Goal: Task Accomplishment & Management: Complete application form

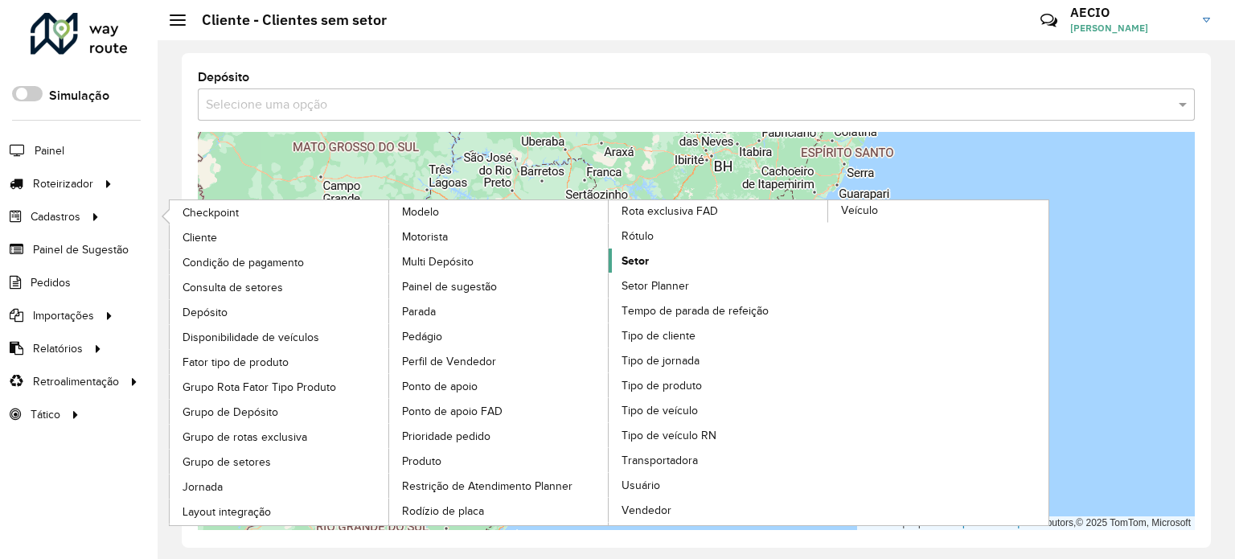
click at [638, 252] on span "Setor" at bounding box center [634, 260] width 27 height 17
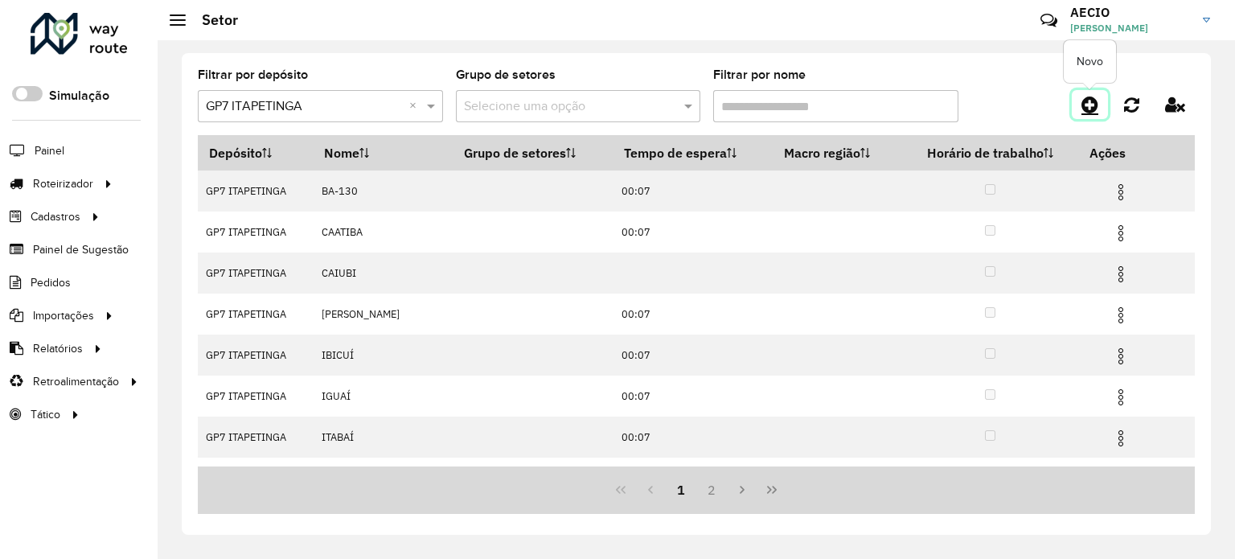
click at [1093, 102] on icon at bounding box center [1089, 104] width 17 height 19
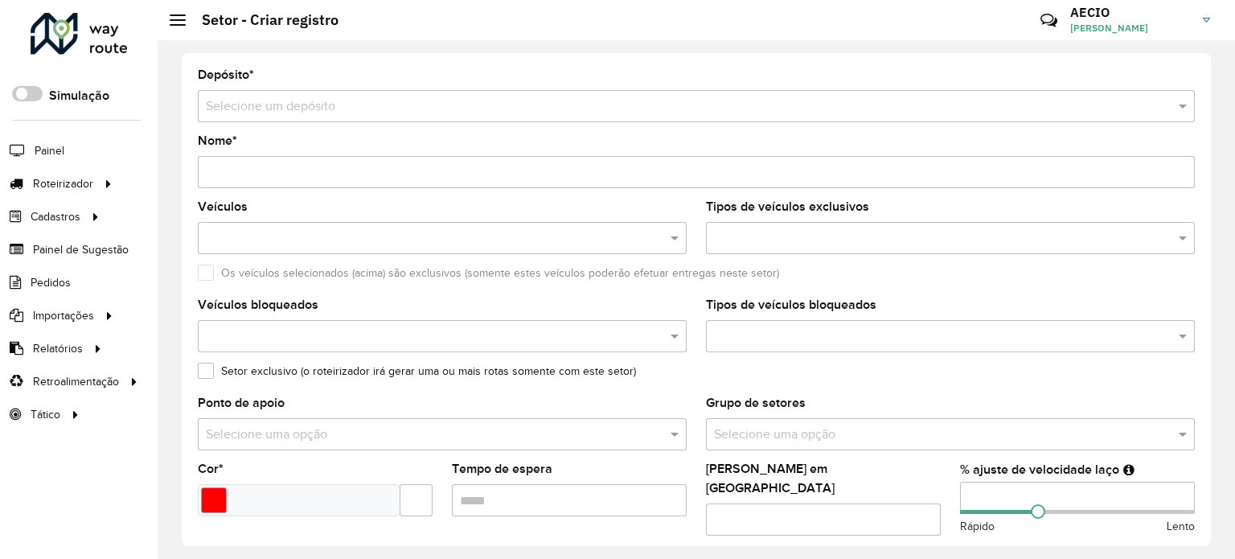
click at [339, 99] on input "text" at bounding box center [680, 106] width 948 height 19
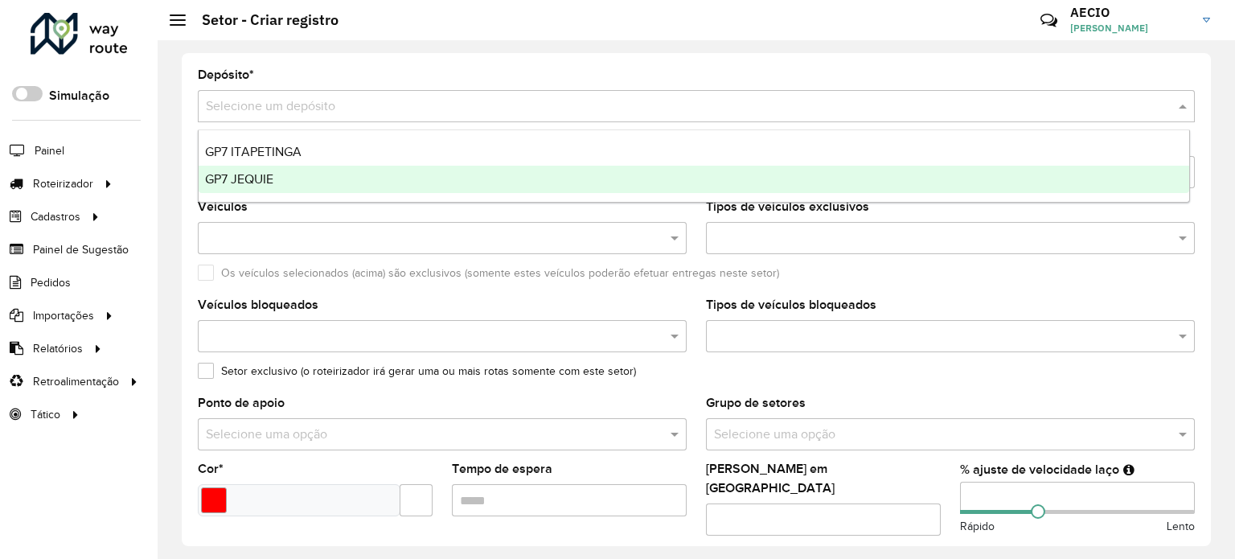
click at [259, 165] on div "GP7 ITAPETINGA" at bounding box center [694, 151] width 990 height 27
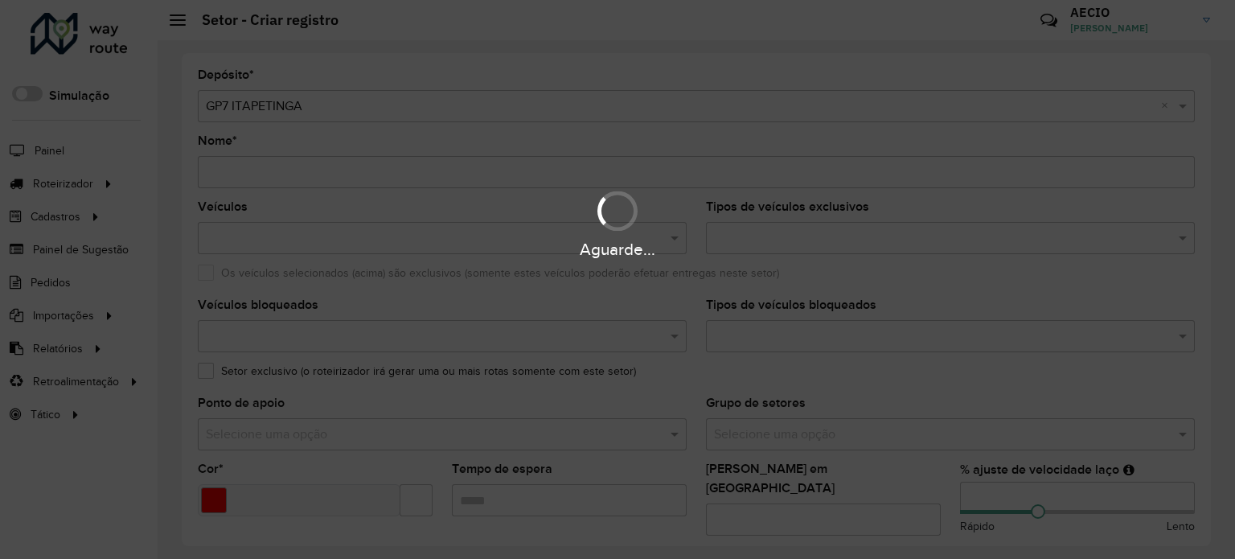
click at [259, 165] on hb-app "Aguarde... Pop-up bloqueado! Seu navegador bloqueou automáticamente a abertura …" at bounding box center [617, 279] width 1235 height 559
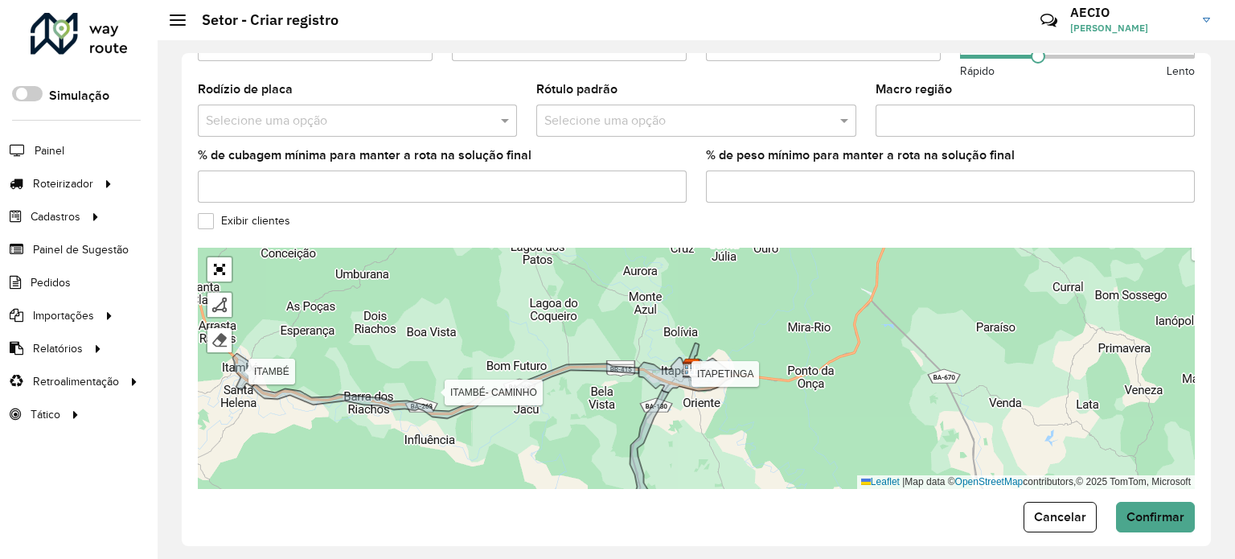
click at [207, 212] on label "Exibir clientes" at bounding box center [244, 220] width 92 height 17
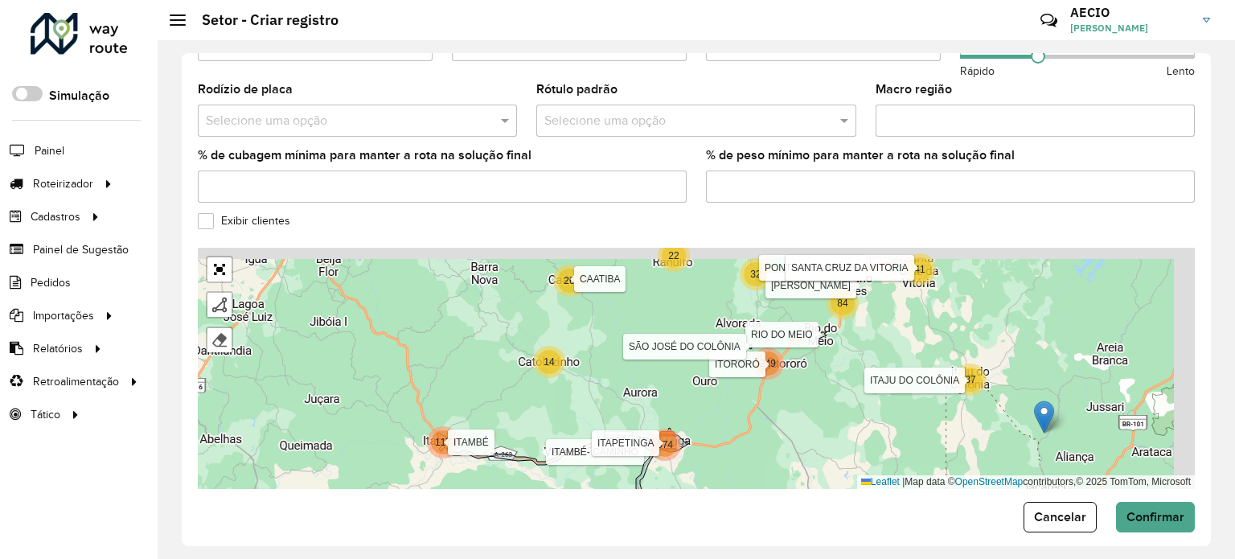
drag, startPoint x: 878, startPoint y: 332, endPoint x: 588, endPoint y: 490, distance: 329.8
click at [591, 490] on form "Depósito * Selecione um depósito × GP7 ITAPETINGA × Nome * Este campo é obrigat…" at bounding box center [696, 20] width 997 height 1023
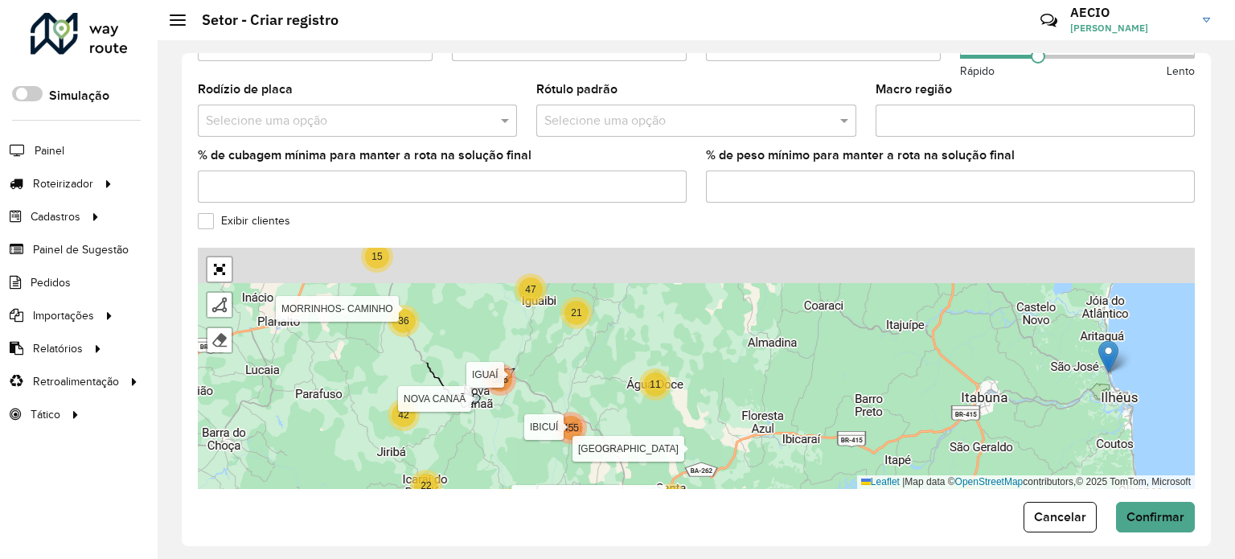
drag, startPoint x: 518, startPoint y: 301, endPoint x: 493, endPoint y: 441, distance: 142.0
click at [493, 441] on div "14 26 21 16 169 574 117 11 37 32 22 42 36 586 41 455 84 249 15 17 47 BA-130 CAA…" at bounding box center [696, 368] width 997 height 241
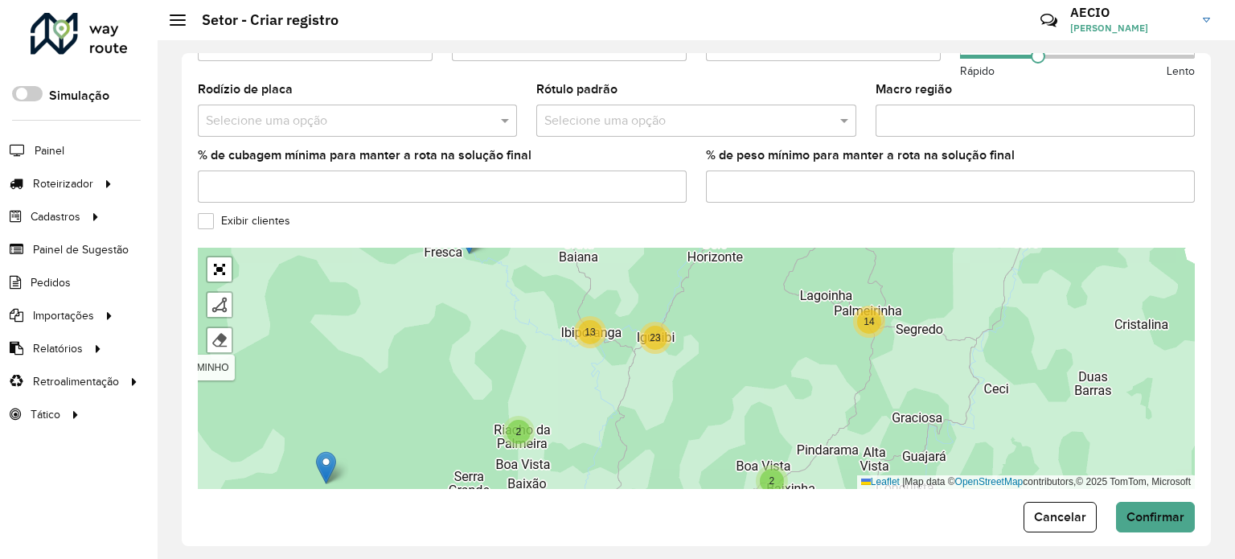
drag, startPoint x: 626, startPoint y: 383, endPoint x: 757, endPoint y: 399, distance: 132.0
click at [757, 399] on div "15 17 2 14 3 2 2 8 13 23 11 8 6 10 4 8 23 3 143 7 433 BA-130 CAATIBA CAIUBI [PE…" at bounding box center [696, 368] width 997 height 241
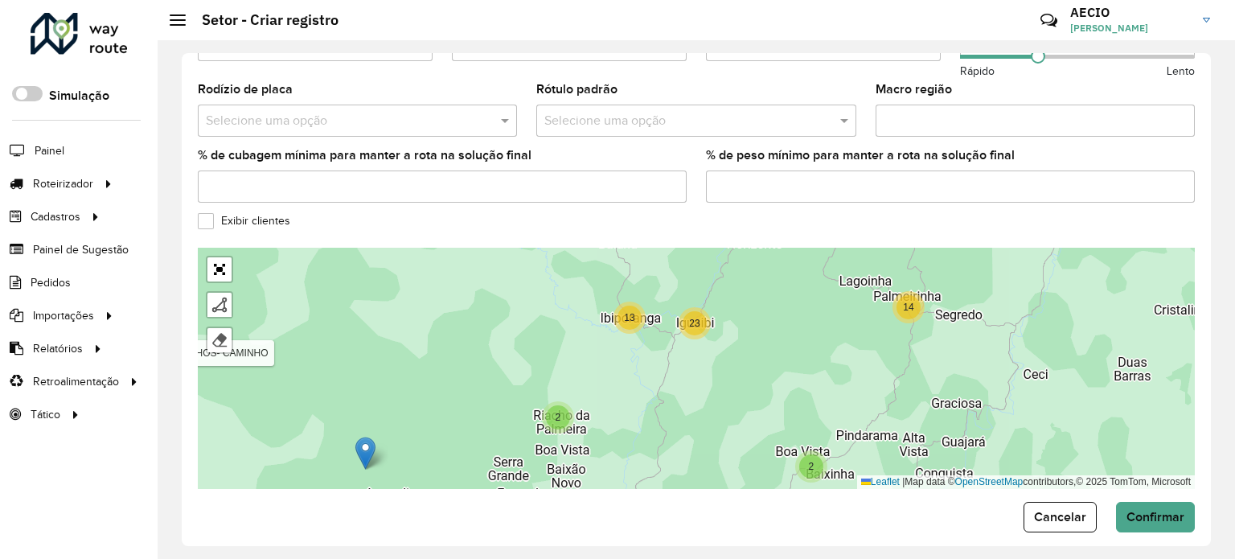
drag, startPoint x: 588, startPoint y: 432, endPoint x: 672, endPoint y: 307, distance: 150.7
click at [671, 309] on div "15 17 2 14 3 2 2 8 13 23 11 8 6 4 8 23 7 433 BA-130 CAATIBA CAIUBI [PERSON_NAME…" at bounding box center [696, 368] width 997 height 241
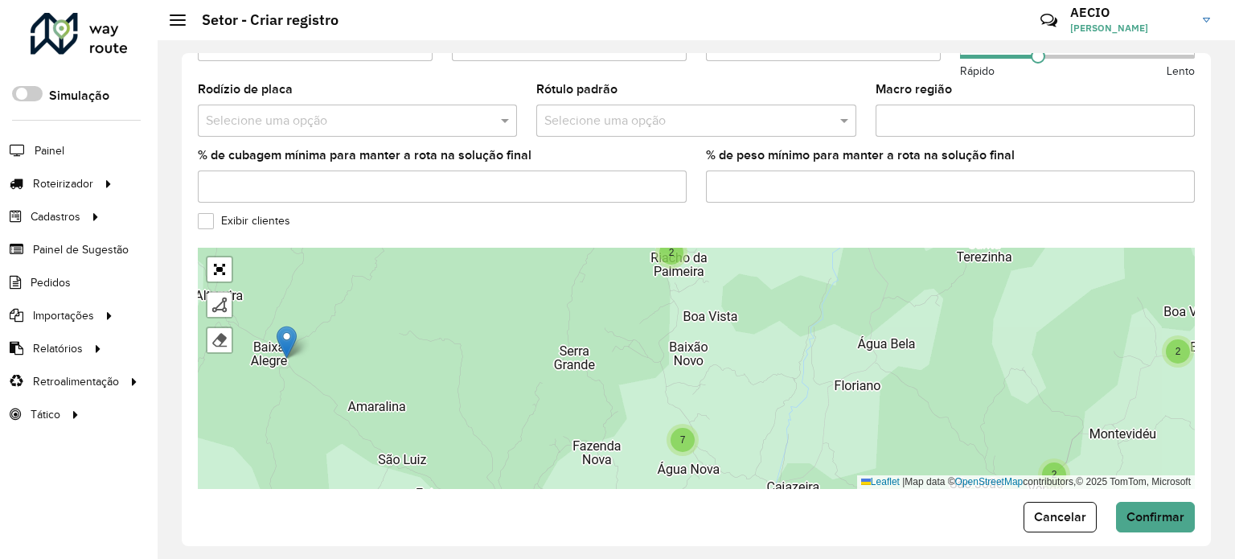
drag, startPoint x: 728, startPoint y: 385, endPoint x: 752, endPoint y: 292, distance: 96.3
click at [752, 293] on div "2 14 2 2 13 23 2 4 2 4 8 7 16 7 387 BA-130 CAATIBA CAIUBI [PERSON_NAME] IGUAÍ […" at bounding box center [696, 368] width 997 height 241
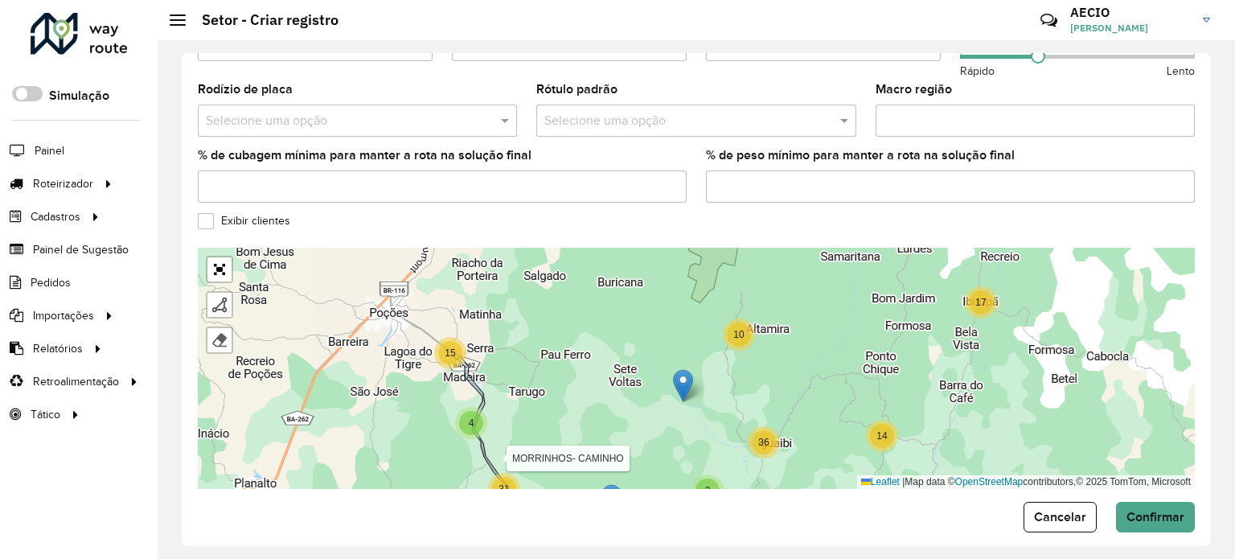
drag, startPoint x: 764, startPoint y: 331, endPoint x: 739, endPoint y: 462, distance: 133.5
click at [739, 462] on div "25 15 17 2 14 5 10 36 11 24 22 8 18 16 4 31 146 440 41 10 445 47 BA-130 CAATIBA…" at bounding box center [696, 368] width 997 height 241
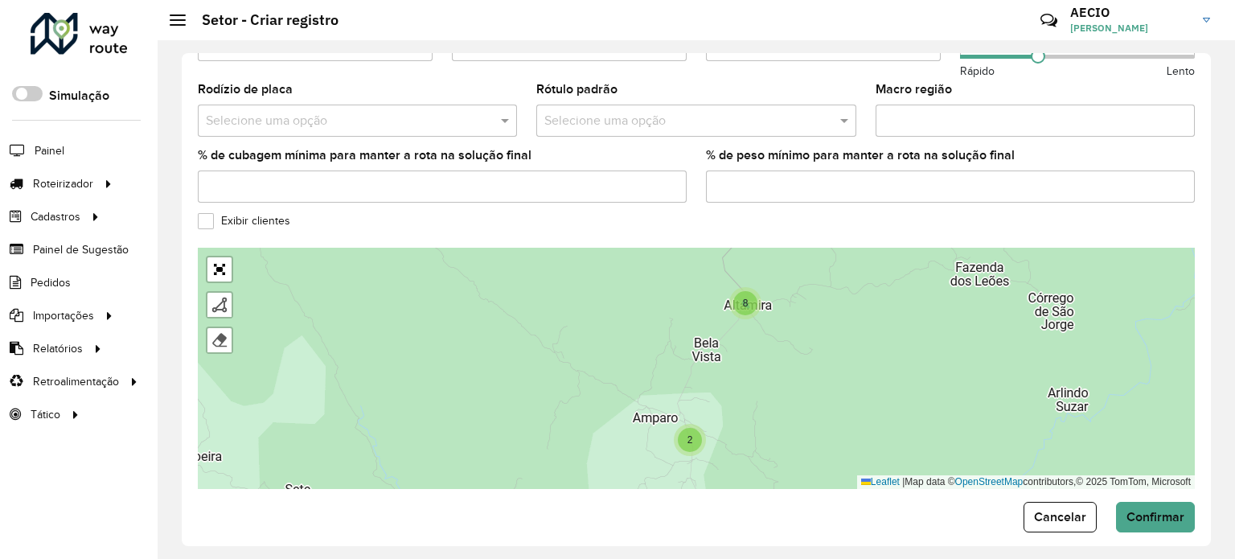
click at [746, 297] on span "8" at bounding box center [746, 302] width 6 height 11
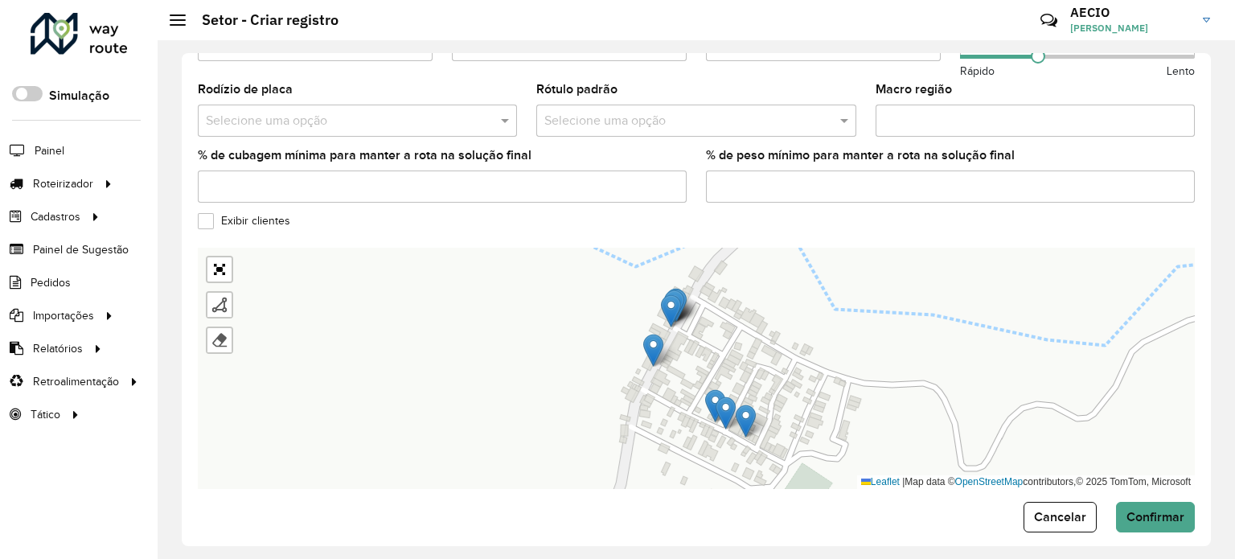
click at [672, 297] on img at bounding box center [671, 310] width 20 height 33
click at [656, 338] on img at bounding box center [653, 350] width 20 height 33
click at [649, 334] on img at bounding box center [653, 350] width 20 height 33
click at [649, 332] on div "BA-130 CAATIBA [PERSON_NAME] IGUAÍ ITABAÍ [GEOGRAPHIC_DATA]- CAMINHO [GEOGRAPHI…" at bounding box center [696, 368] width 997 height 241
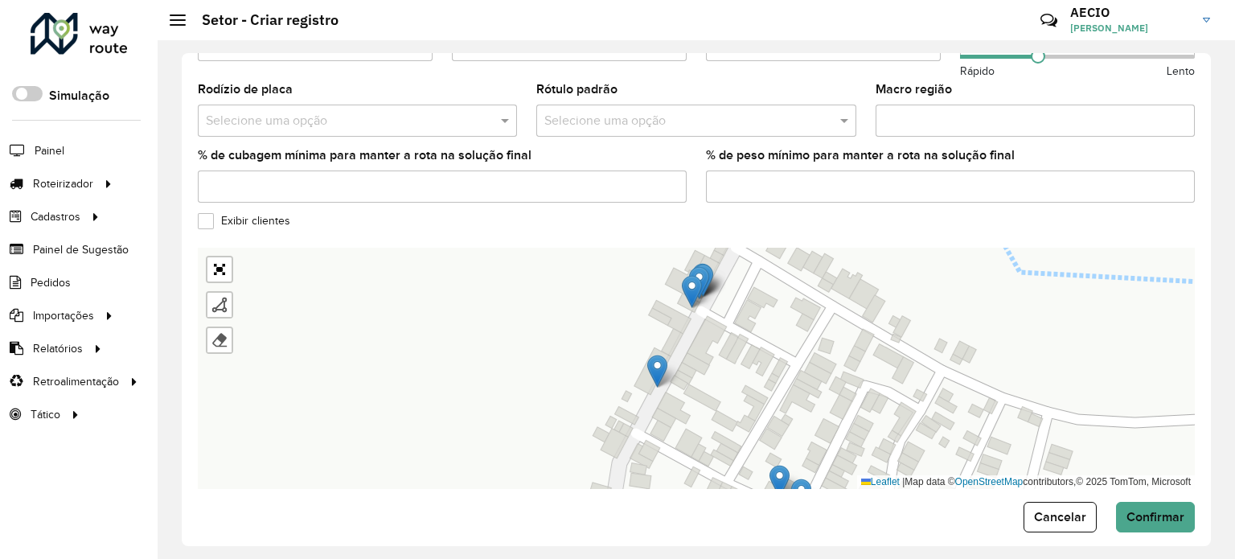
click at [659, 365] on img at bounding box center [657, 370] width 20 height 33
click at [695, 275] on img at bounding box center [689, 291] width 20 height 33
click at [686, 280] on img at bounding box center [689, 291] width 20 height 33
click at [686, 280] on div "BA-130 CAATIBA [PERSON_NAME] IGUAÍ ITABAÍ [GEOGRAPHIC_DATA]- CAMINHO [GEOGRAPHI…" at bounding box center [696, 368] width 997 height 241
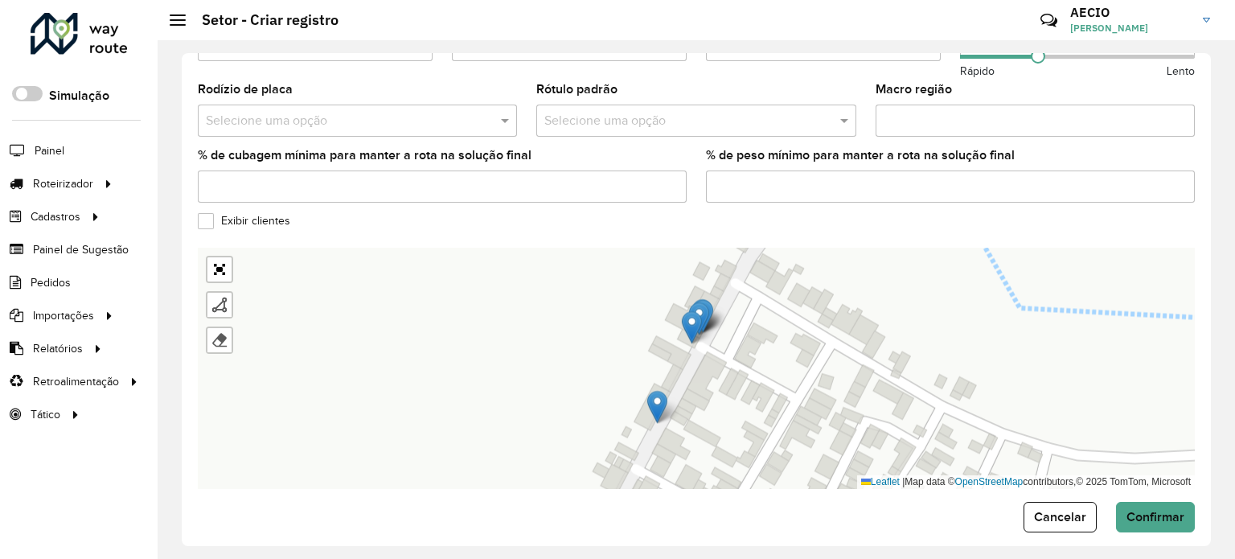
click at [686, 280] on div "BA-130 CAATIBA [PERSON_NAME] IGUAÍ ITABAÍ [GEOGRAPHIC_DATA]- CAMINHO [GEOGRAPHI…" at bounding box center [696, 368] width 997 height 241
click at [220, 297] on div at bounding box center [219, 305] width 16 height 16
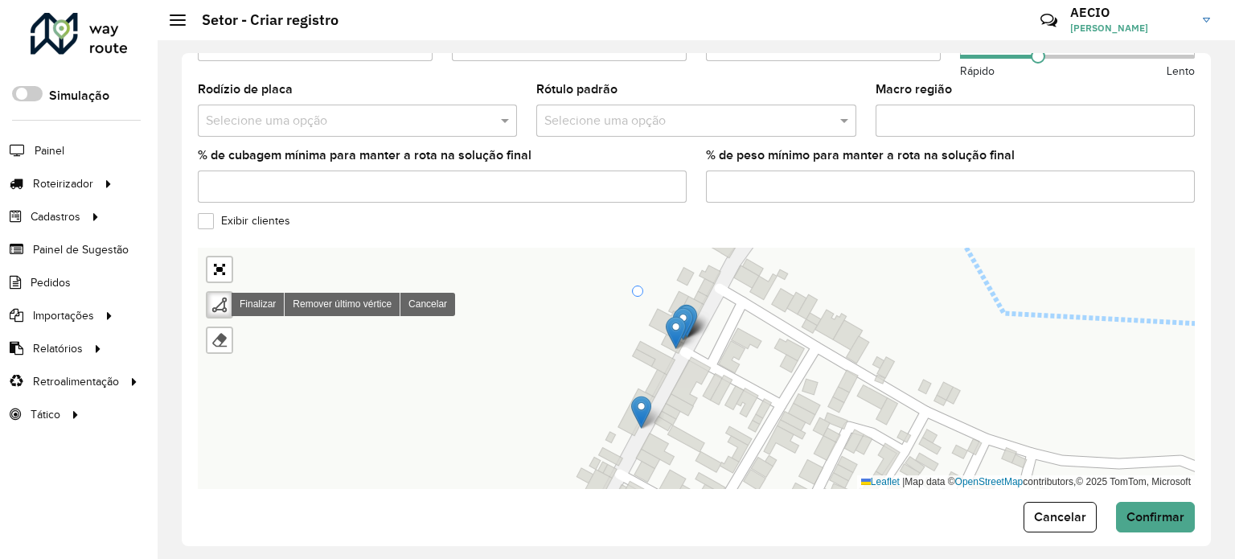
drag, startPoint x: 653, startPoint y: 274, endPoint x: 638, endPoint y: 276, distance: 15.5
click at [638, 277] on div "BA-130 CAATIBA [PERSON_NAME] IGUAÍ ITABAÍ [GEOGRAPHIC_DATA]- CAMINHO [GEOGRAPHI…" at bounding box center [696, 368] width 997 height 241
click at [600, 264] on div "BA-130 CAATIBA [PERSON_NAME] IGUAÍ ITABAÍ [GEOGRAPHIC_DATA]- CAMINHO [GEOGRAPHI…" at bounding box center [696, 368] width 997 height 241
click at [646, 452] on icon at bounding box center [623, 373] width 46 height 188
click at [728, 270] on div "BA-130 CAATIBA [PERSON_NAME] IGUAÍ ITABAÍ [GEOGRAPHIC_DATA]- CAMINHO [GEOGRAPHI…" at bounding box center [696, 368] width 997 height 241
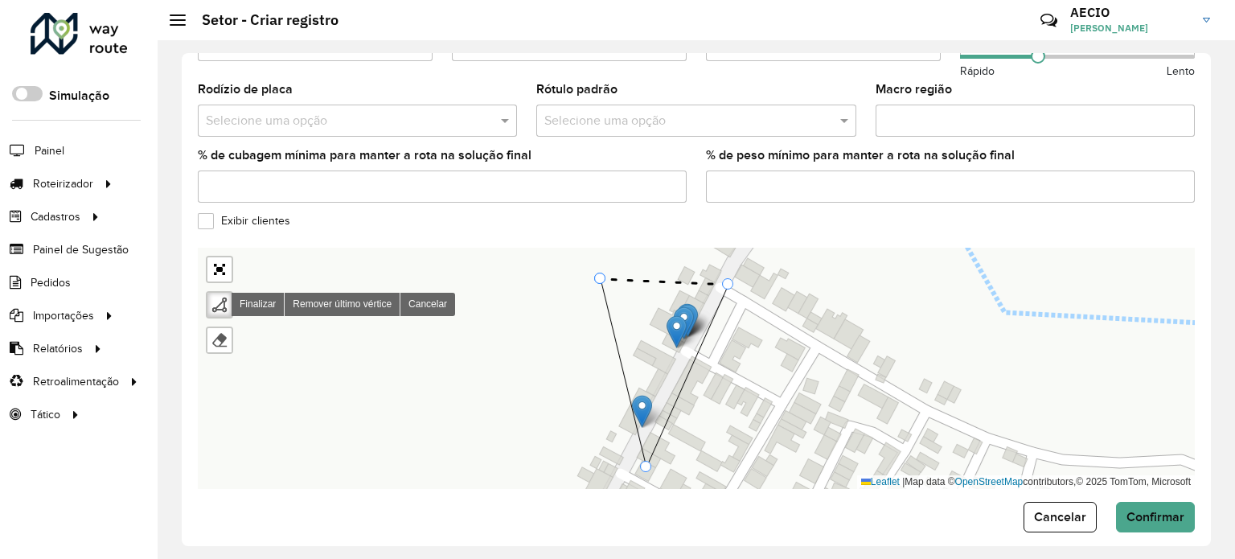
click at [597, 272] on div at bounding box center [599, 277] width 11 height 11
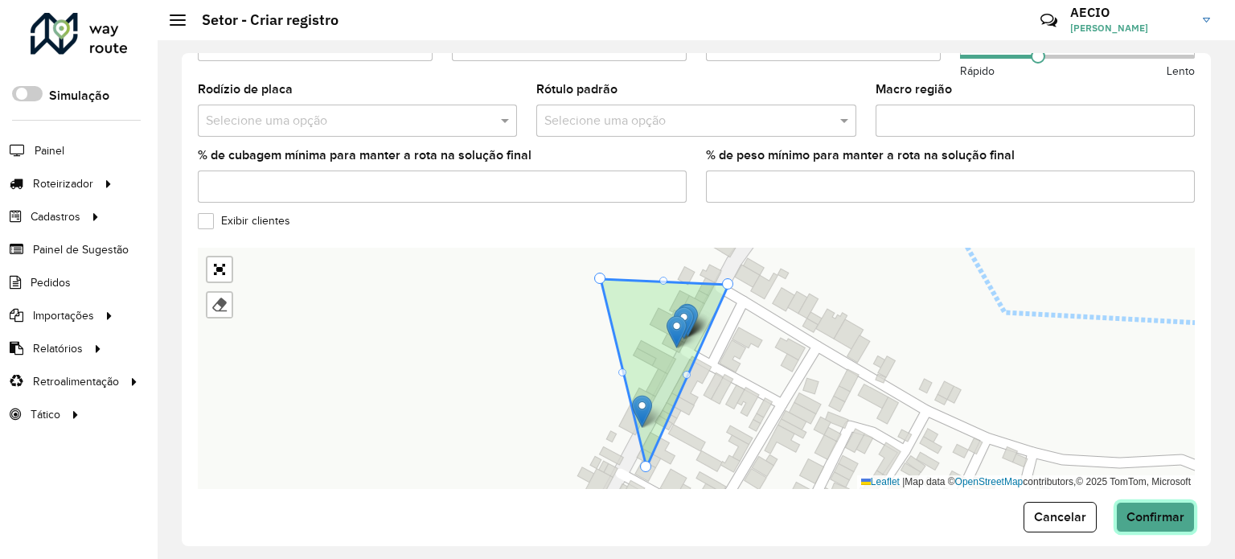
click at [1148, 510] on span "Confirmar" at bounding box center [1155, 517] width 58 height 14
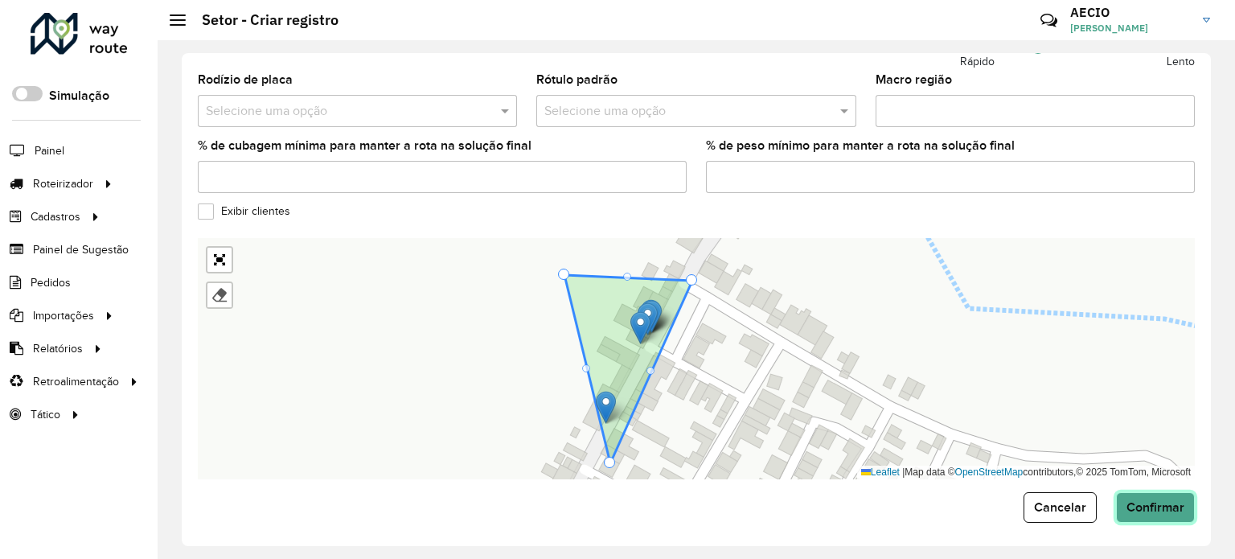
scroll to position [170, 0]
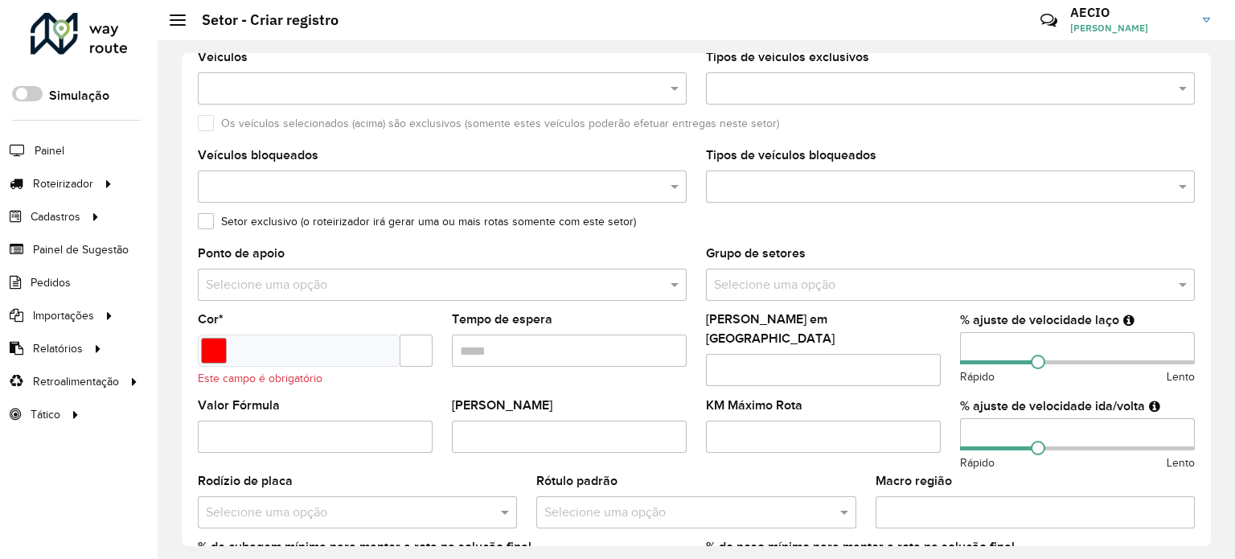
click at [276, 340] on div at bounding box center [299, 350] width 203 height 32
click at [219, 348] on input "Select a color" at bounding box center [214, 351] width 26 height 26
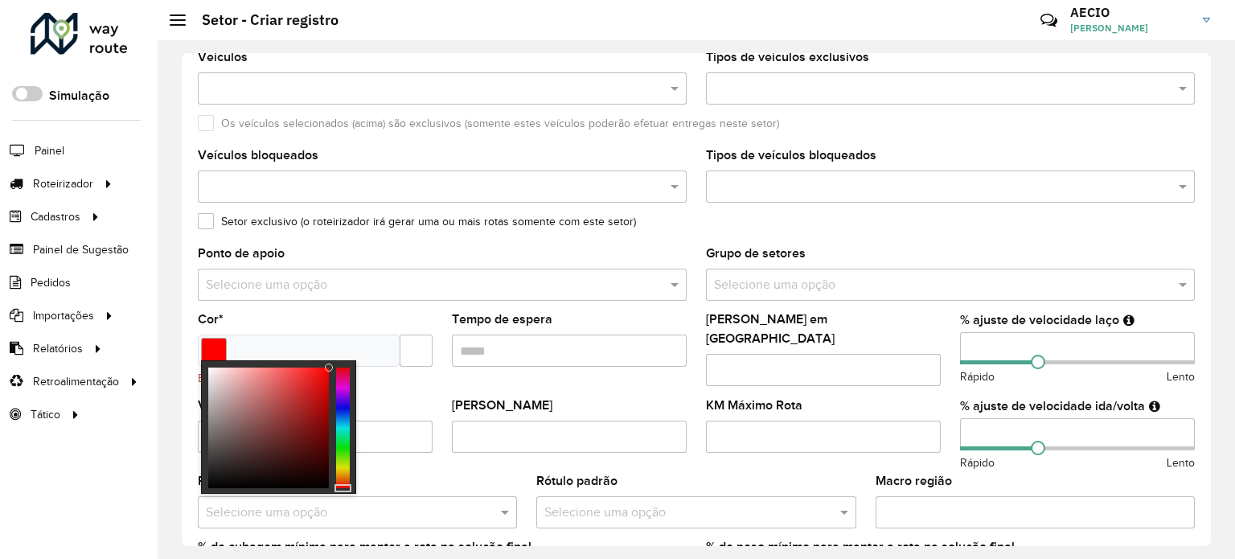
type input "*******"
click at [309, 388] on div at bounding box center [268, 427] width 121 height 121
click at [418, 375] on formly-field "Cor * *******" at bounding box center [315, 355] width 254 height 85
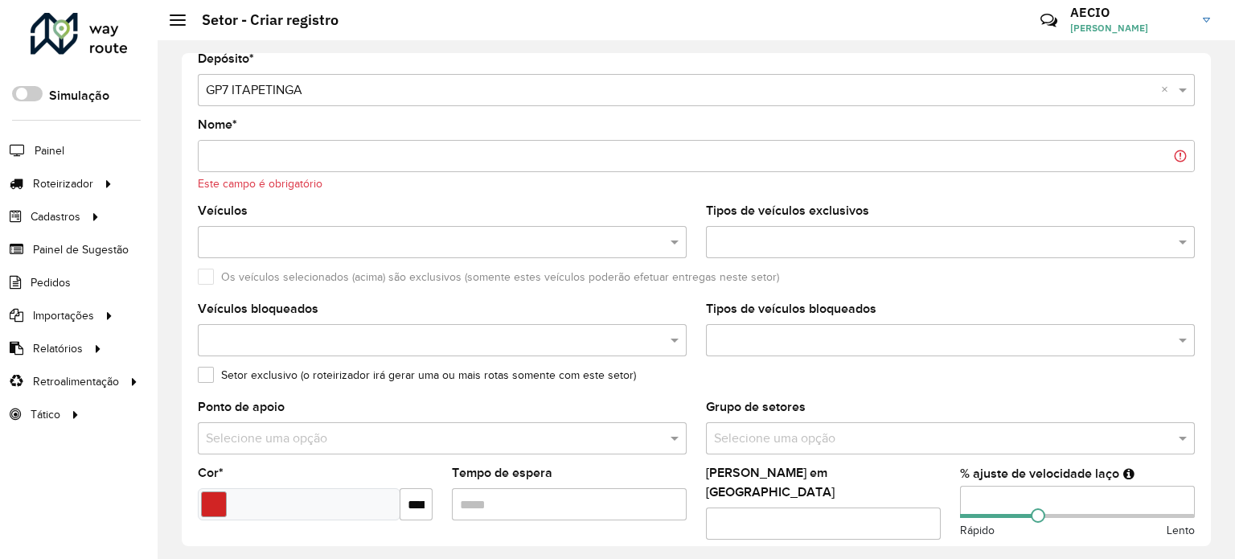
scroll to position [0, 0]
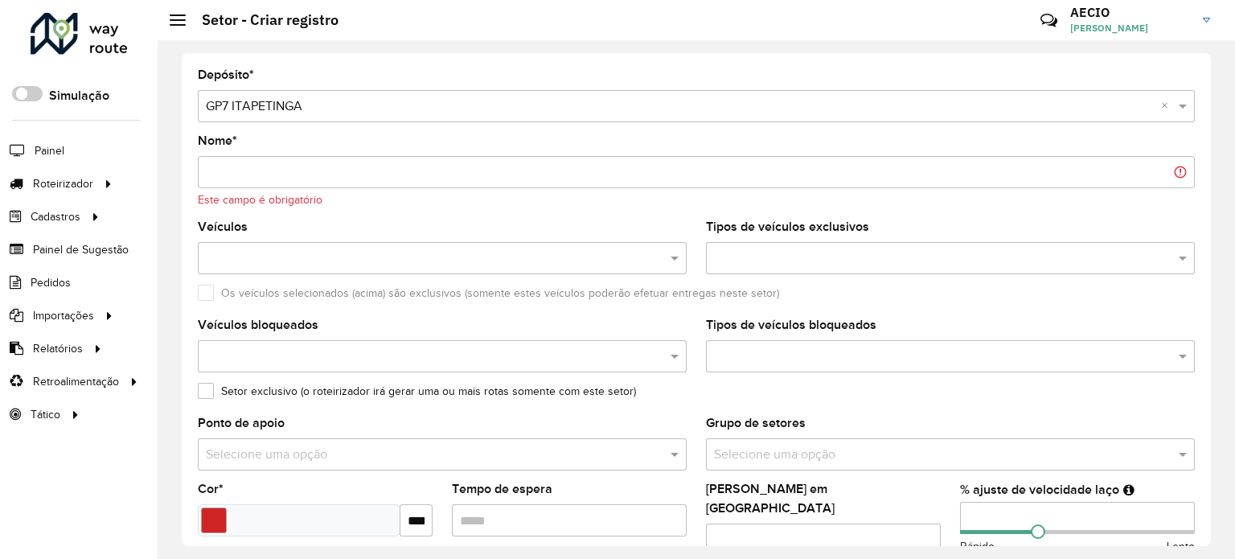
click at [247, 165] on input "Nome *" at bounding box center [696, 172] width 997 height 32
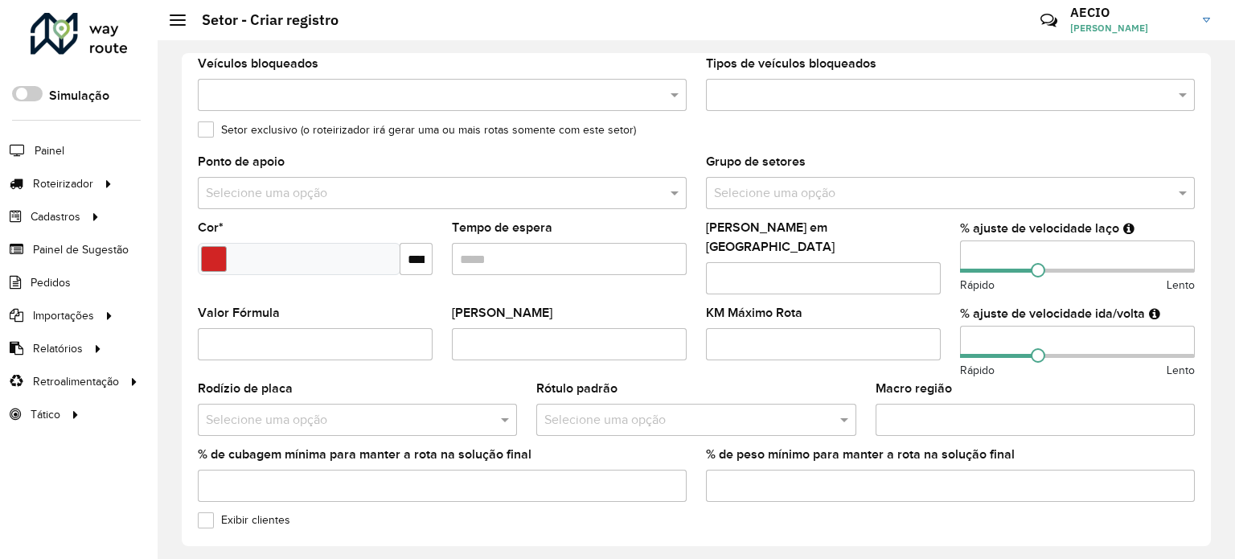
scroll to position [540, 0]
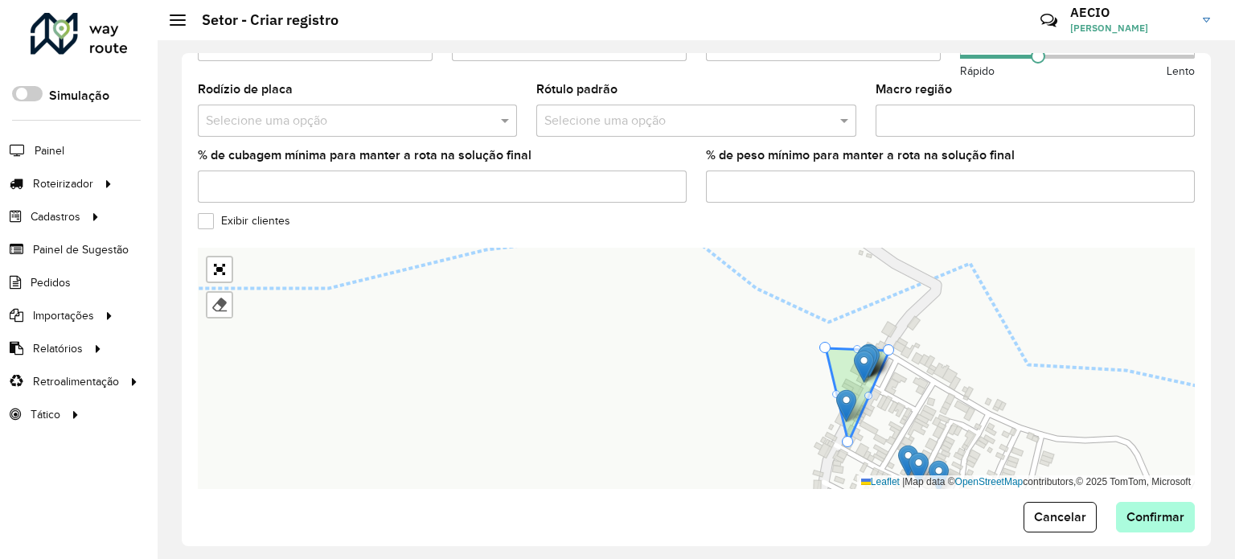
type input "********"
click at [1170, 510] on span "Confirmar" at bounding box center [1155, 517] width 58 height 14
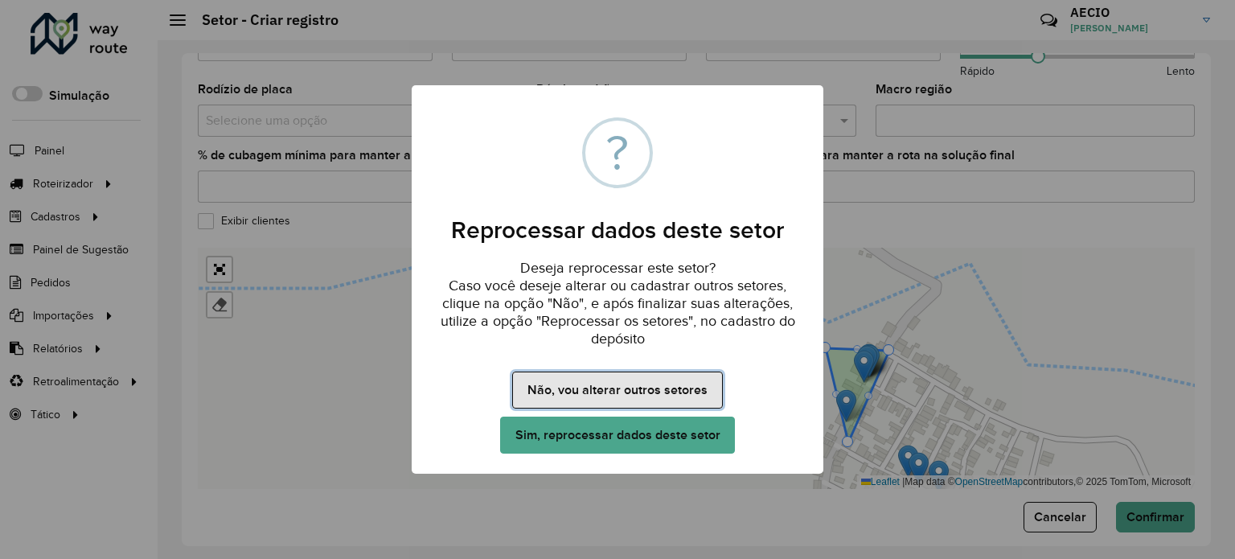
click at [597, 390] on button "Não, vou alterar outros setores" at bounding box center [617, 389] width 210 height 37
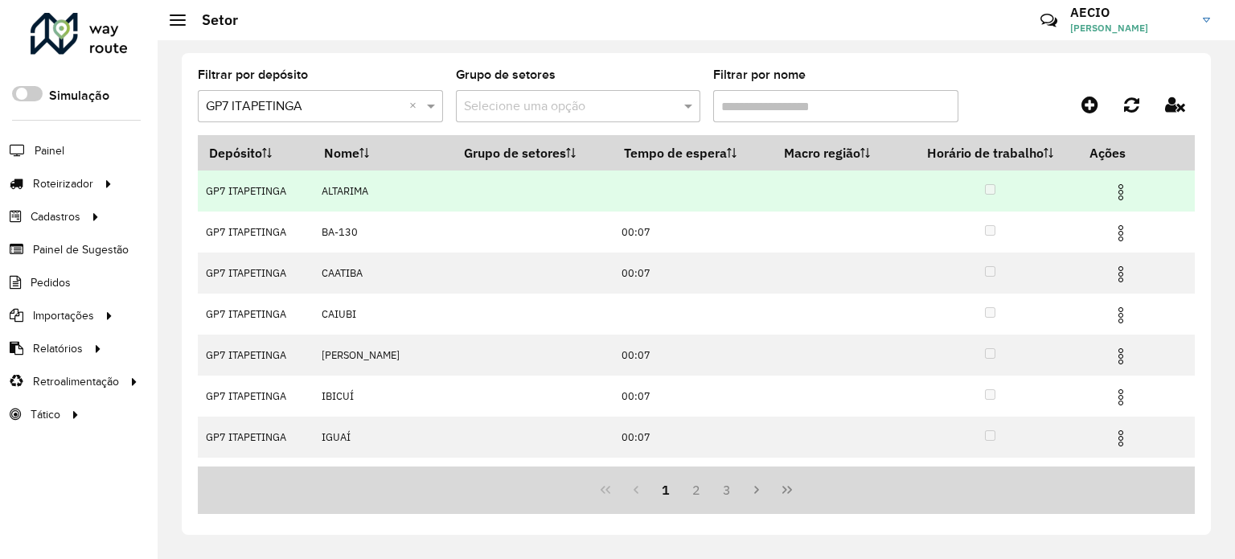
click at [1119, 191] on img at bounding box center [1120, 191] width 19 height 19
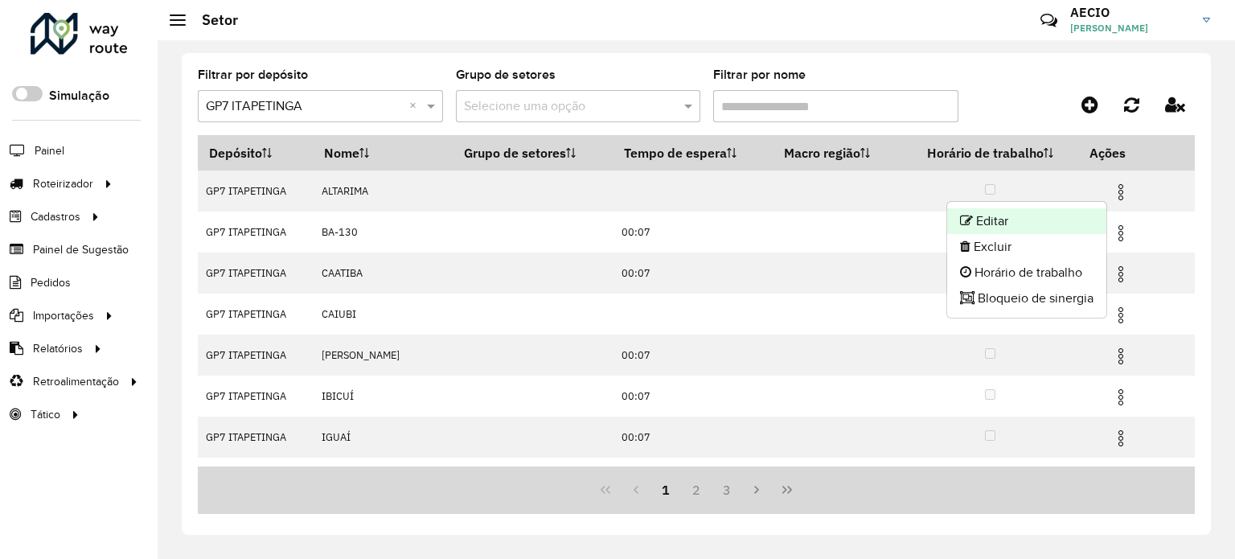
click at [988, 220] on li "Editar" at bounding box center [1026, 221] width 159 height 26
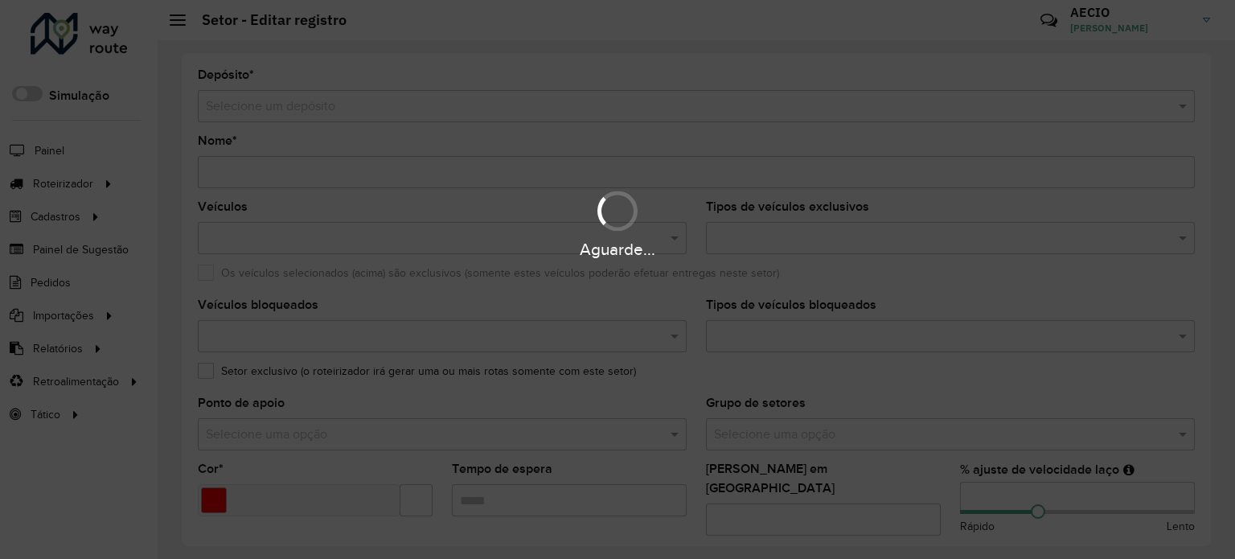
type input "********"
type input "*******"
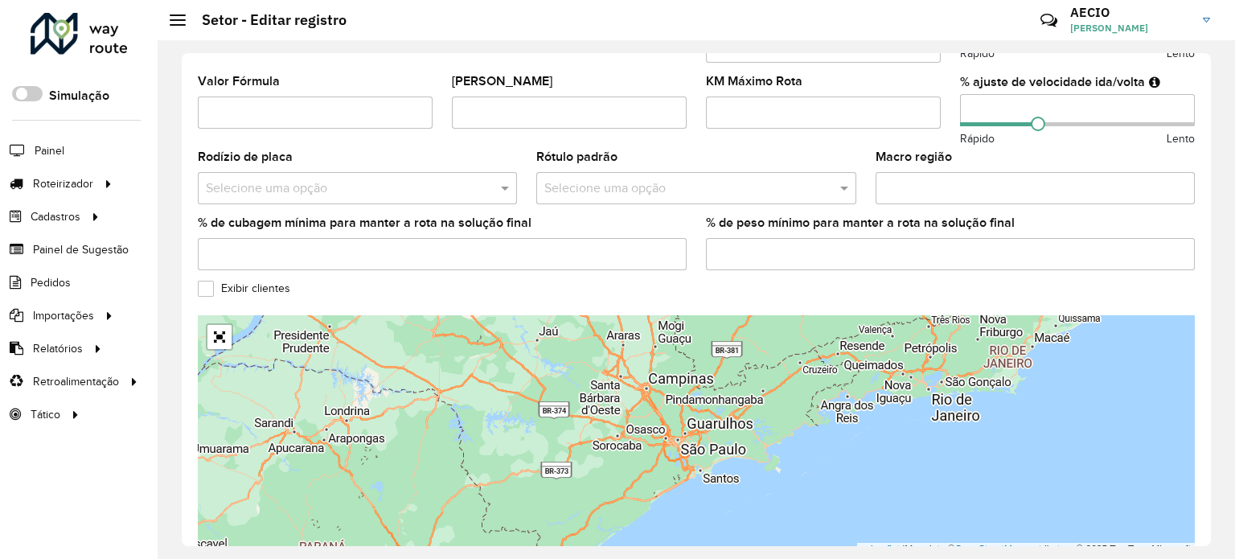
scroll to position [482, 0]
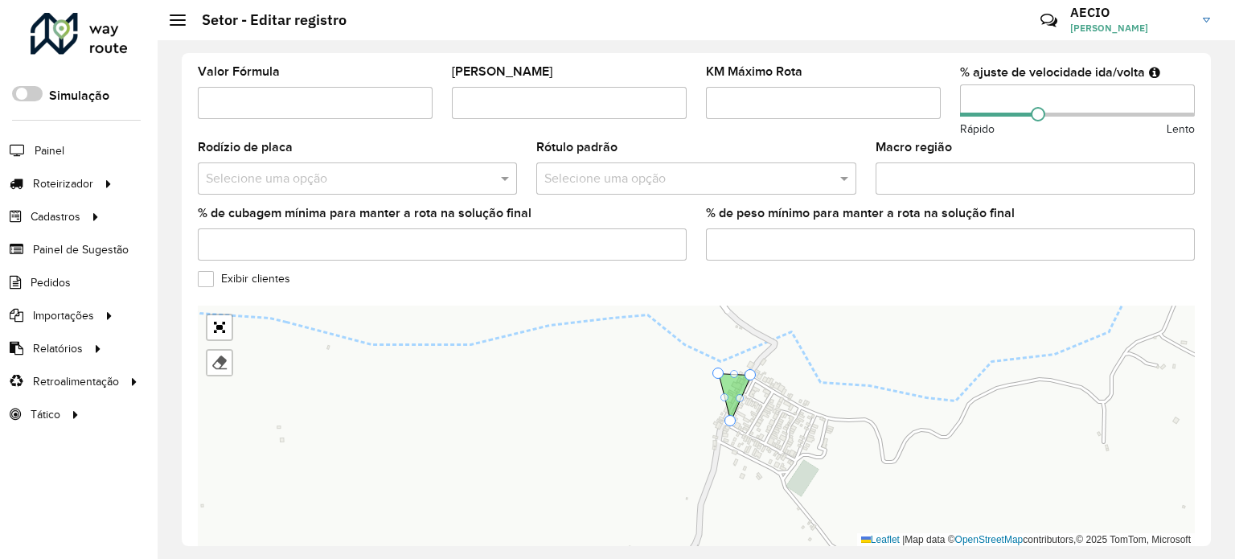
click at [202, 270] on label "Exibir clientes" at bounding box center [244, 278] width 92 height 17
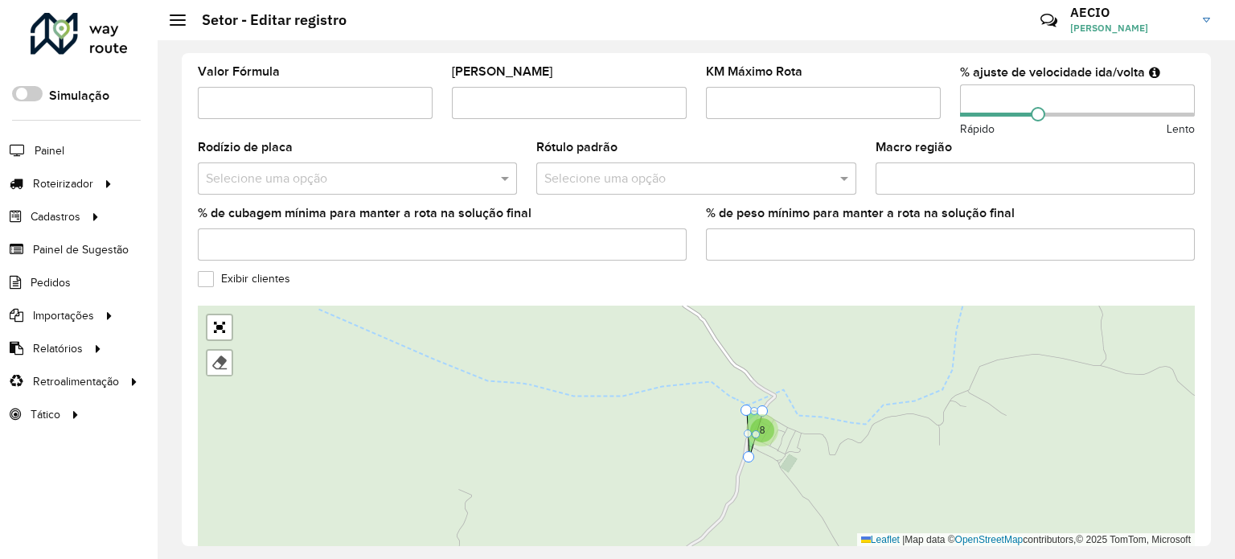
drag, startPoint x: 752, startPoint y: 422, endPoint x: 746, endPoint y: 449, distance: 28.1
drag, startPoint x: 753, startPoint y: 425, endPoint x: 780, endPoint y: 427, distance: 26.6
drag, startPoint x: 753, startPoint y: 424, endPoint x: 775, endPoint y: 427, distance: 21.9
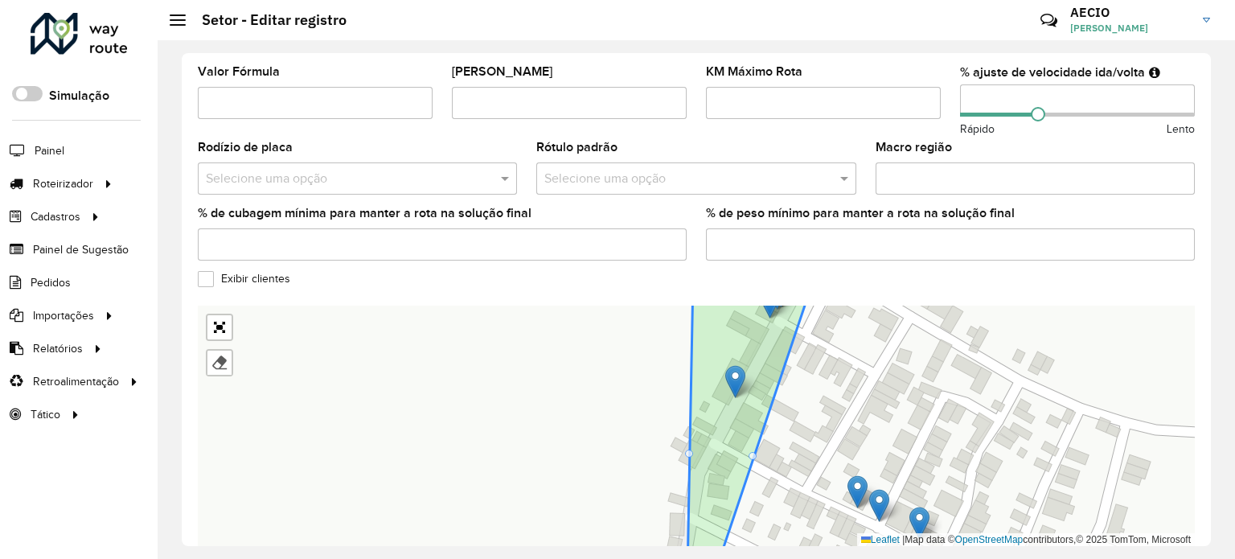
drag, startPoint x: 752, startPoint y: 442, endPoint x: 877, endPoint y: 461, distance: 126.1
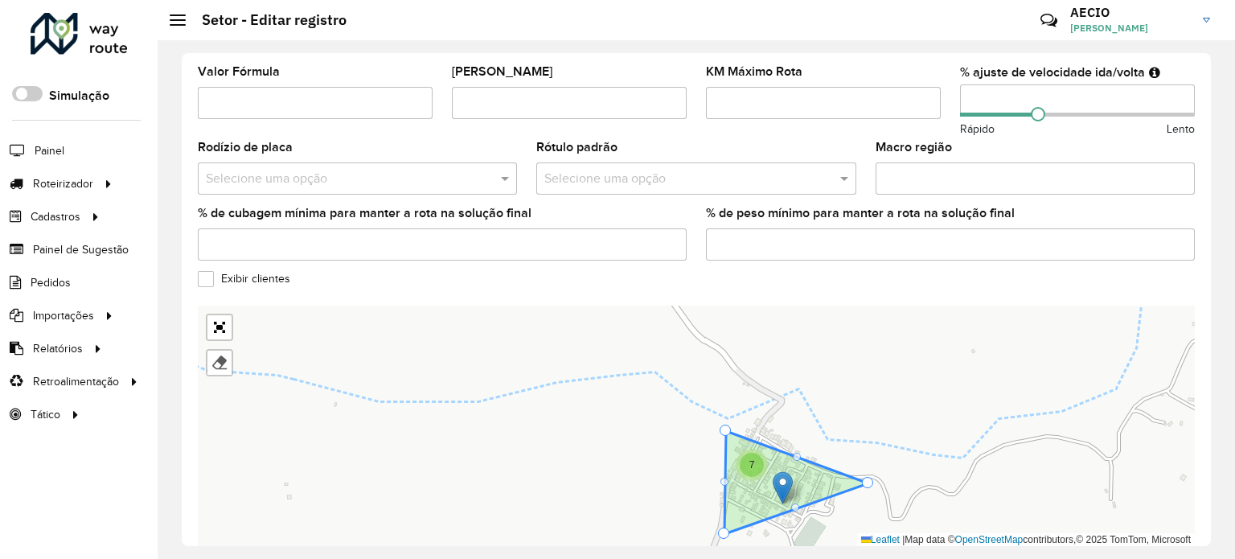
drag, startPoint x: 759, startPoint y: 417, endPoint x: 869, endPoint y: 468, distance: 121.2
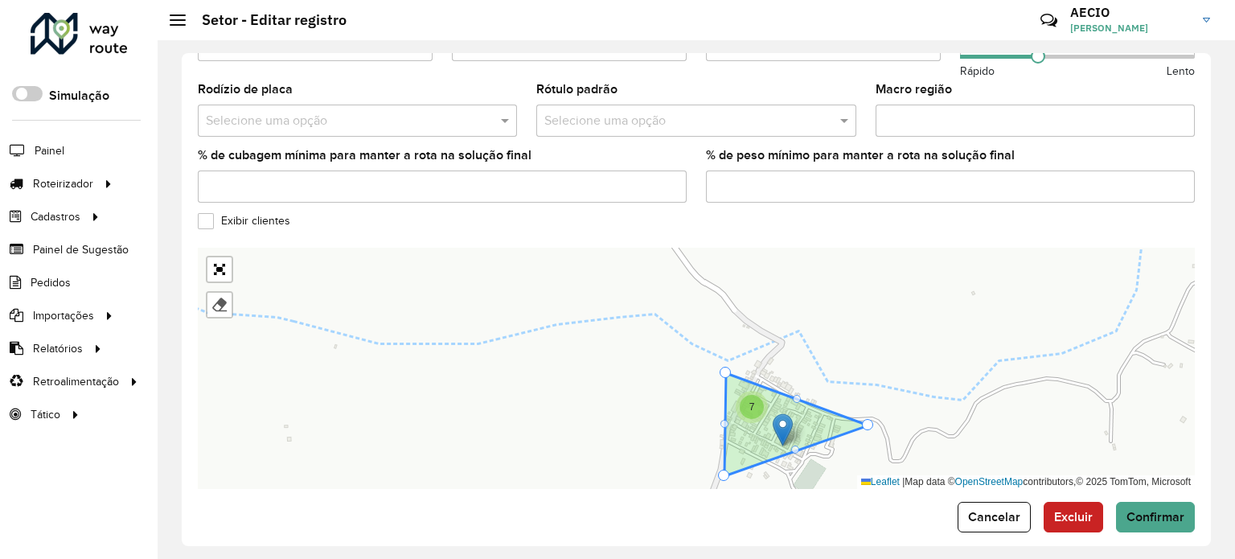
scroll to position [540, 0]
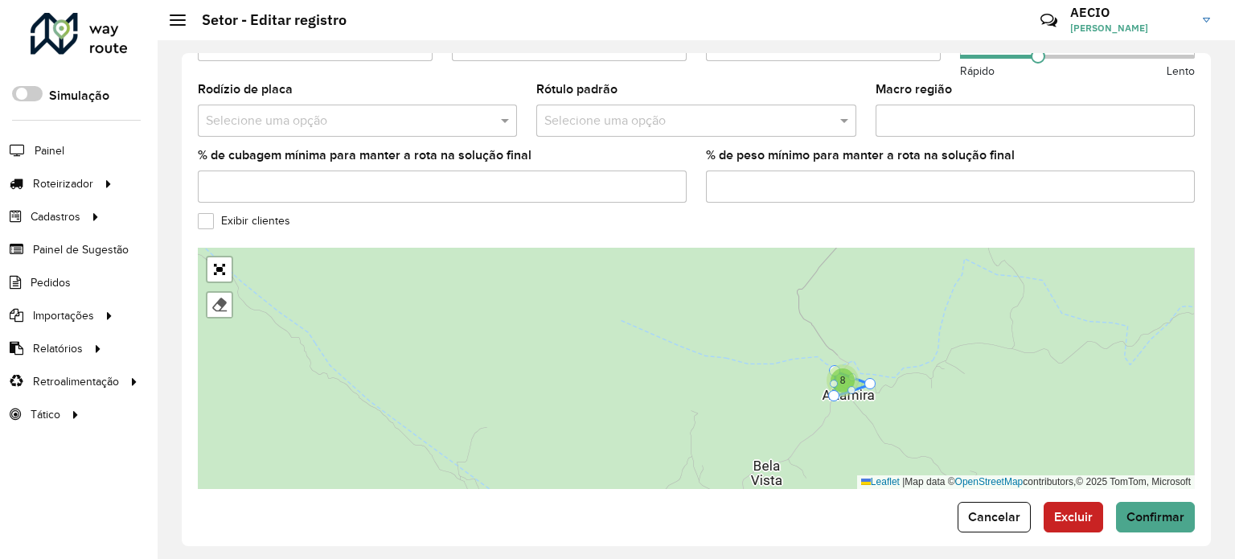
drag, startPoint x: 893, startPoint y: 437, endPoint x: 825, endPoint y: 309, distance: 145.2
click at [825, 309] on div "8 BA-130 CAATIBA [PERSON_NAME] IGUAÍ ITABAÍ [GEOGRAPHIC_DATA]- CAMINHO [GEOGRAP…" at bounding box center [696, 368] width 997 height 241
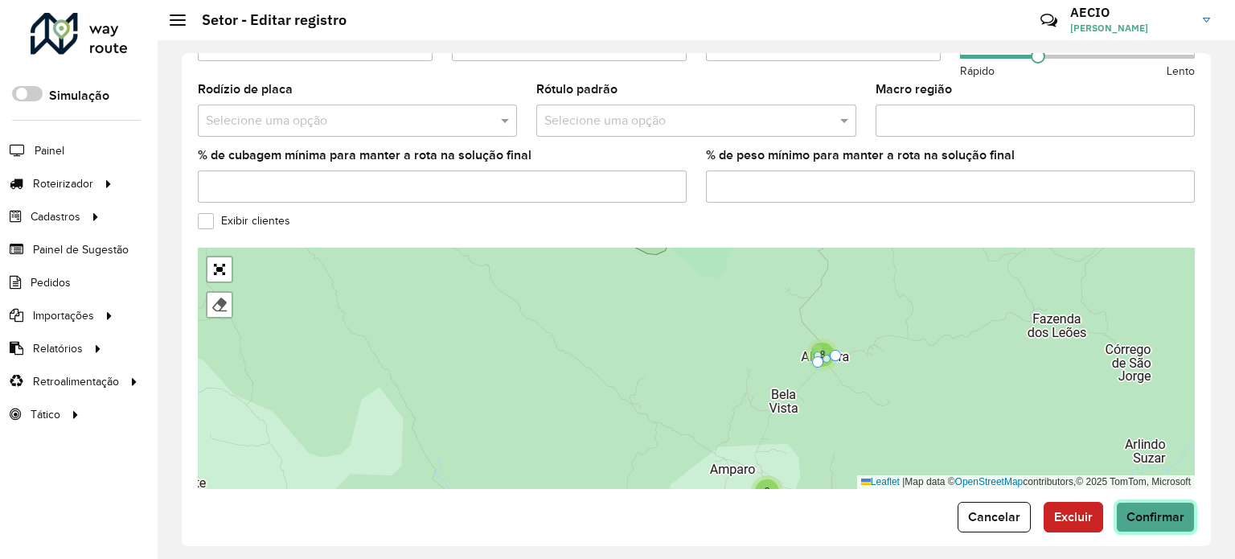
click at [1135, 511] on button "Confirmar" at bounding box center [1155, 517] width 79 height 31
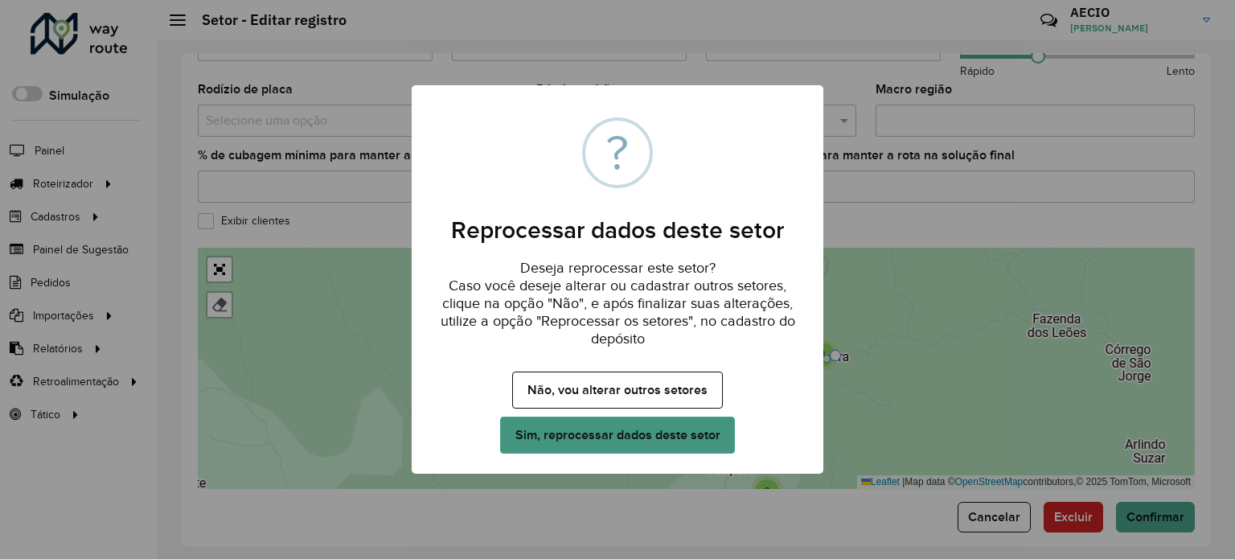
click at [625, 442] on button "Sim, reprocessar dados deste setor" at bounding box center [617, 434] width 235 height 37
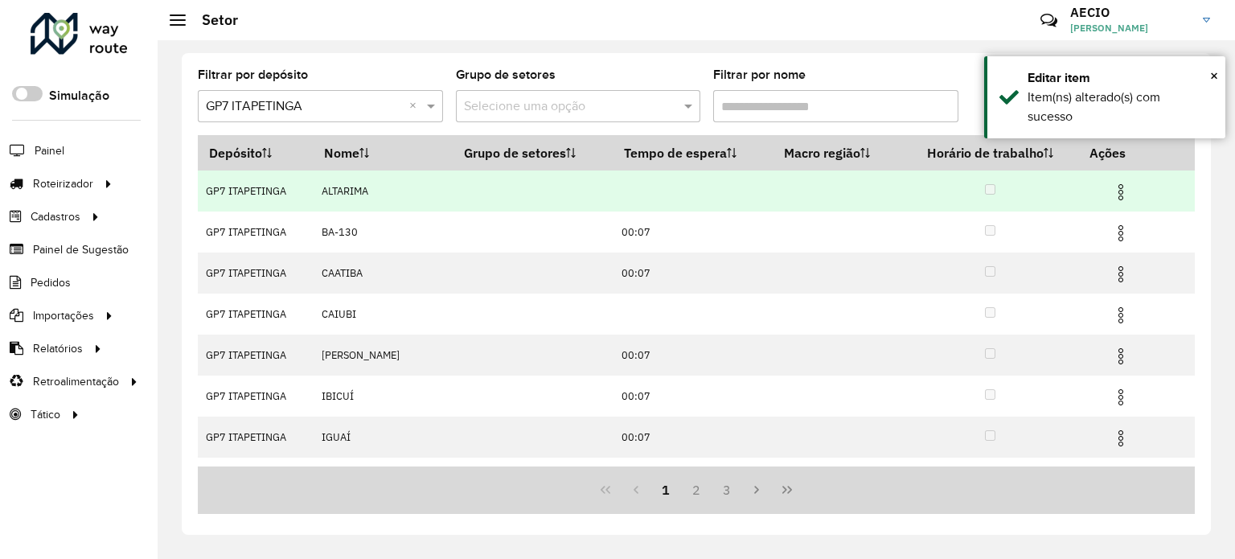
click at [1116, 182] on img at bounding box center [1120, 191] width 19 height 19
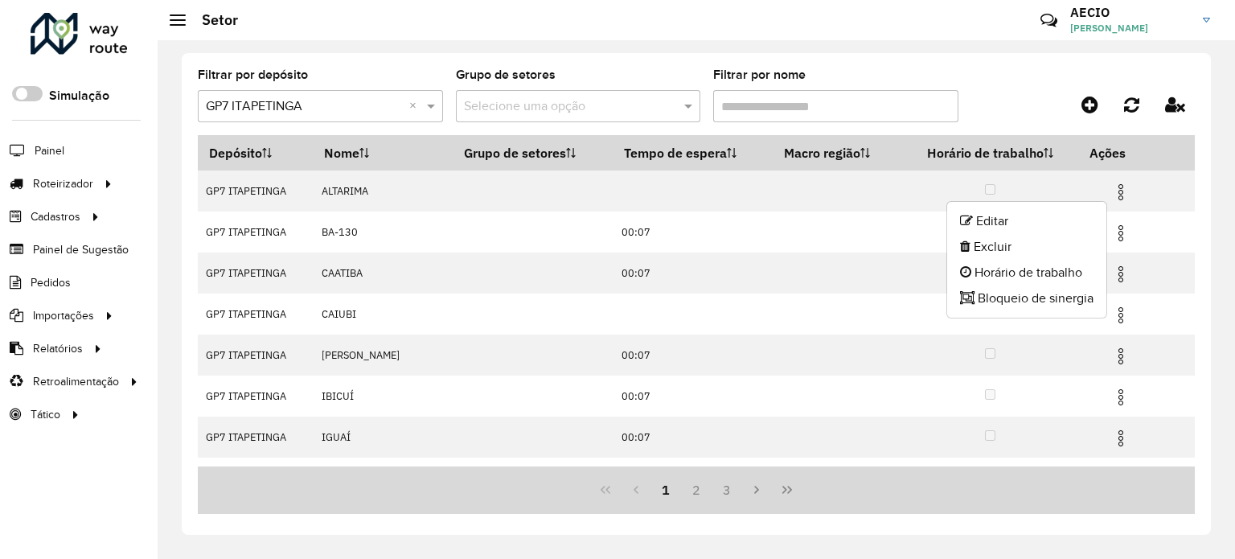
click at [533, 91] on div "Selecione uma opção" at bounding box center [578, 106] width 245 height 32
click at [561, 103] on input "text" at bounding box center [562, 106] width 197 height 19
click at [686, 102] on span at bounding box center [690, 105] width 20 height 19
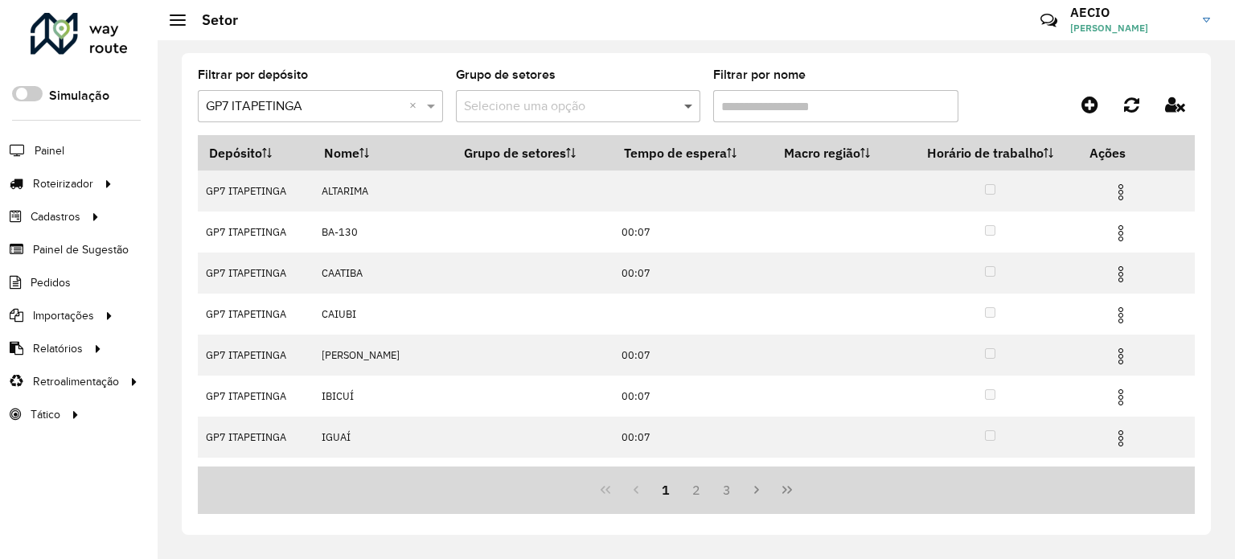
click at [686, 102] on span at bounding box center [690, 105] width 20 height 19
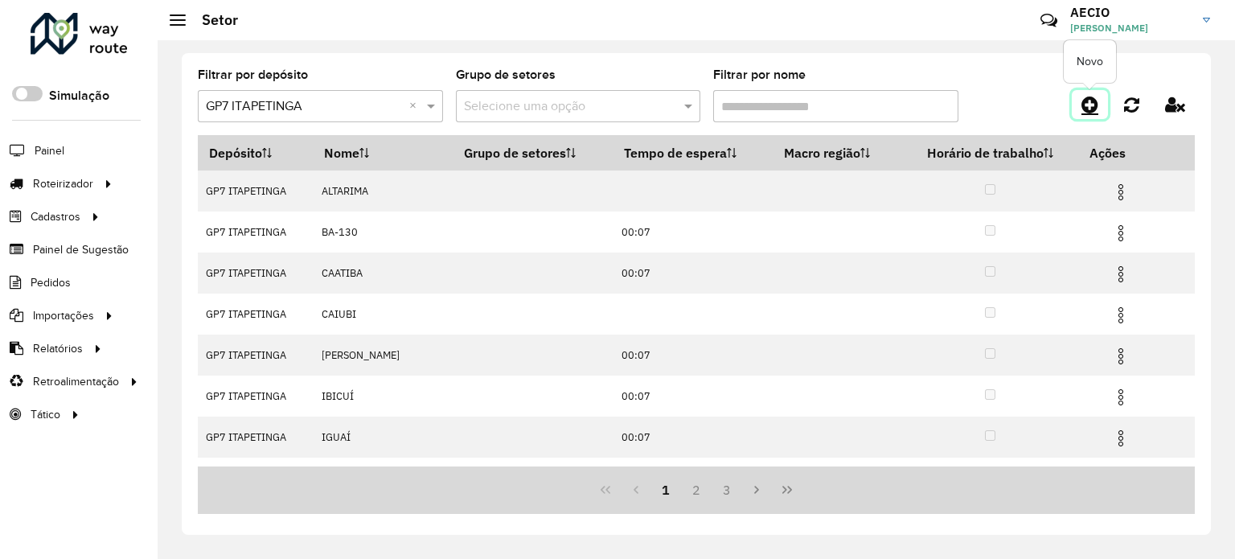
click at [1080, 101] on link at bounding box center [1089, 104] width 36 height 29
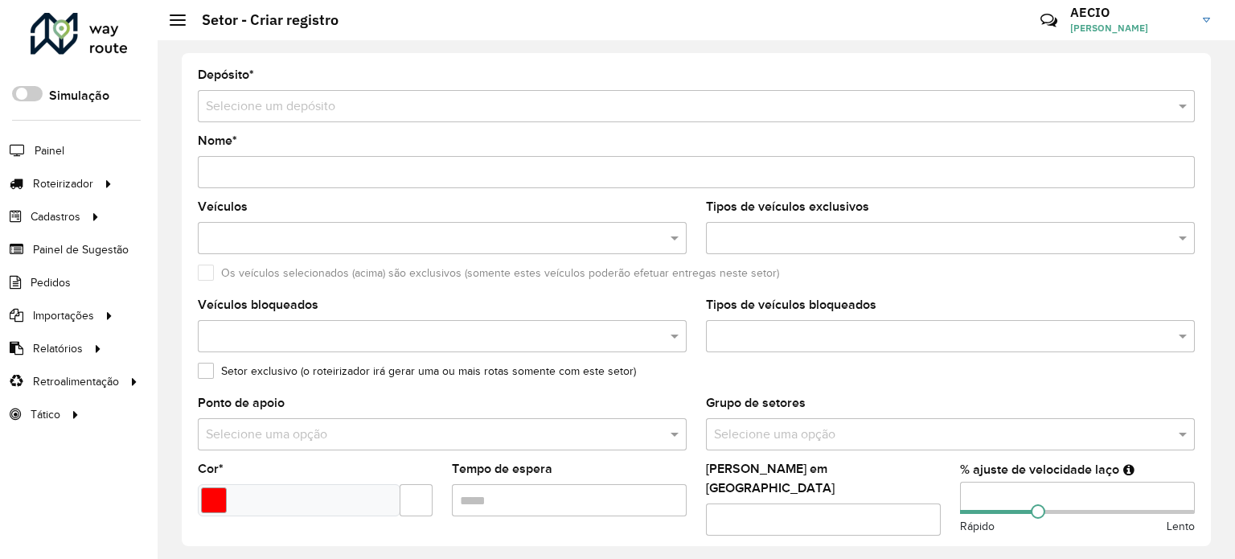
click at [373, 105] on input "text" at bounding box center [680, 106] width 948 height 19
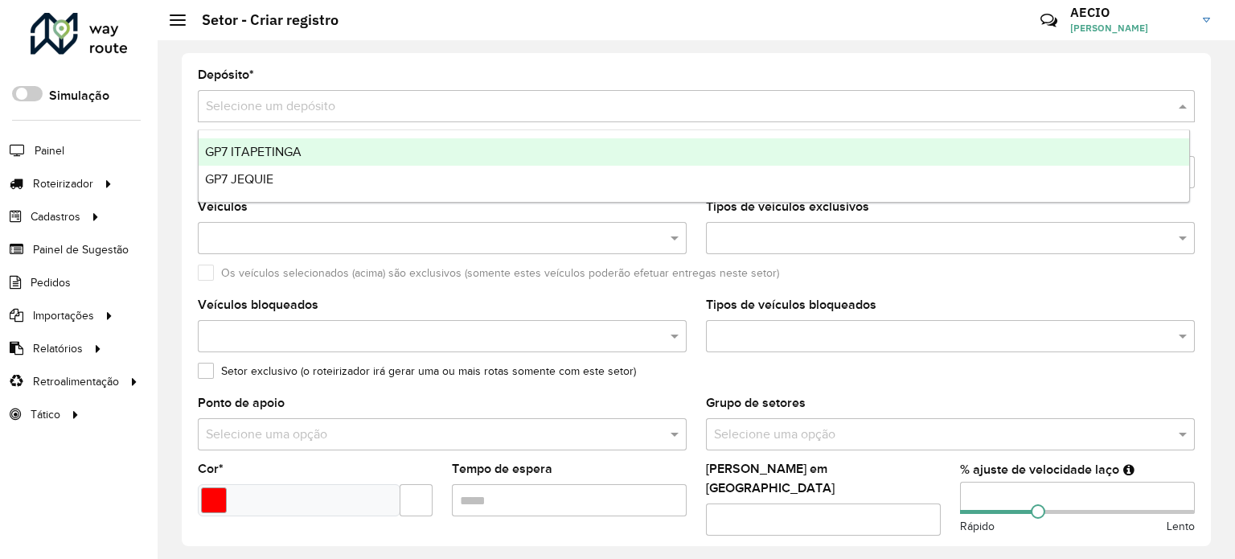
click at [270, 158] on span "GP7 ITAPETINGA" at bounding box center [253, 152] width 96 height 14
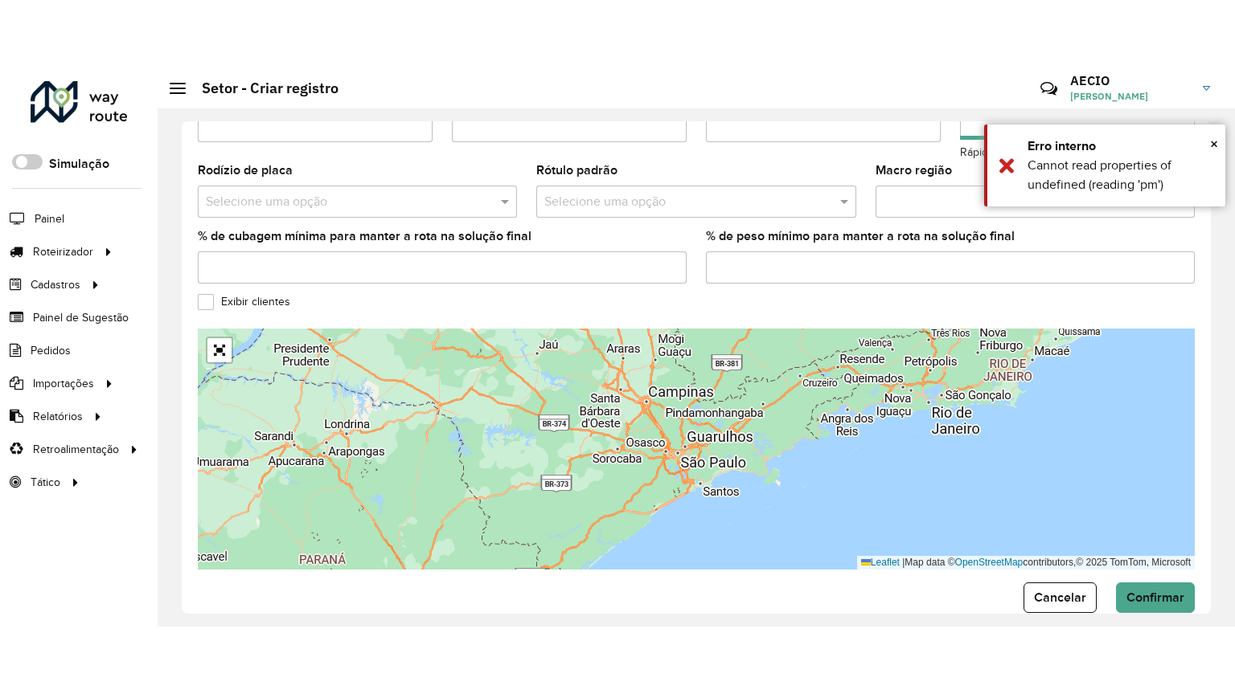
scroll to position [540, 0]
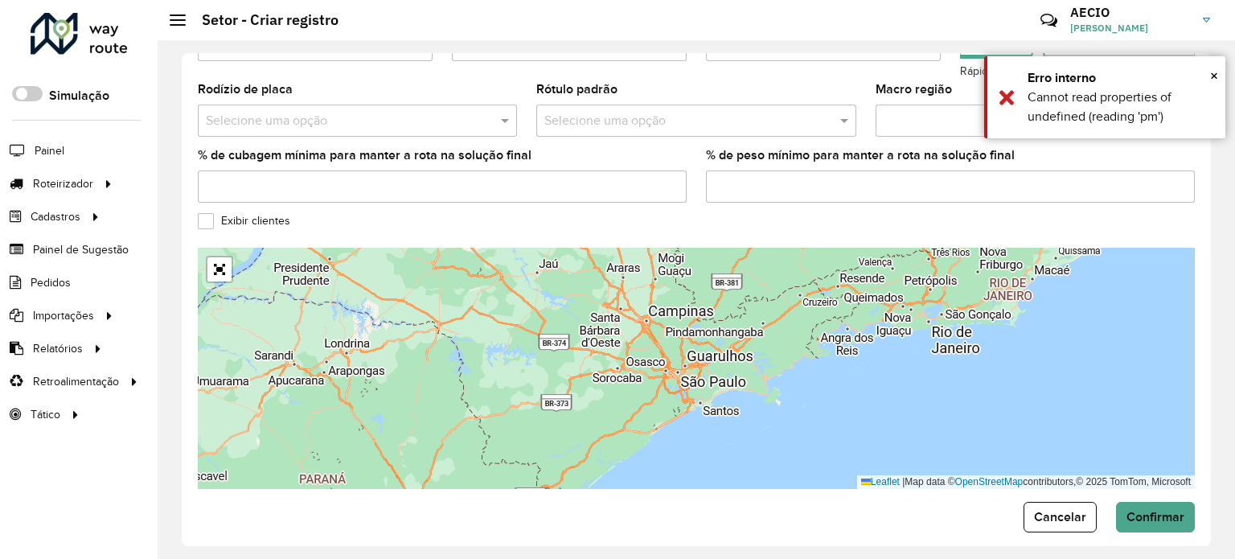
click at [249, 215] on label "Exibir clientes" at bounding box center [244, 220] width 92 height 17
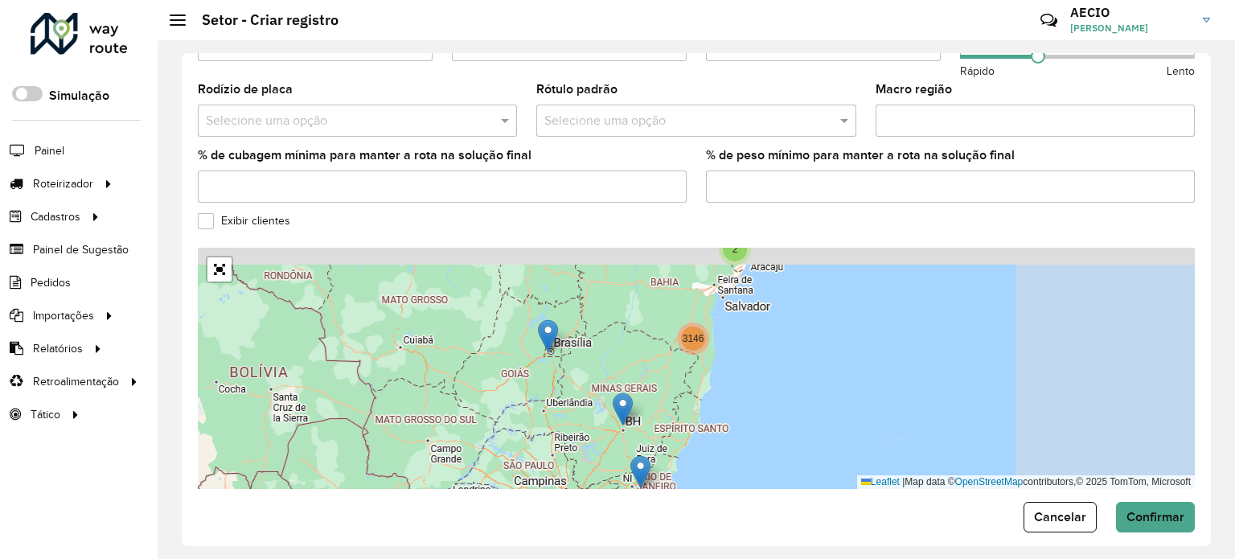
drag, startPoint x: 797, startPoint y: 333, endPoint x: 641, endPoint y: 462, distance: 203.2
click at [641, 462] on img at bounding box center [640, 471] width 20 height 33
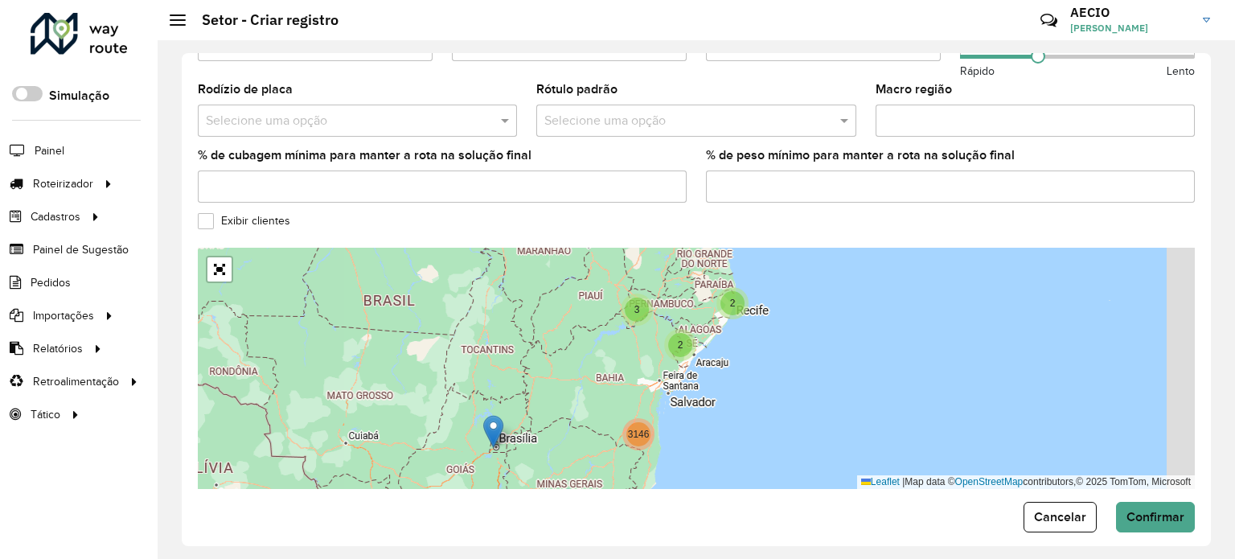
drag, startPoint x: 710, startPoint y: 301, endPoint x: 655, endPoint y: 396, distance: 110.2
click at [656, 396] on div "3 2 2 3146 Leaflet | Map data © OpenStreetMap contributors,© 2025 TomTom, Micro…" at bounding box center [696, 368] width 997 height 241
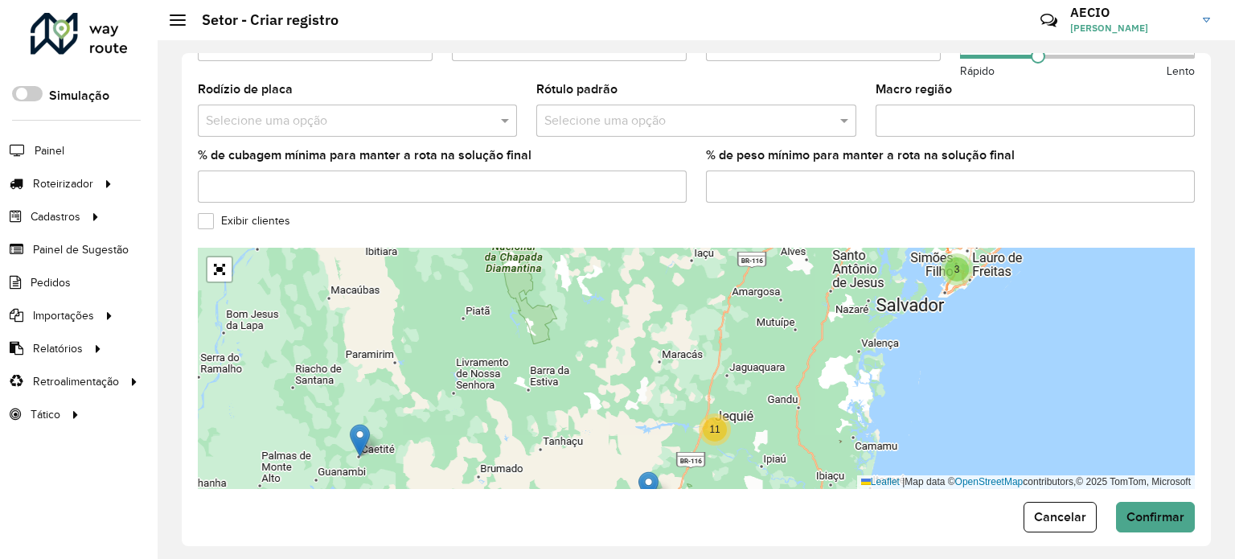
drag, startPoint x: 661, startPoint y: 414, endPoint x: 622, endPoint y: 281, distance: 138.3
click at [622, 281] on div "3 11 40 100 514 877 1596 Leaflet | Map data © OpenStreetMap contributors,© 2025…" at bounding box center [696, 368] width 997 height 241
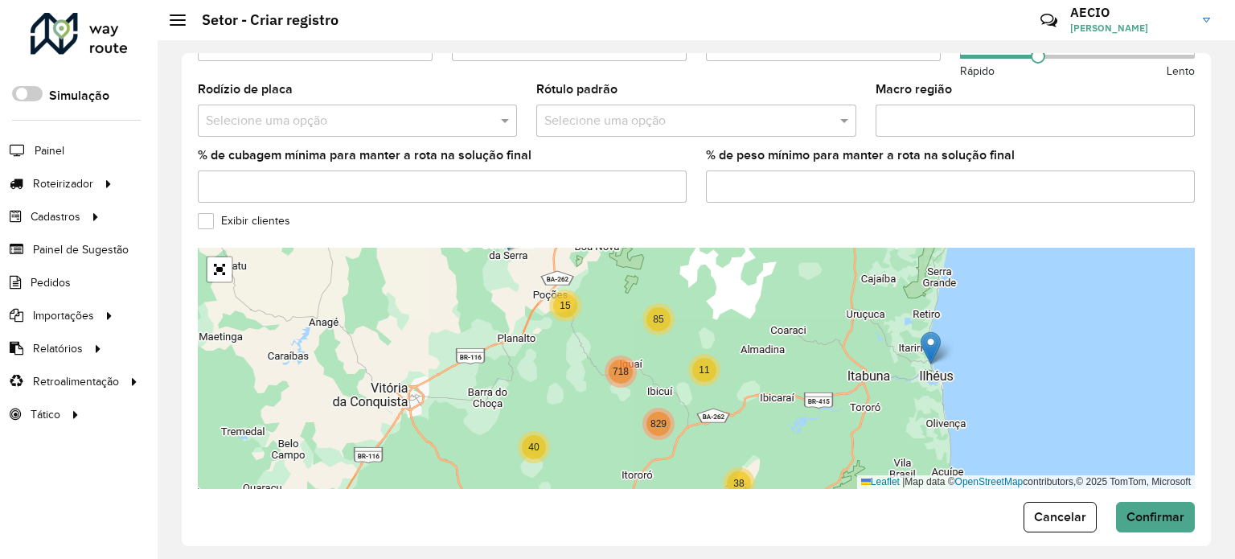
drag, startPoint x: 668, startPoint y: 416, endPoint x: 534, endPoint y: 284, distance: 188.7
click at [538, 284] on div "10 40 15 85 186 574 117 11 38 718 829 Leaflet | Map data © OpenStreetMap contri…" at bounding box center [696, 368] width 997 height 241
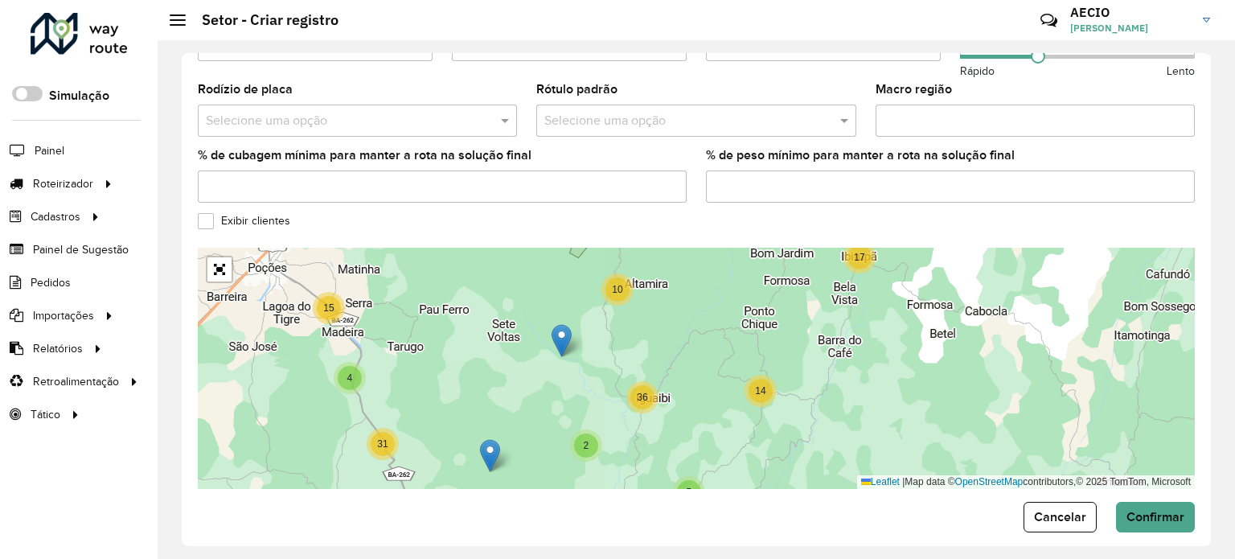
drag, startPoint x: 542, startPoint y: 337, endPoint x: 709, endPoint y: 417, distance: 185.5
click at [709, 417] on div "25 15 17 2 14 5 10 36 11 24 22 8 18 16 4 31 146 440 41 10 445 47 Leaflet | Map …" at bounding box center [696, 368] width 997 height 241
drag, startPoint x: 630, startPoint y: 424, endPoint x: 639, endPoint y: 336, distance: 88.1
click at [639, 339] on div "15 17 2 14 5 10 36 11 8 18 16 4 31 146 440 10 445 Leaflet | Map data © OpenStre…" at bounding box center [696, 368] width 997 height 241
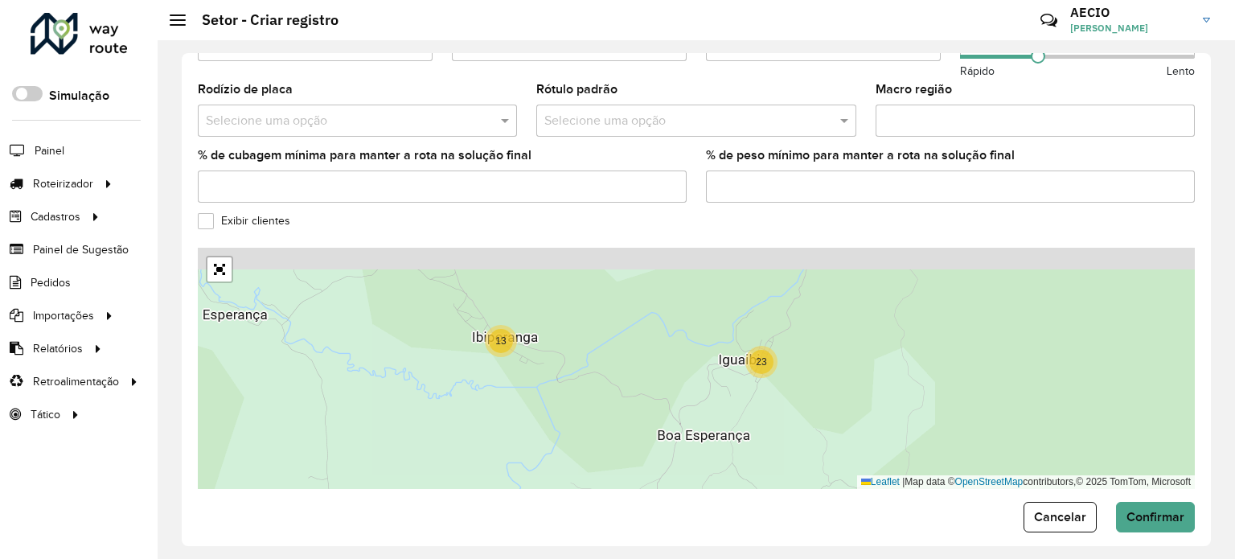
drag, startPoint x: 707, startPoint y: 289, endPoint x: 731, endPoint y: 444, distance: 157.0
click at [731, 444] on div "2 14 13 23 Leaflet | Map data © OpenStreetMap contributors,© 2025 TomTom, Micro…" at bounding box center [696, 368] width 997 height 241
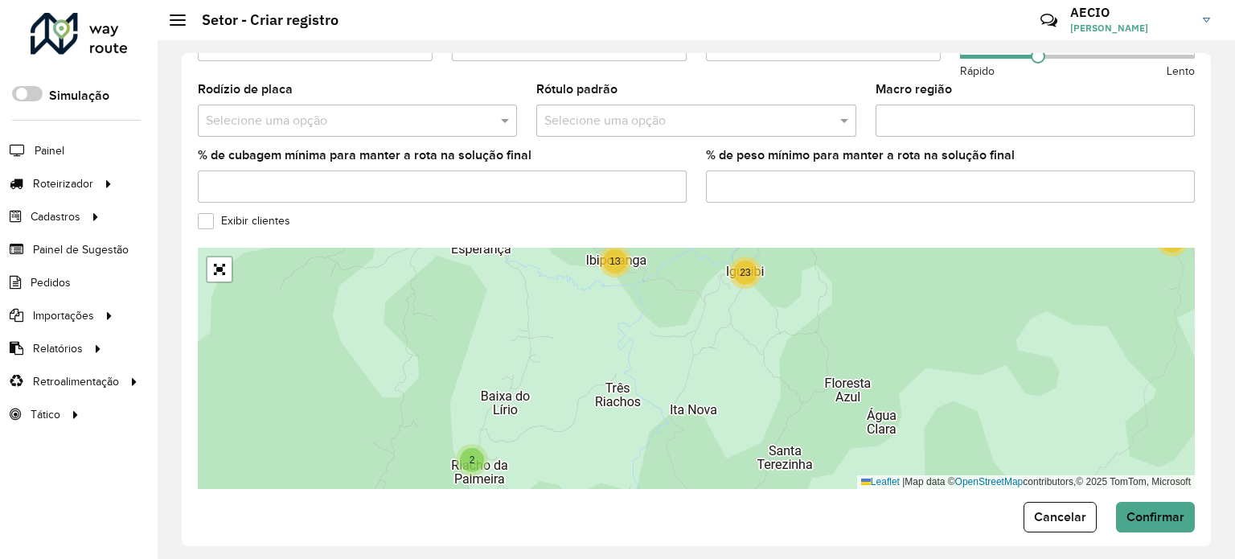
drag, startPoint x: 653, startPoint y: 393, endPoint x: 693, endPoint y: 241, distance: 157.1
click at [693, 248] on div "12 2 14 2 2 13 23 4 8 7 16 7 Leaflet | Map data © OpenStreetMap contributors,© …" at bounding box center [696, 368] width 997 height 241
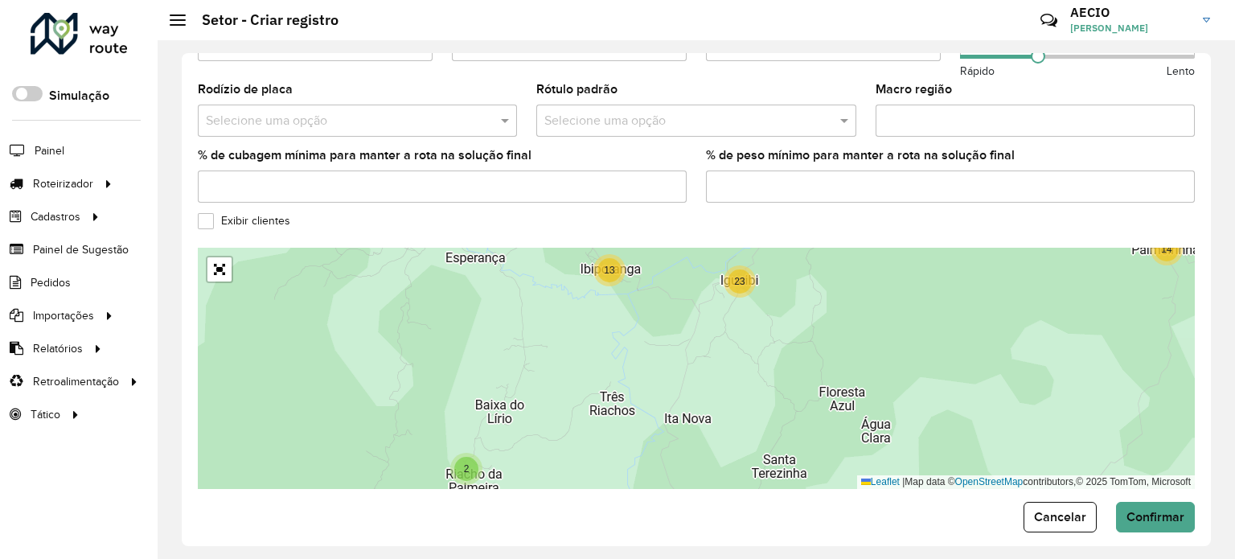
drag, startPoint x: 666, startPoint y: 340, endPoint x: 607, endPoint y: 526, distance: 195.0
click at [607, 526] on div "Depósito * Selecione um depósito × GP7 ITAPETINGA × Nome * Veículos Tipos de ve…" at bounding box center [696, 299] width 1029 height 493
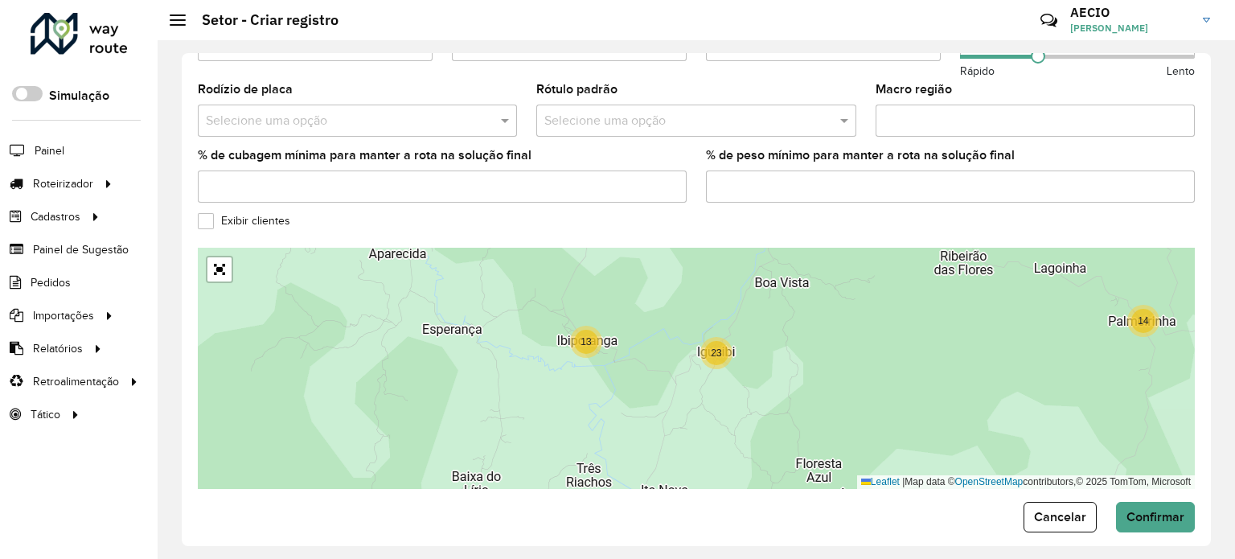
drag, startPoint x: 655, startPoint y: 358, endPoint x: 681, endPoint y: 285, distance: 77.5
click at [681, 285] on div "2 14 2 13 23 4 8 16 12 2 7 Leaflet | Map data © OpenStreetMap contributors,© 20…" at bounding box center [696, 368] width 997 height 241
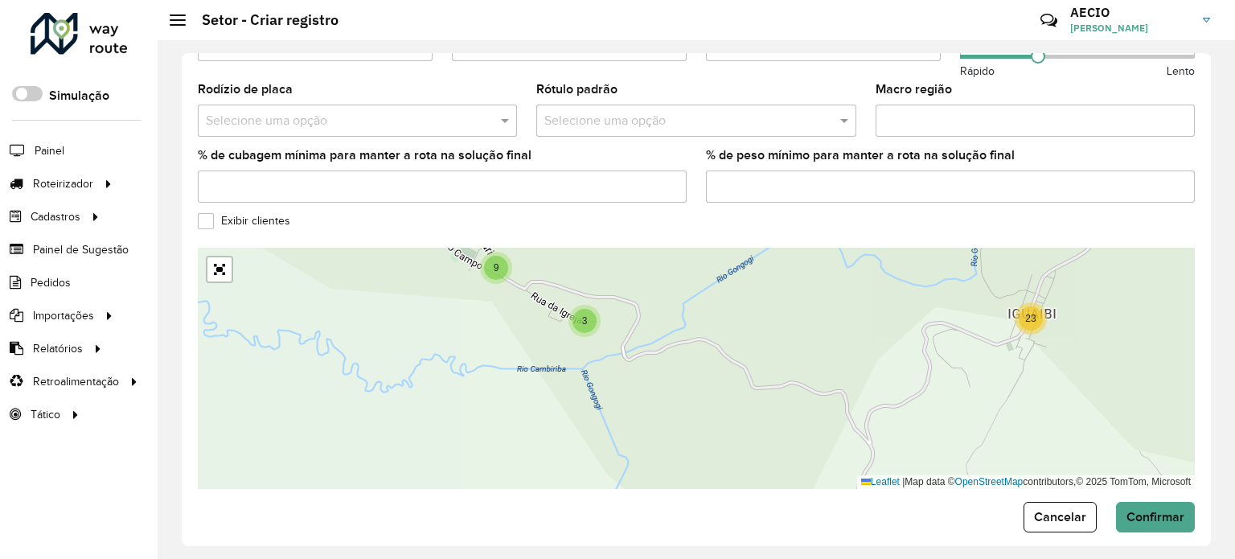
drag, startPoint x: 726, startPoint y: 423, endPoint x: 547, endPoint y: 280, distance: 228.8
click at [551, 286] on div "3 9 23 Leaflet | Map data © OpenStreetMap contributors,© 2025 TomTom, Microsoft" at bounding box center [696, 368] width 997 height 241
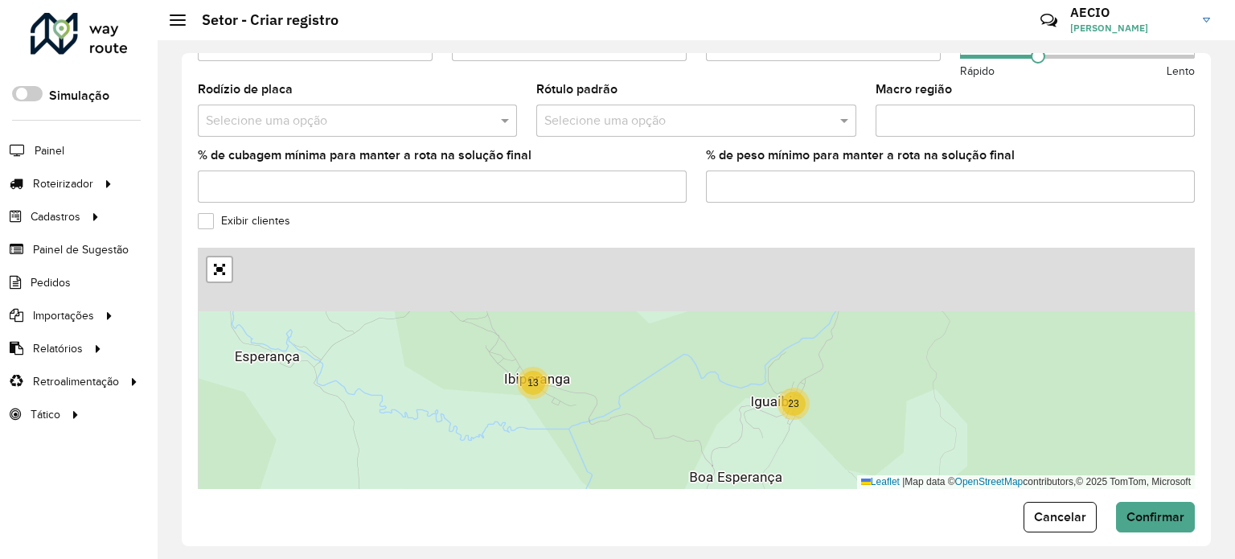
drag, startPoint x: 769, startPoint y: 443, endPoint x: 779, endPoint y: 473, distance: 32.0
click at [779, 473] on div "2 14 13 23 Leaflet | Map data © OpenStreetMap contributors,© 2025 TomTom, Micro…" at bounding box center [696, 368] width 997 height 241
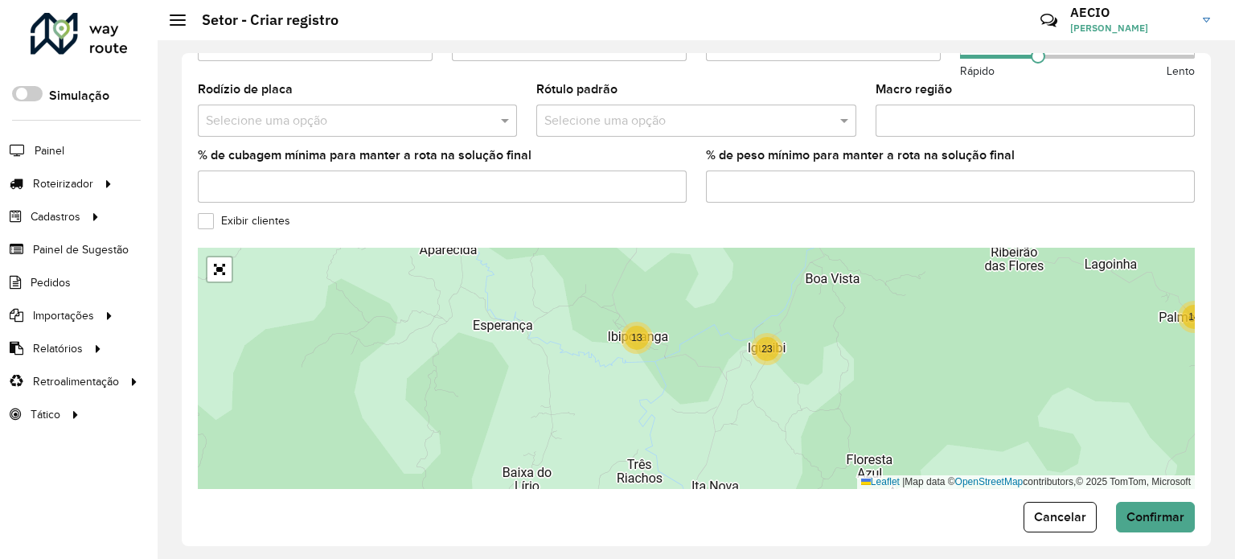
drag, startPoint x: 683, startPoint y: 448, endPoint x: 642, endPoint y: 322, distance: 131.9
click at [708, 359] on div "12 2 14 2 2 13 23 4 8 7 16 Leaflet | Map data © OpenStreetMap contributors,© 20…" at bounding box center [696, 368] width 997 height 241
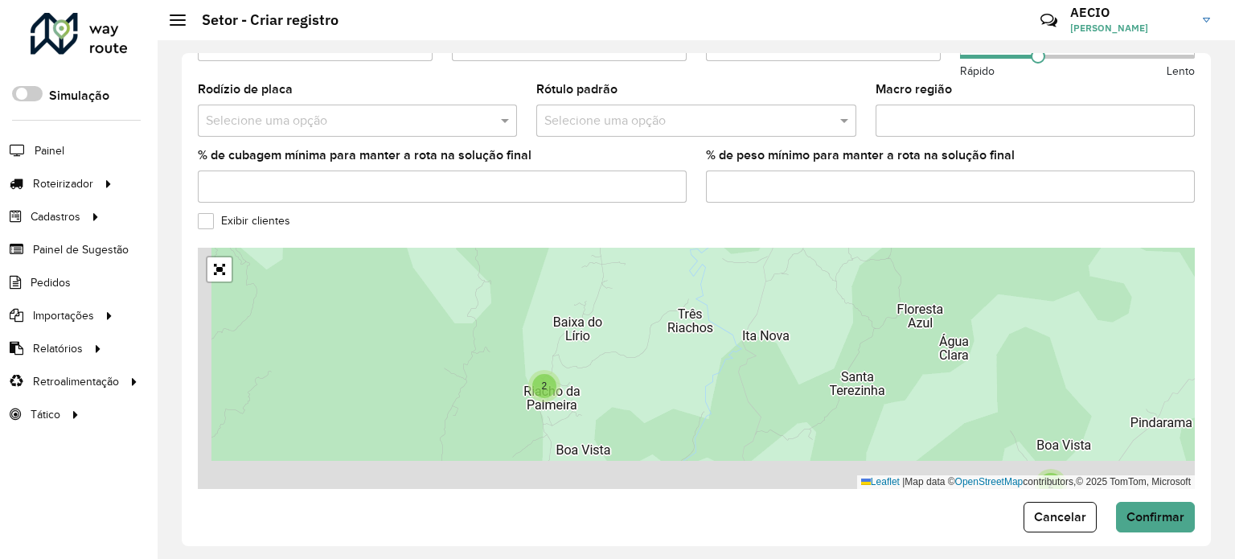
drag, startPoint x: 669, startPoint y: 382, endPoint x: 714, endPoint y: 256, distance: 132.9
click at [723, 248] on div "2 14 2 2 13 23 4 8 7 16 12 7 Leaflet | Map data © OpenStreetMap contributors,© …" at bounding box center [696, 368] width 997 height 241
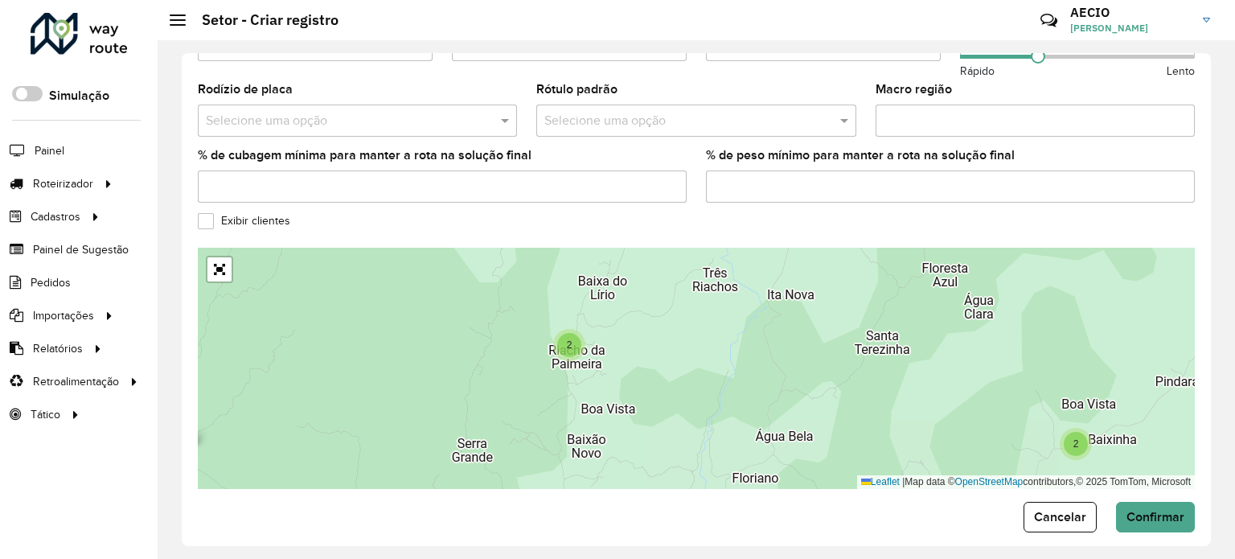
drag, startPoint x: 611, startPoint y: 395, endPoint x: 640, endPoint y: 350, distance: 52.8
click at [640, 350] on div "2 14 2 13 23 4 8 7 16 7 2 4 387 Leaflet | Map data © OpenStreetMap contributors…" at bounding box center [696, 368] width 997 height 241
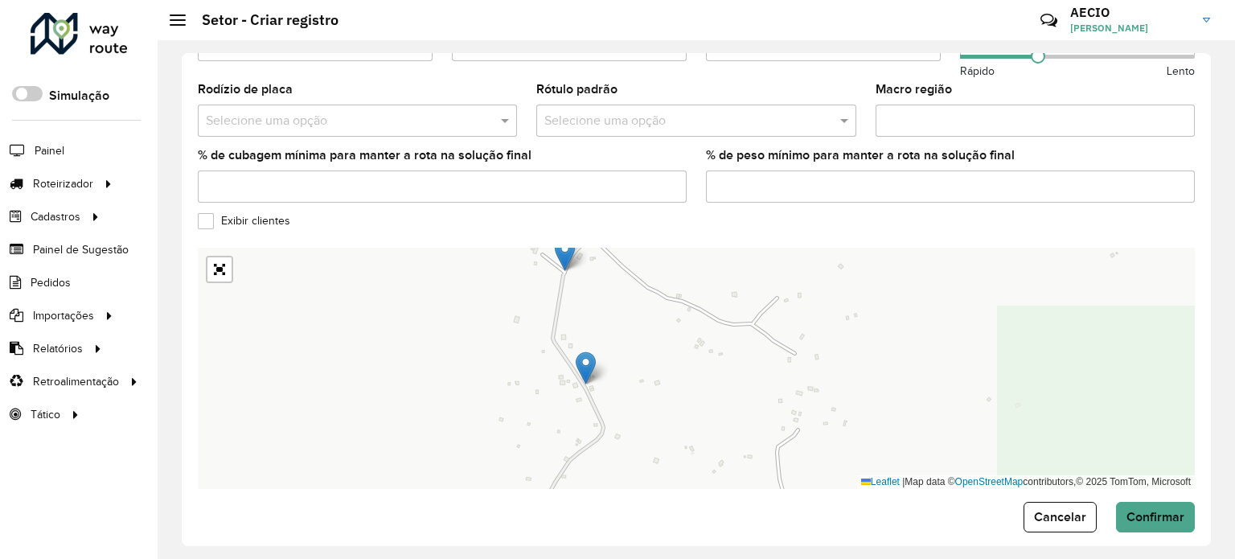
click at [576, 321] on span "2" at bounding box center [575, 326] width 6 height 11
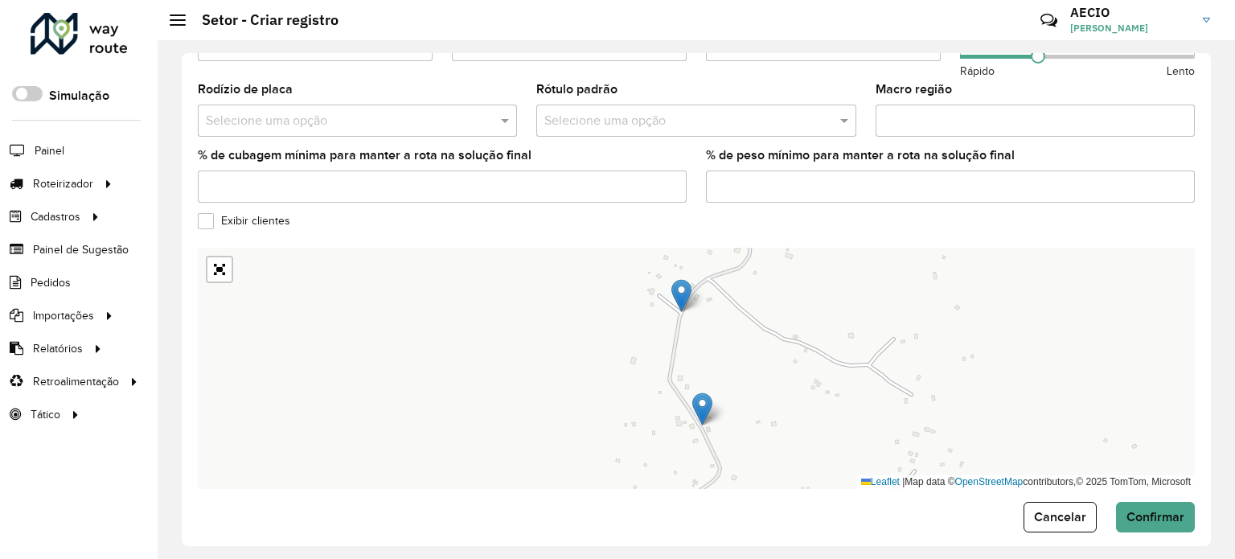
click at [681, 279] on img at bounding box center [681, 295] width 20 height 33
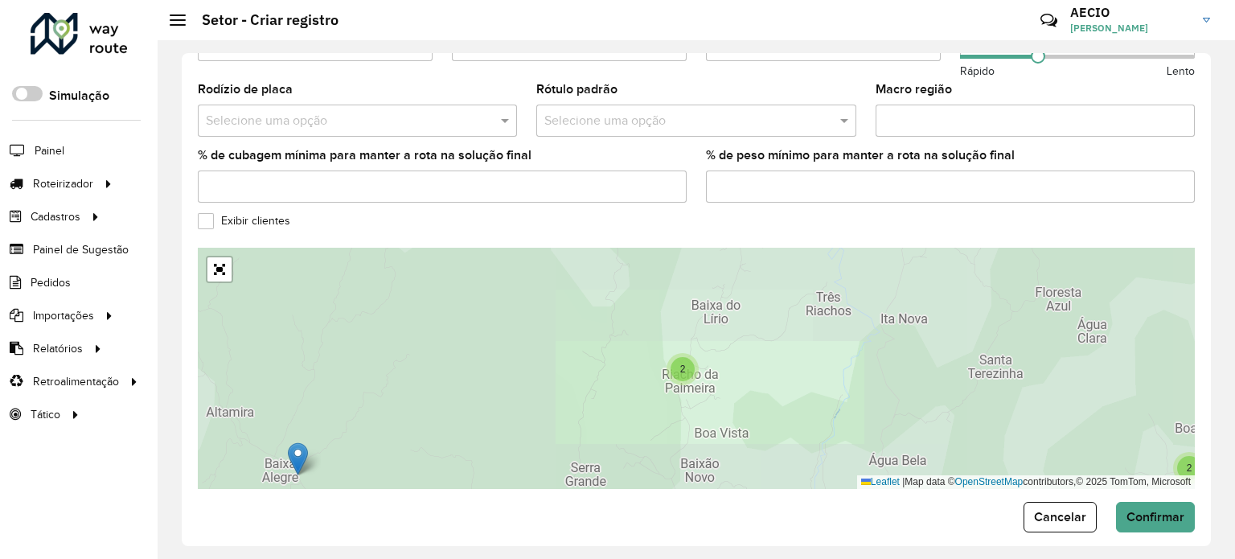
drag, startPoint x: 809, startPoint y: 415, endPoint x: 696, endPoint y: 285, distance: 172.6
click at [702, 292] on div "2 2 14 2 2 13 23 4 4 8 7 16 7 387 Leaflet | Map data © OpenStreetMap contributo…" at bounding box center [696, 368] width 997 height 241
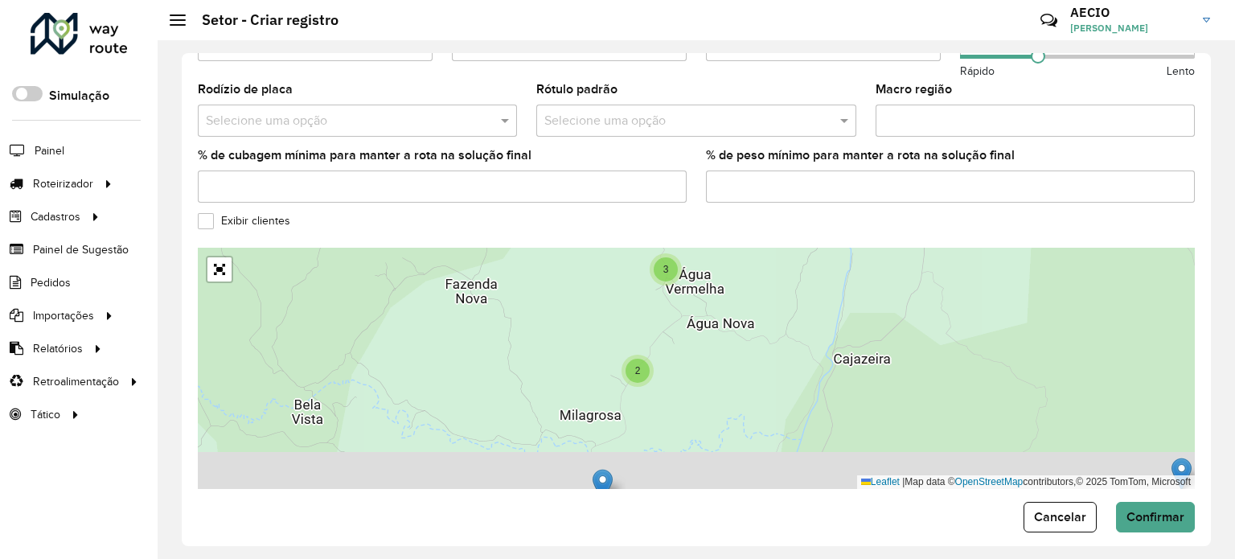
drag, startPoint x: 674, startPoint y: 386, endPoint x: 708, endPoint y: 327, distance: 68.1
click at [708, 327] on div "2 4 2 3 2 2 160 225 Leaflet | Map data © OpenStreetMap contributors,© 2025 TomT…" at bounding box center [696, 368] width 997 height 241
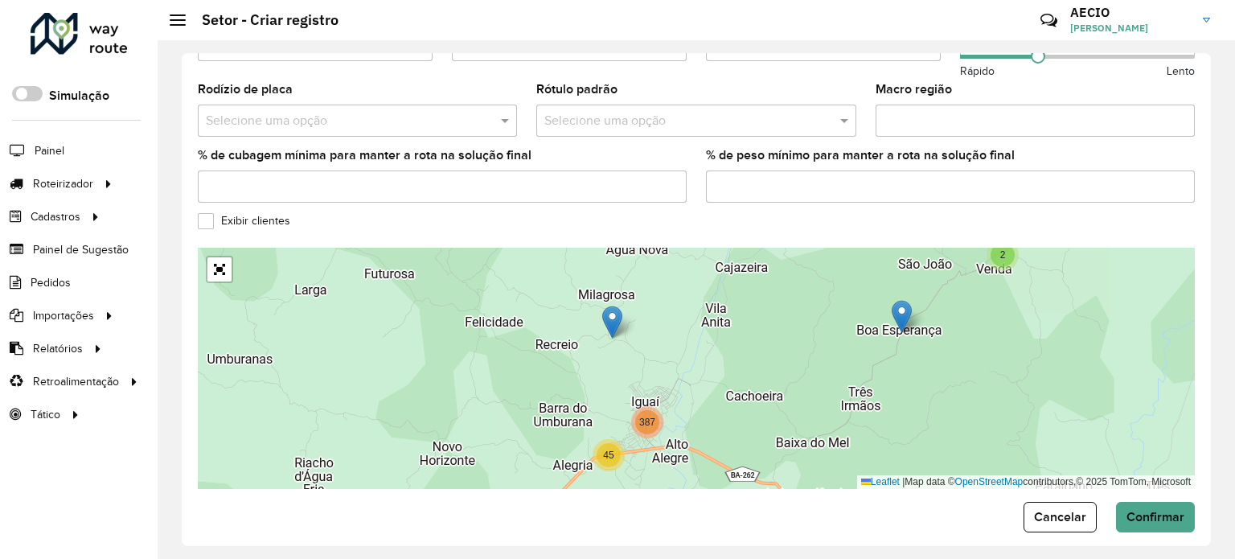
drag, startPoint x: 661, startPoint y: 399, endPoint x: 640, endPoint y: 330, distance: 71.7
click at [640, 330] on div "2 2 2 11 2 4 2 5 2 7 16 3 141 7 45 387 Leaflet | Map data © OpenStreetMap contr…" at bounding box center [696, 368] width 997 height 241
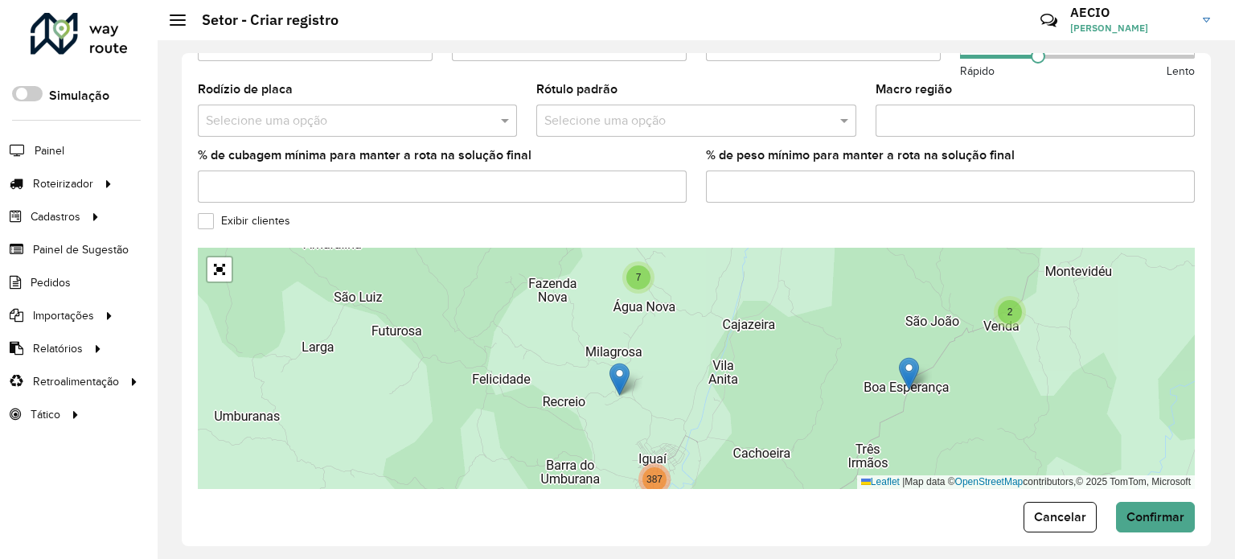
drag, startPoint x: 637, startPoint y: 293, endPoint x: 641, endPoint y: 371, distance: 77.3
click at [641, 371] on div "2 2 2 11 2 4 2 5 2 7 16 3 141 7 45 387 6 2 Leaflet | Map data © OpenStreetMap c…" at bounding box center [696, 368] width 997 height 241
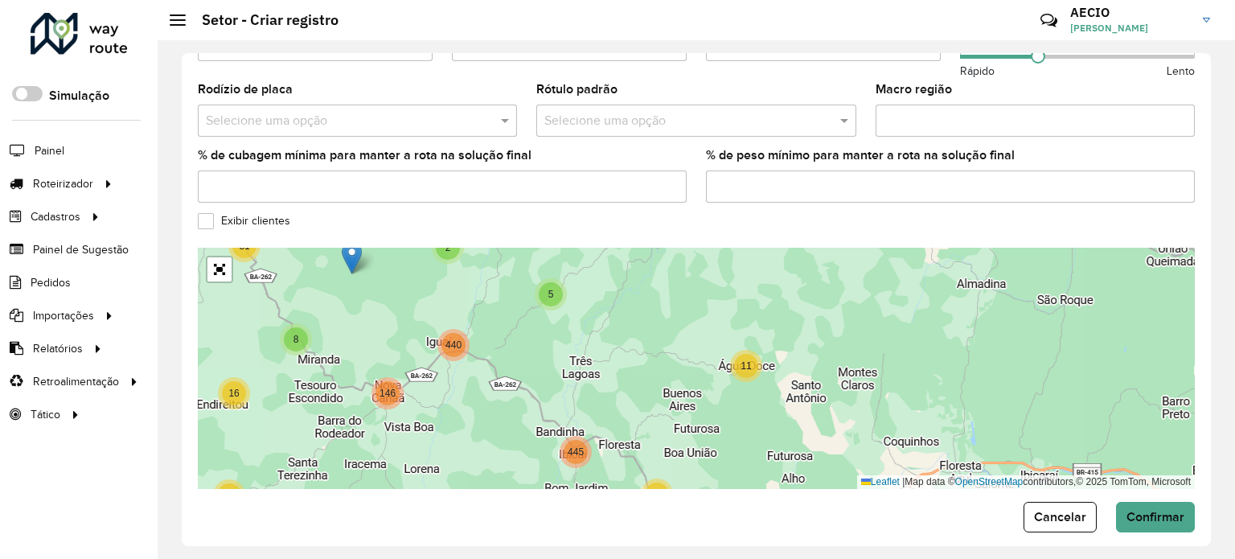
drag, startPoint x: 671, startPoint y: 375, endPoint x: 500, endPoint y: 324, distance: 178.8
click at [500, 324] on div "25 15 17 2 14 5 10 36 11 8 24 22 8 18 16 4 31 146 440 41 10 445 47 Leaflet | Ma…" at bounding box center [696, 368] width 997 height 241
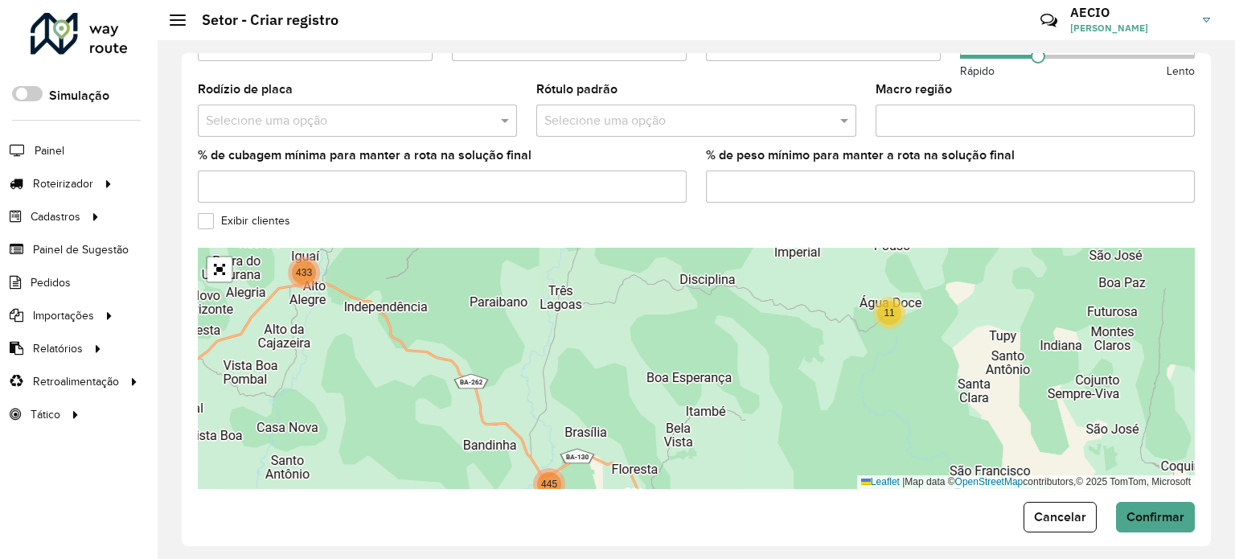
drag, startPoint x: 583, startPoint y: 402, endPoint x: 582, endPoint y: 517, distance: 114.9
click at [582, 517] on div "Depósito * Selecione um depósito × GP7 ITAPETINGA × Nome * Veículos Tipos de ve…" at bounding box center [696, 299] width 1029 height 493
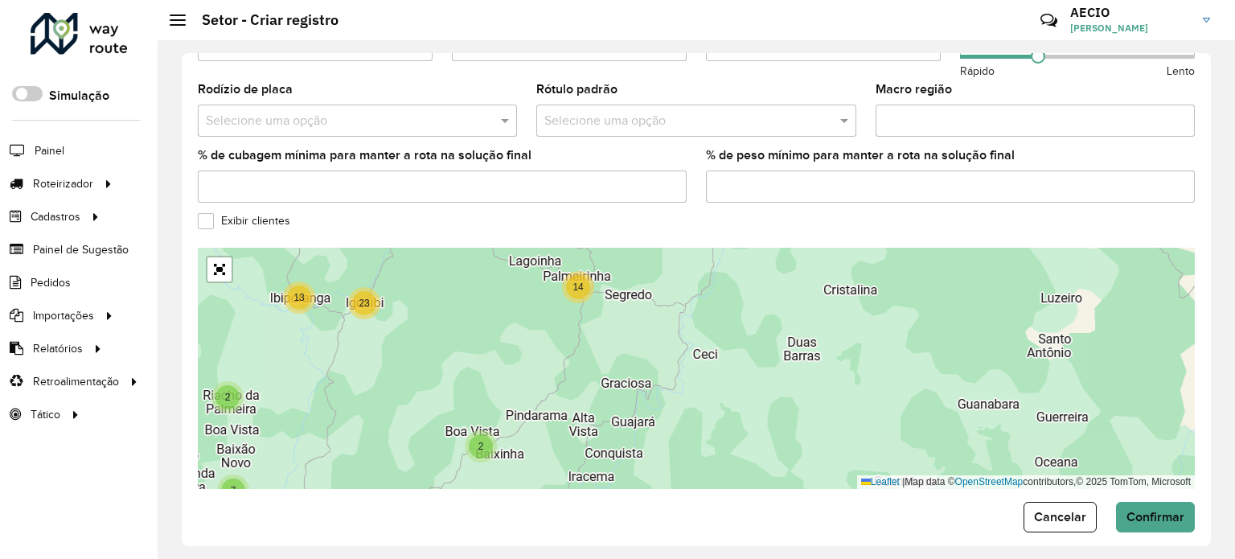
drag, startPoint x: 629, startPoint y: 333, endPoint x: 561, endPoint y: 521, distance: 199.8
click at [561, 521] on div "Depósito * Selecione um depósito × GP7 ITAPETINGA × Nome * Veículos Tipos de ve…" at bounding box center [696, 299] width 1029 height 493
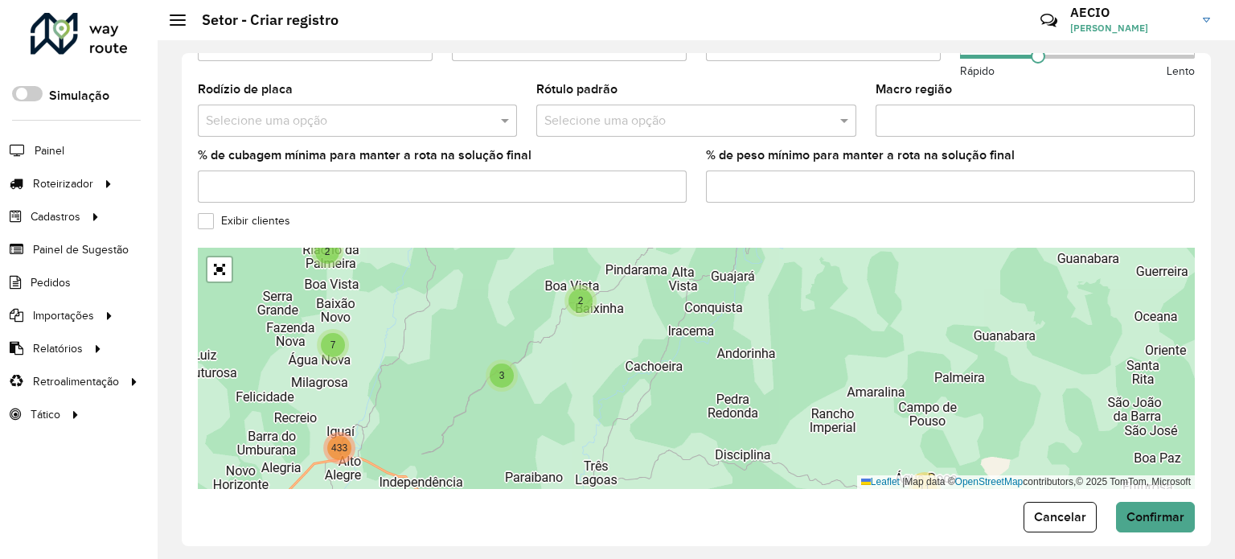
drag, startPoint x: 572, startPoint y: 430, endPoint x: 669, endPoint y: 285, distance: 173.9
click at [669, 285] on div "2 3 2 11 8 6 10 8 23 3 143 7 433 14 13 23 4 15 17 2 8 Leaflet | Map data © Open…" at bounding box center [696, 368] width 997 height 241
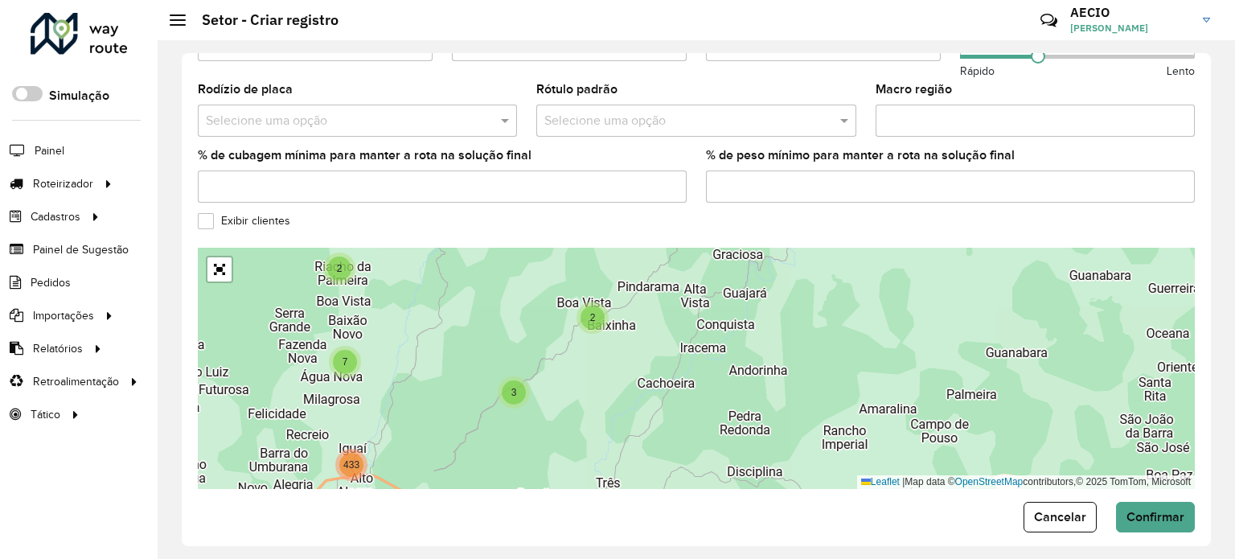
drag, startPoint x: 632, startPoint y: 333, endPoint x: 629, endPoint y: 375, distance: 41.9
click at [629, 375] on div "2 3 2 11 8 6 10 8 23 3 143 7 433 14 13 23 4 3 445 Leaflet | Map data © OpenStre…" at bounding box center [696, 368] width 997 height 241
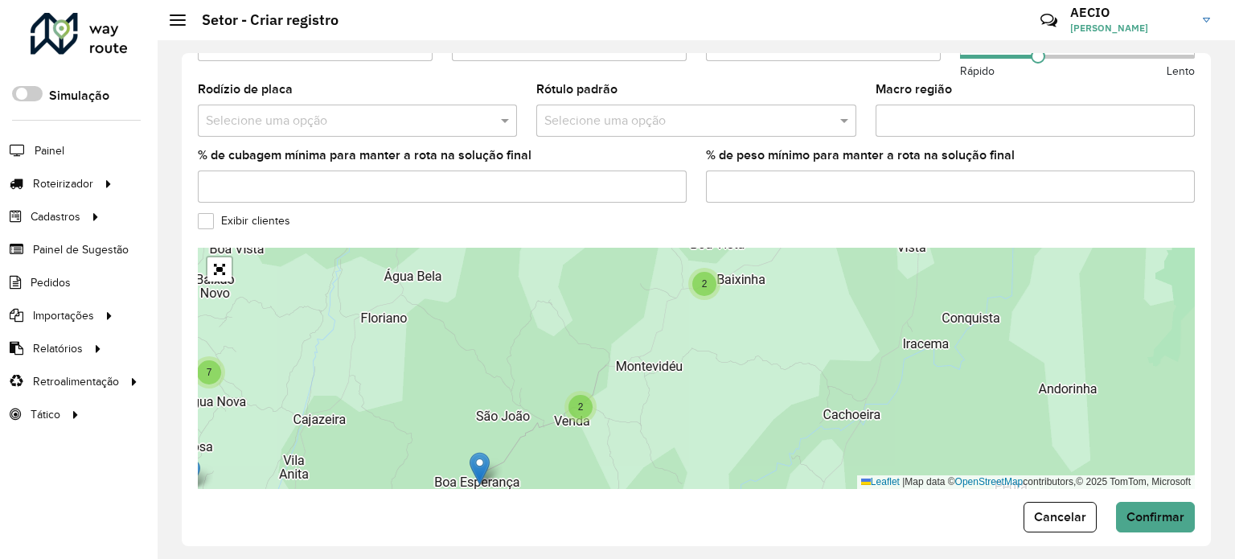
drag, startPoint x: 659, startPoint y: 306, endPoint x: 696, endPoint y: 281, distance: 44.6
click at [694, 282] on div "2 2 2 13 23 11 2 4 2 5 8 7 16 7 45 387 Leaflet | Map data © OpenStreetMap contr…" at bounding box center [696, 368] width 997 height 241
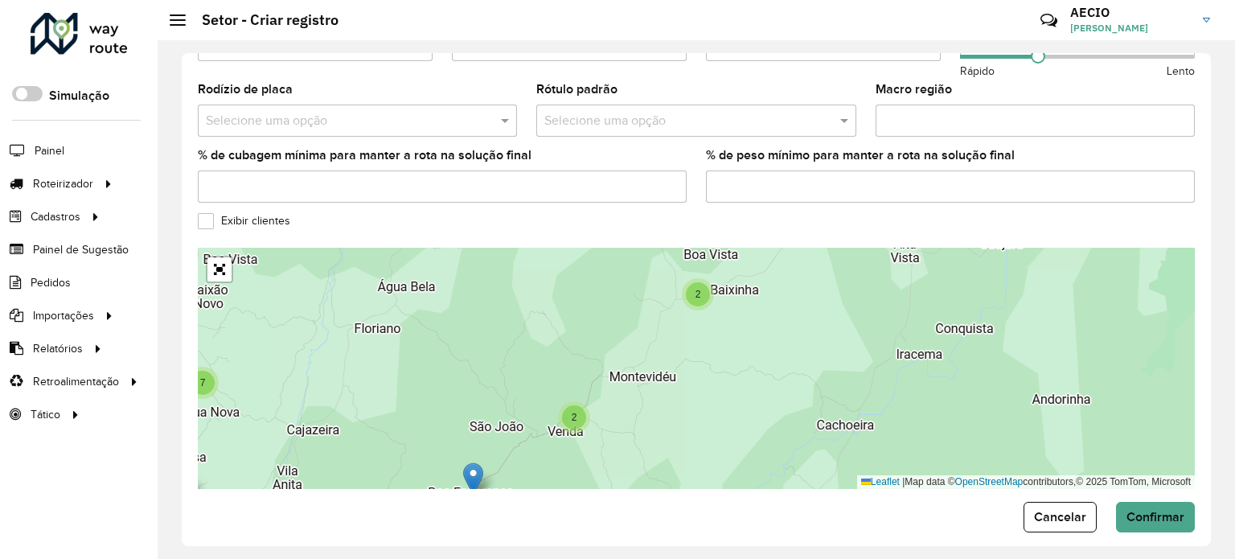
drag, startPoint x: 665, startPoint y: 398, endPoint x: 683, endPoint y: 330, distance: 70.0
click at [683, 330] on div "2 2 2 11 2 4 2 5 8 7 16 7 45 387 Leaflet | Map data © OpenStreetMap contributor…" at bounding box center [696, 368] width 997 height 241
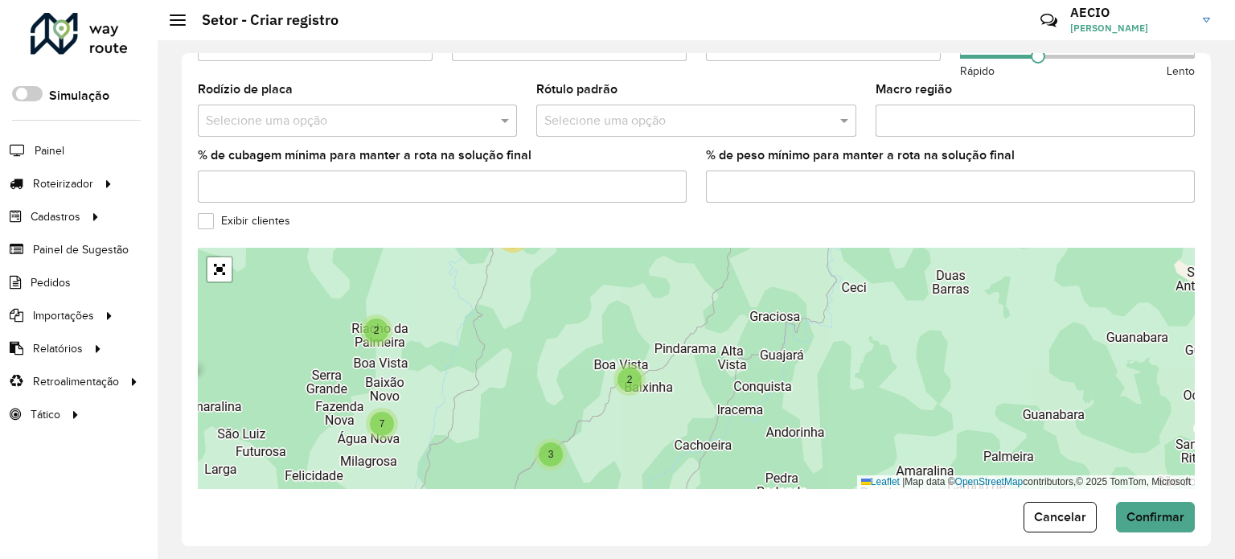
drag, startPoint x: 696, startPoint y: 412, endPoint x: 624, endPoint y: 459, distance: 86.1
click at [624, 459] on div "15 2 14 3 2 2 13 23 11 8 6 10 4 8 23 3 143 7 433 445 Leaflet | Map data © OpenS…" at bounding box center [696, 368] width 997 height 241
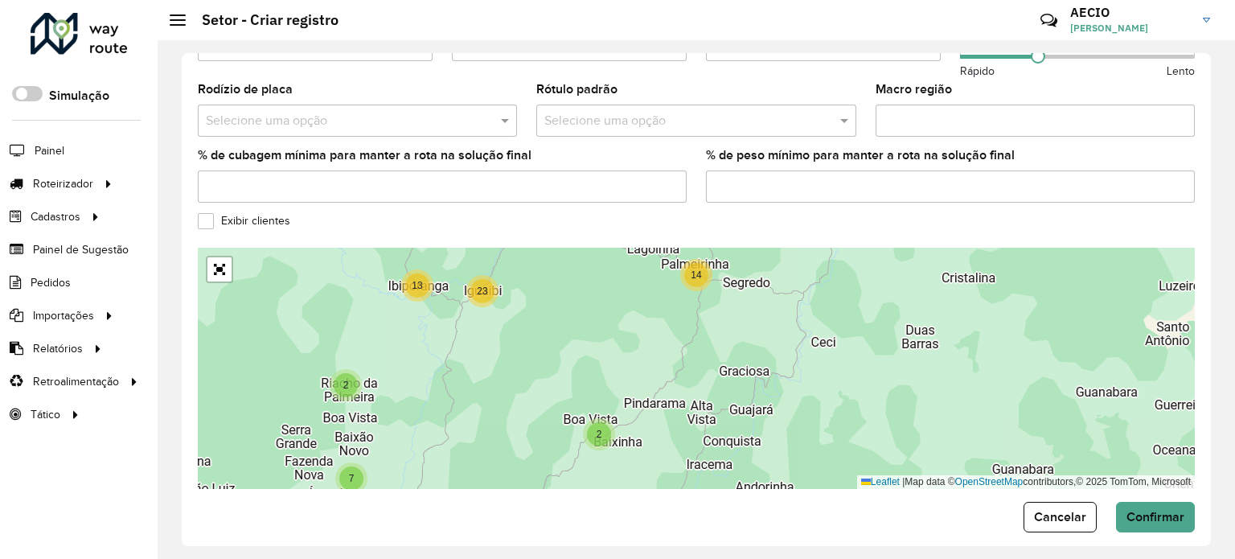
drag, startPoint x: 715, startPoint y: 383, endPoint x: 690, endPoint y: 399, distance: 29.7
click at [690, 399] on div "15 2 14 3 2 2 13 23 11 8 6 10 4 8 23 3 143 7 433 8 445 Leaflet | Map data © Ope…" at bounding box center [696, 368] width 997 height 241
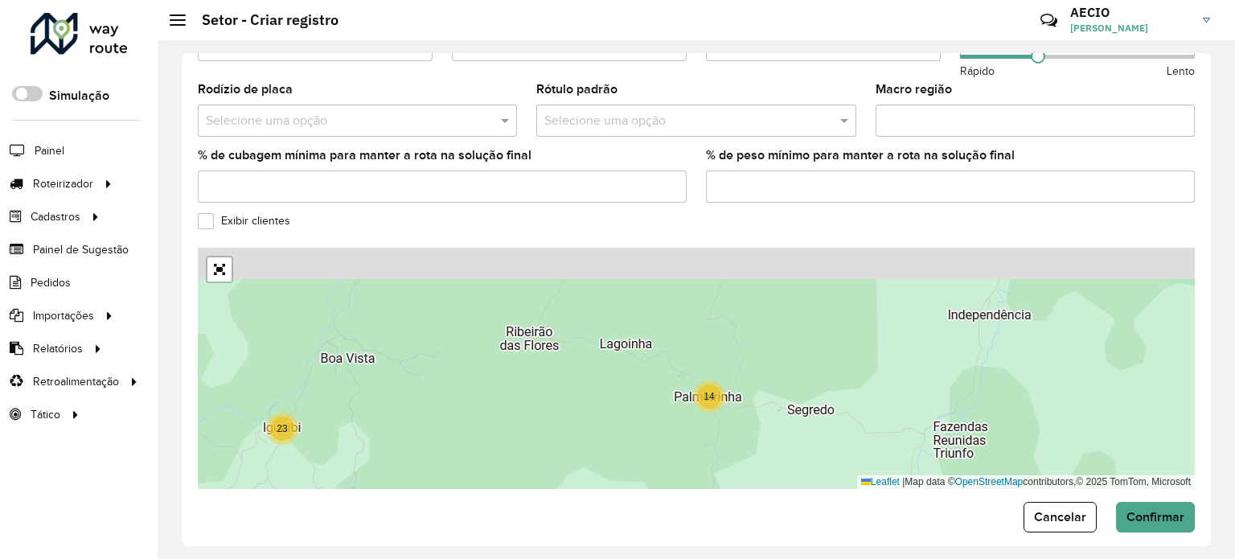
drag, startPoint x: 721, startPoint y: 263, endPoint x: 728, endPoint y: 402, distance: 139.2
click at [729, 402] on div "2 14 2 2 13 23 7 16 7 Leaflet | Map data © OpenStreetMap contributors,© 2025 To…" at bounding box center [696, 368] width 997 height 241
click at [727, 403] on div "2 14 2 2 13 23 7 16 7 Leaflet | Map data © OpenStreetMap contributors,© 2025 To…" at bounding box center [696, 368] width 997 height 241
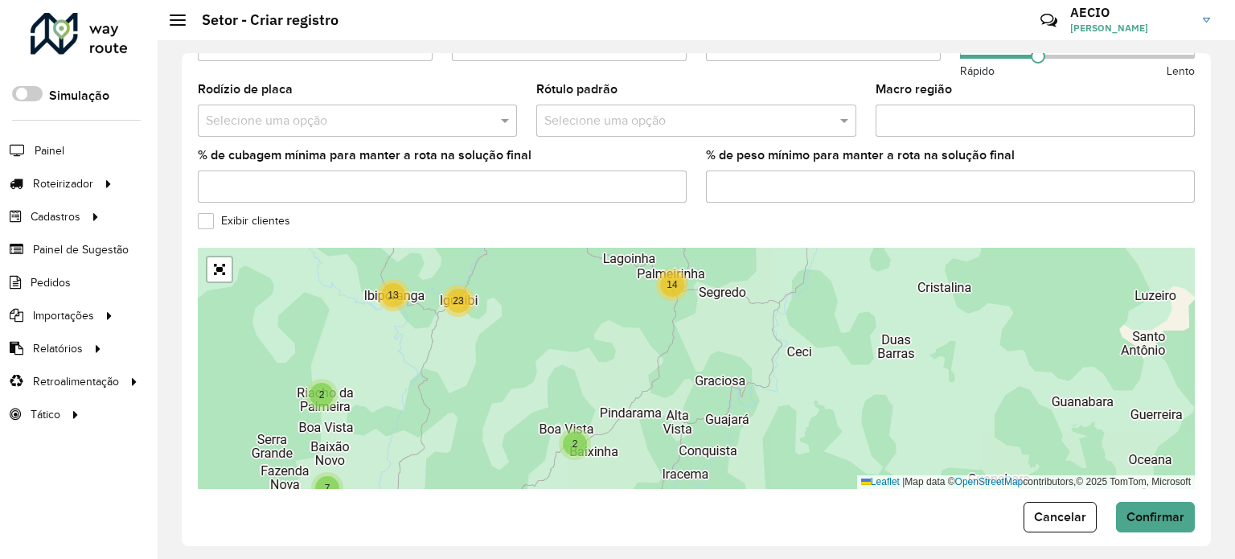
drag, startPoint x: 694, startPoint y: 366, endPoint x: 669, endPoint y: 309, distance: 61.9
click at [669, 309] on div "15 17 2 14 3 2 2 8 13 23 8 4 8 23 7 433 Leaflet | Map data © OpenStreetMap cont…" at bounding box center [696, 368] width 997 height 241
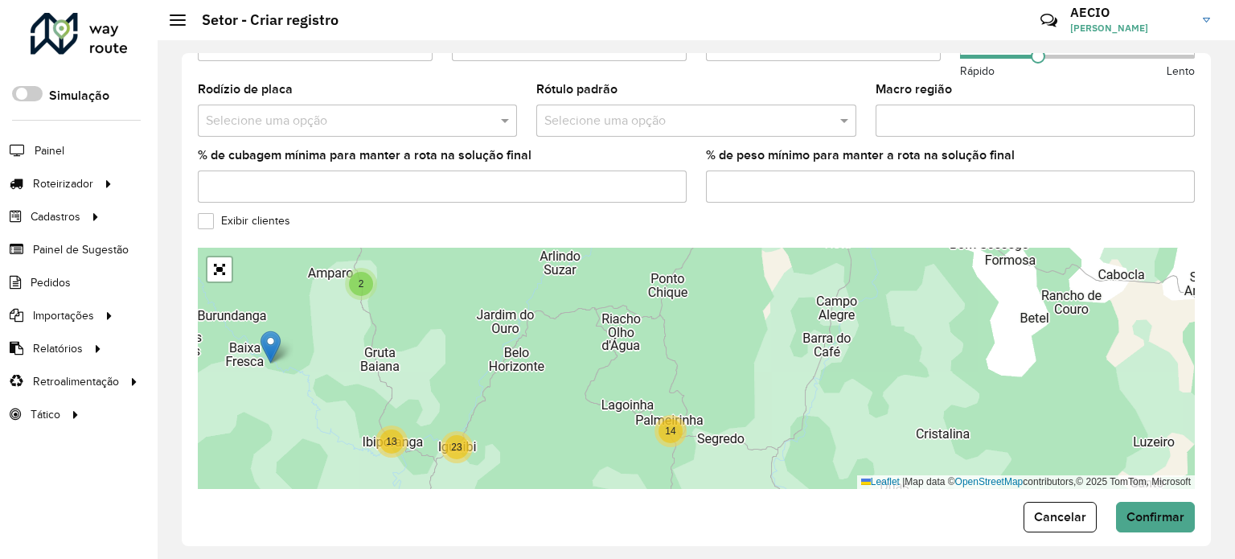
drag, startPoint x: 679, startPoint y: 346, endPoint x: 678, endPoint y: 492, distance: 146.3
click at [678, 492] on form "Depósito * Selecione um depósito × GP7 ITAPETINGA × Nome * Veículos Tipos de ve…" at bounding box center [696, 30] width 997 height 1003
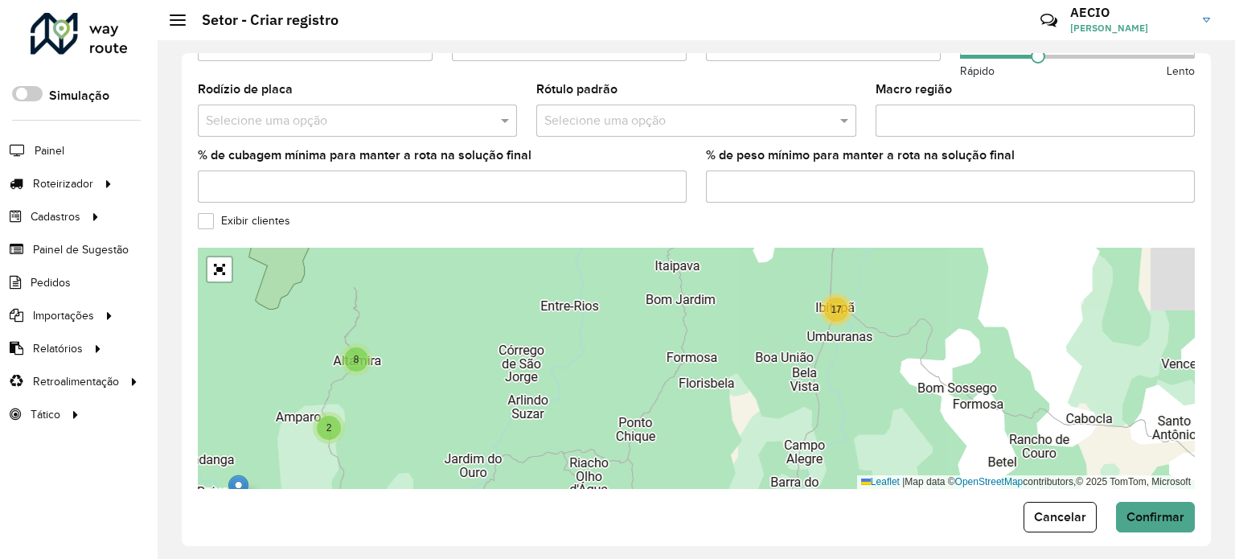
drag, startPoint x: 740, startPoint y: 344, endPoint x: 708, endPoint y: 487, distance: 146.6
click at [708, 487] on form "Depósito * Selecione um depósito × GP7 ITAPETINGA × Nome * Veículos Tipos de ve…" at bounding box center [696, 30] width 997 height 1003
click at [708, 502] on div "Cancelar Confirmar" at bounding box center [696, 517] width 997 height 31
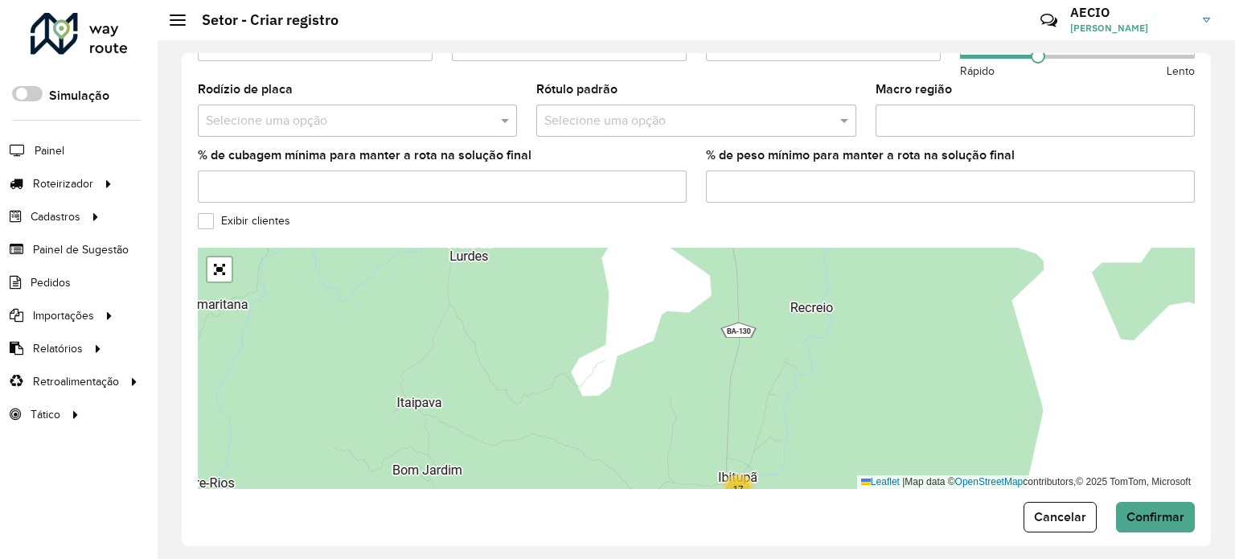
drag, startPoint x: 883, startPoint y: 317, endPoint x: 780, endPoint y: 495, distance: 205.7
click at [780, 495] on form "Depósito * Selecione um depósito × GP7 ITAPETINGA × Nome * Veículos Tipos de ve…" at bounding box center [696, 30] width 997 height 1003
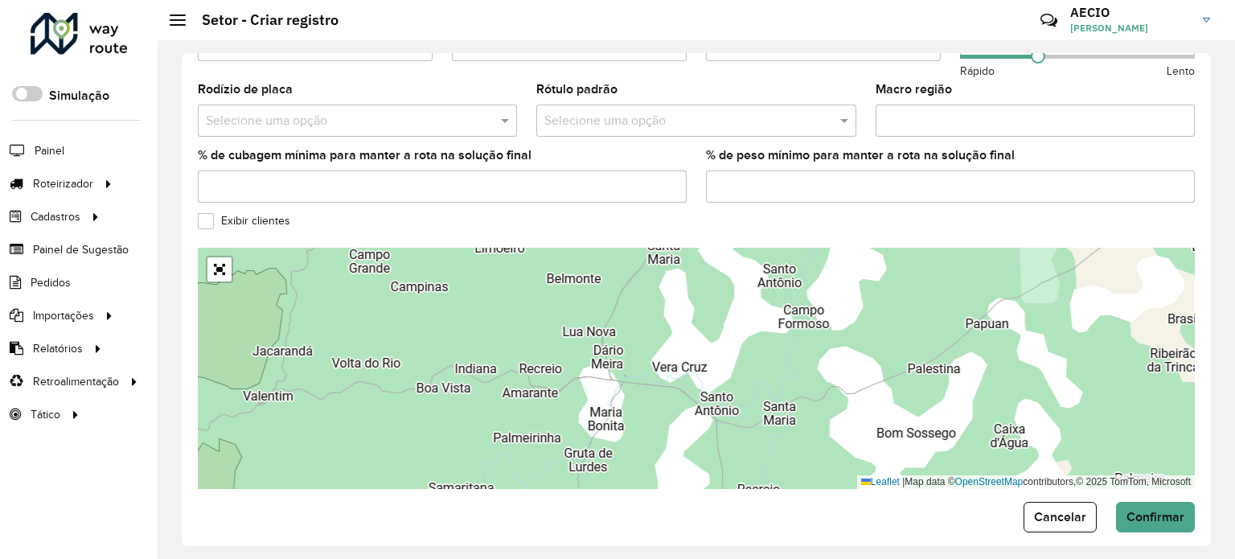
drag, startPoint x: 795, startPoint y: 391, endPoint x: 758, endPoint y: 504, distance: 118.4
click at [758, 504] on form "Depósito * Selecione um depósito × GP7 ITAPETINGA × Nome * Veículos Tipos de ve…" at bounding box center [696, 30] width 997 height 1003
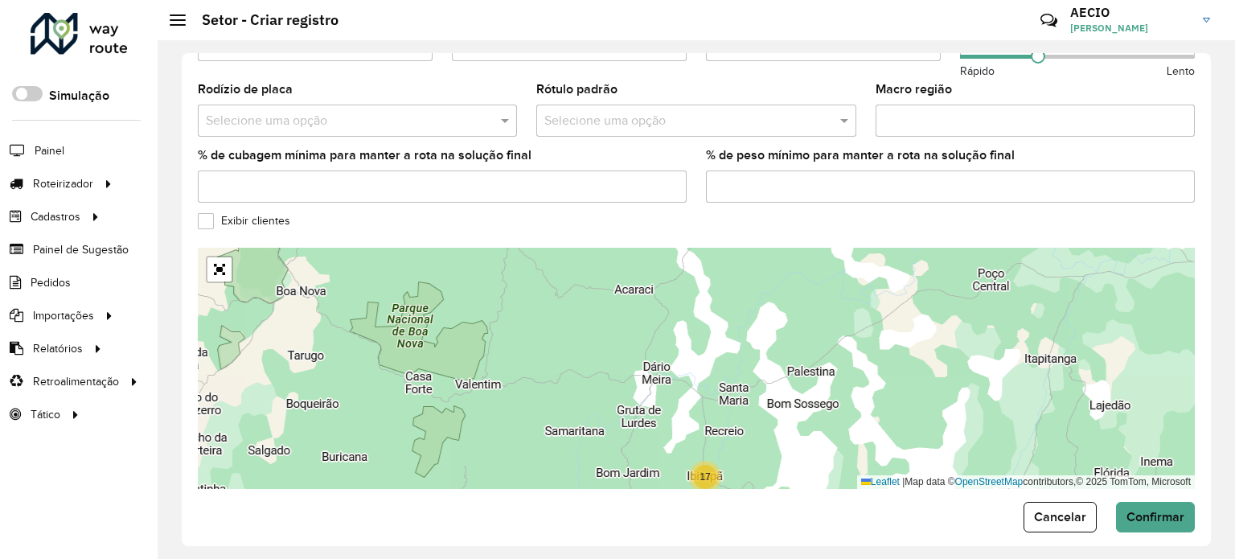
drag, startPoint x: 679, startPoint y: 433, endPoint x: 684, endPoint y: 366, distance: 67.7
click at [686, 367] on div "15 17 2 14 5 10 36 4 31 440 Leaflet | Map data © OpenStreetMap contributors,© 2…" at bounding box center [696, 368] width 997 height 241
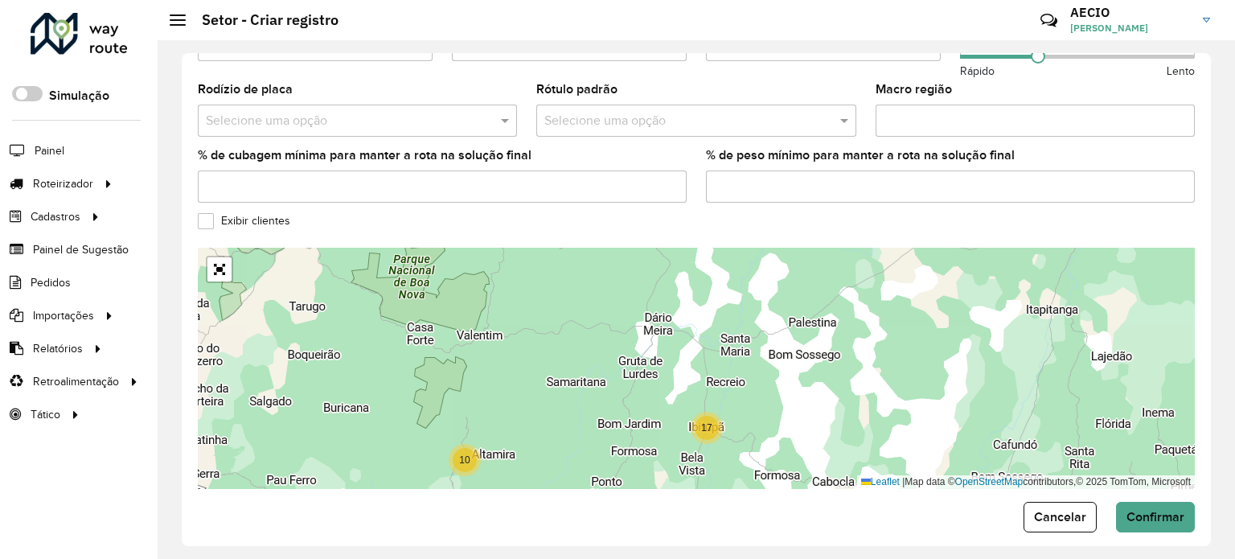
click at [222, 266] on div at bounding box center [219, 269] width 27 height 27
click at [217, 260] on link "Abrir mapa em tela cheia" at bounding box center [219, 269] width 24 height 24
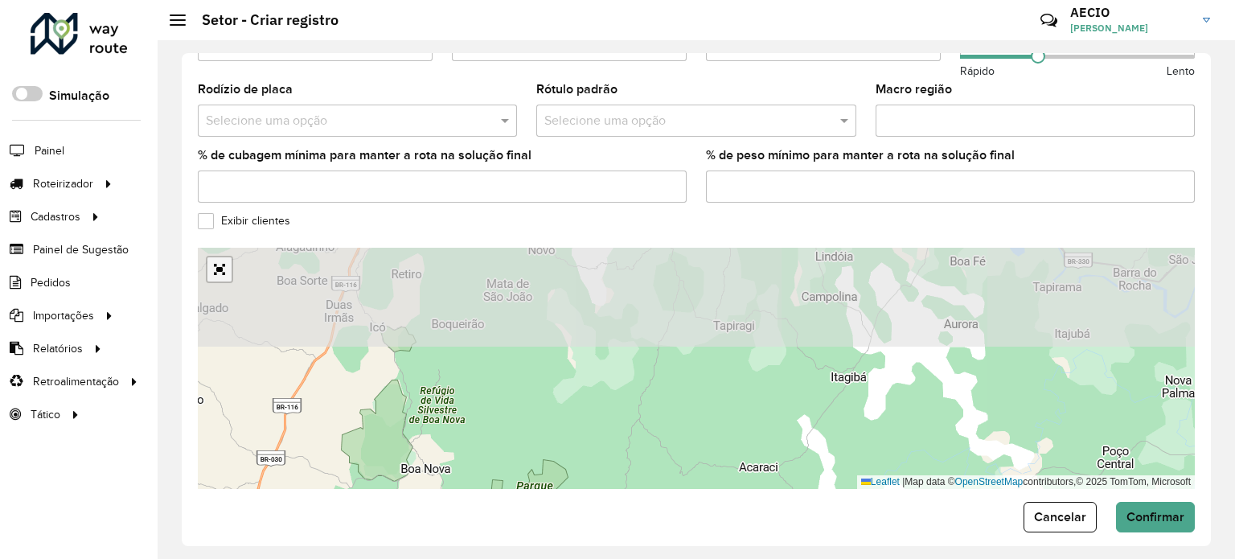
scroll to position [151, 0]
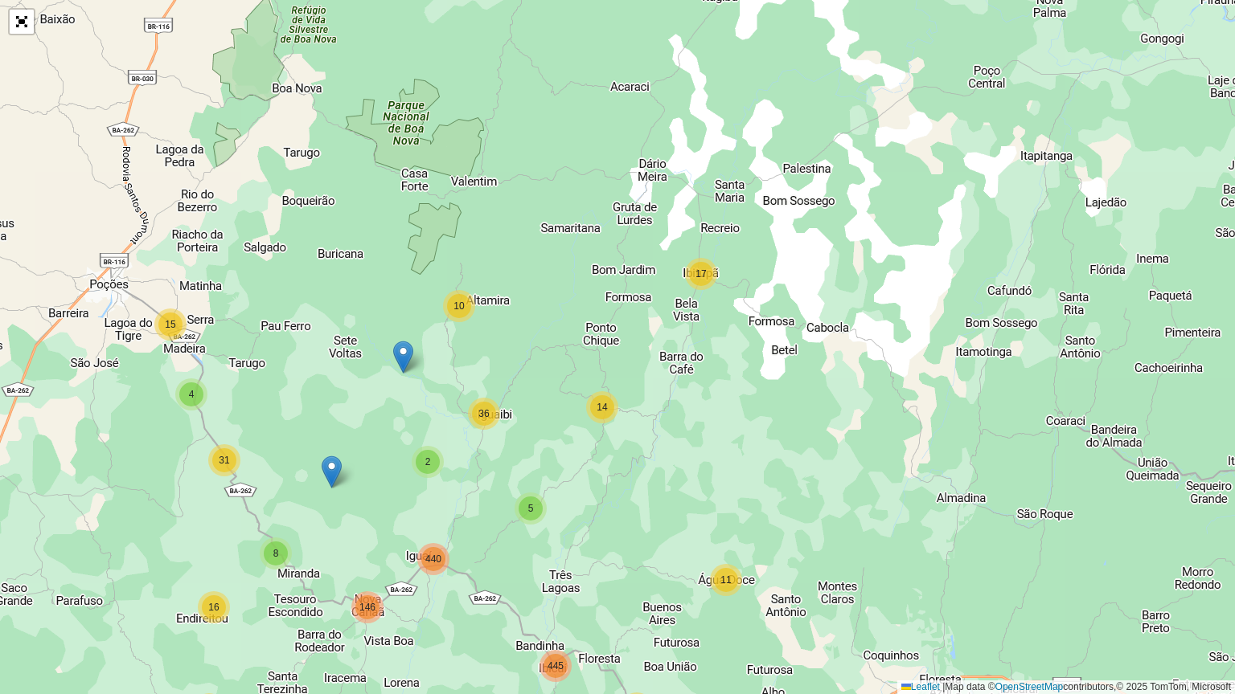
drag, startPoint x: 669, startPoint y: 448, endPoint x: 727, endPoint y: 340, distance: 122.3
click at [736, 321] on div "15 17 2 14 5 10 36 4 31 440 8 16 10 14 25 574 117 11 37 8 24 22 18 146 41 10 44…" at bounding box center [617, 347] width 1235 height 694
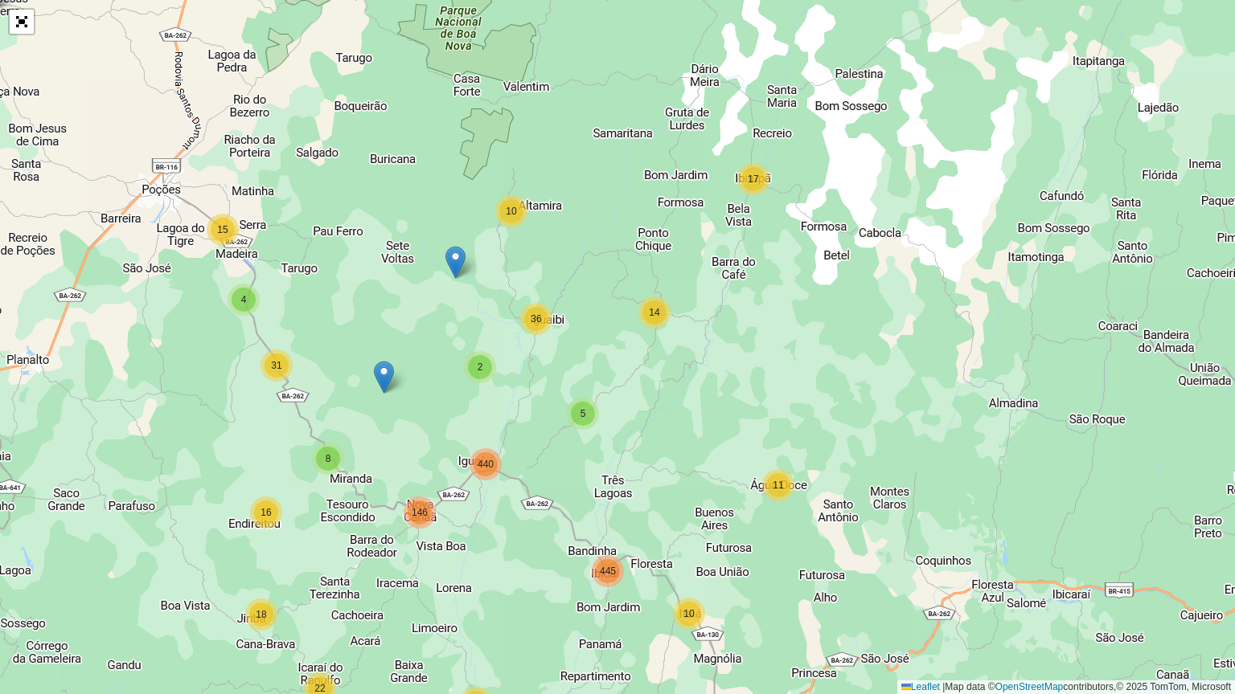
drag, startPoint x: 618, startPoint y: 449, endPoint x: 661, endPoint y: 365, distance: 94.5
click at [661, 365] on div "15 17 2 14 5 10 36 4 31 440 8 16 10 14 25 574 117 11 37 8 24 22 18 146 41 10 44…" at bounding box center [617, 347] width 1235 height 694
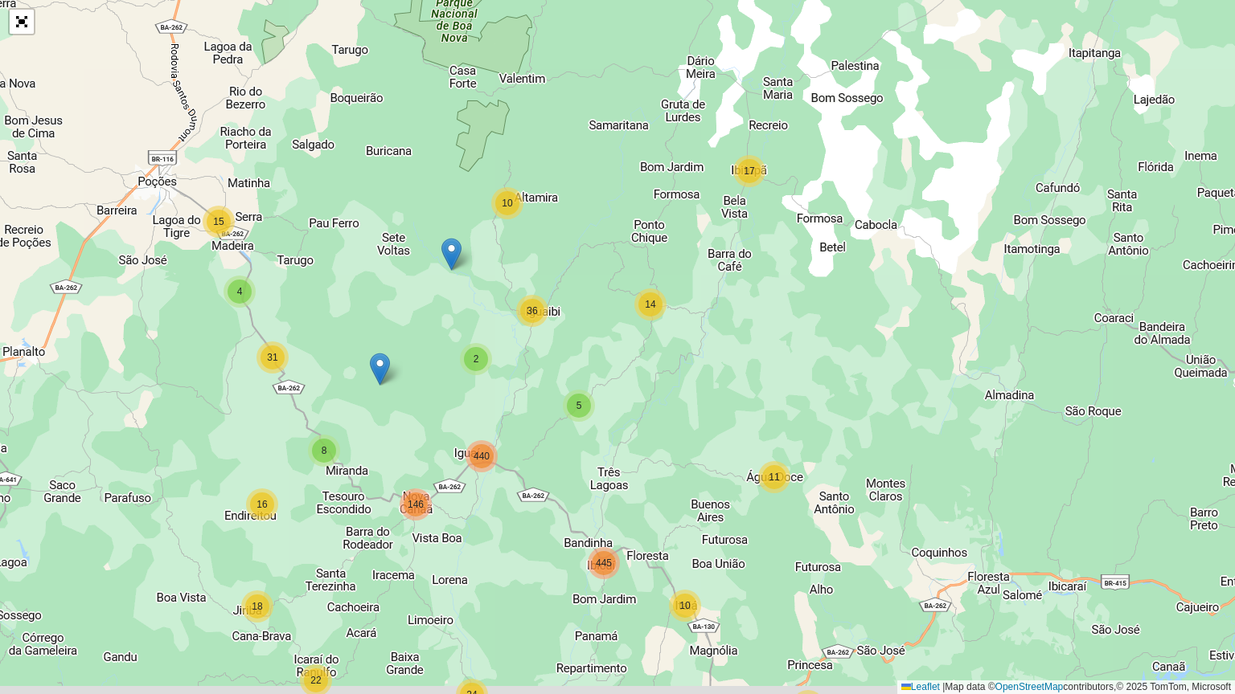
drag, startPoint x: 669, startPoint y: 571, endPoint x: 534, endPoint y: 449, distance: 182.1
click at [537, 452] on div "10 14 25 15 17 2 14 5 10 36 16 574 117 11 37 8 24 22 8 18 16 4 31 146 440 41 10…" at bounding box center [617, 347] width 1235 height 694
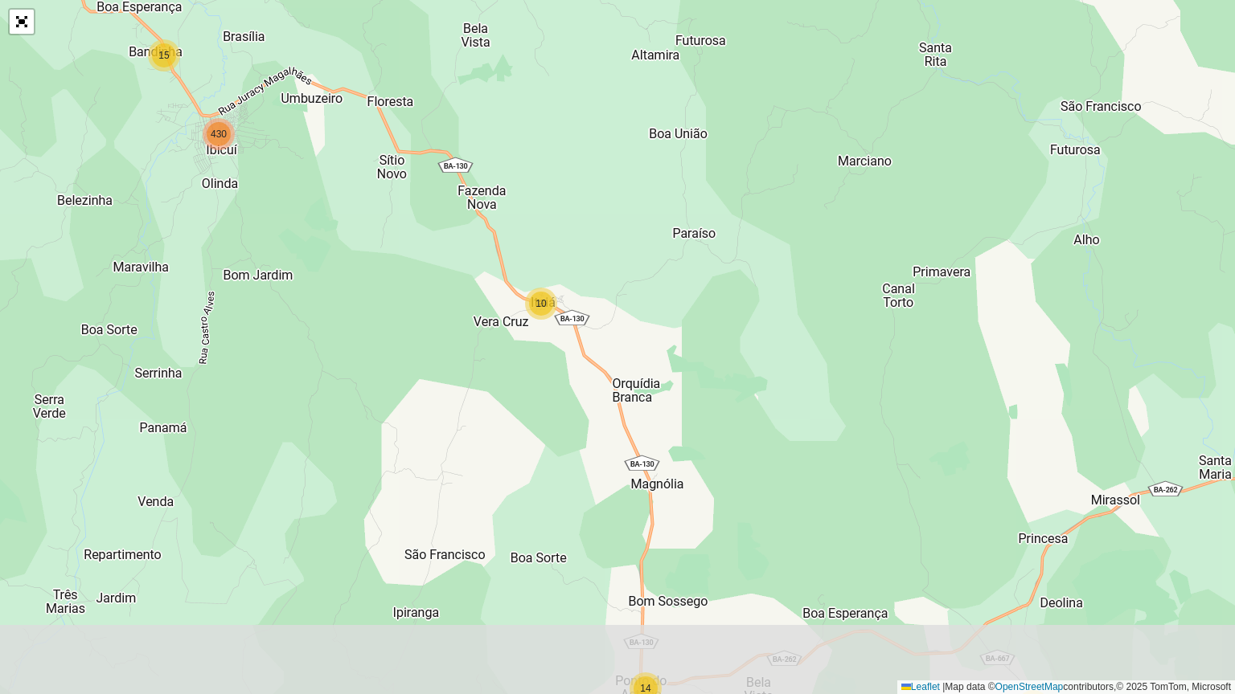
drag, startPoint x: 537, startPoint y: 539, endPoint x: 549, endPoint y: 371, distance: 169.2
click at [547, 374] on div "2 2 2 11 8 24 22 2 4 2 3 14 5 2 2 6 8 7 16 3 2 141 7 45 387 41 10 15 430 36 14 …" at bounding box center [617, 347] width 1235 height 694
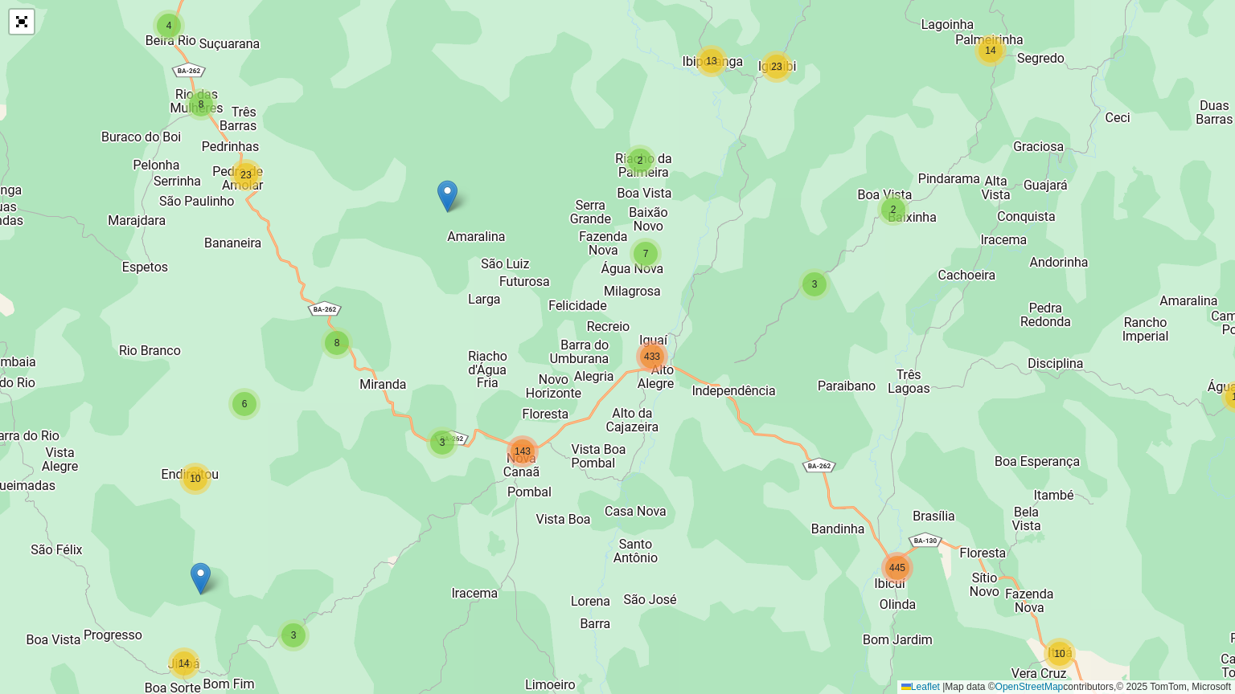
drag, startPoint x: 400, startPoint y: 338, endPoint x: 919, endPoint y: 649, distance: 605.7
click at [919, 558] on div "14 25 15 17 2 14 3 2 2 8 13 23 88 485 117 11 37 8 24 22 8 3 14 6 10 4 8 23 3 14…" at bounding box center [617, 347] width 1235 height 694
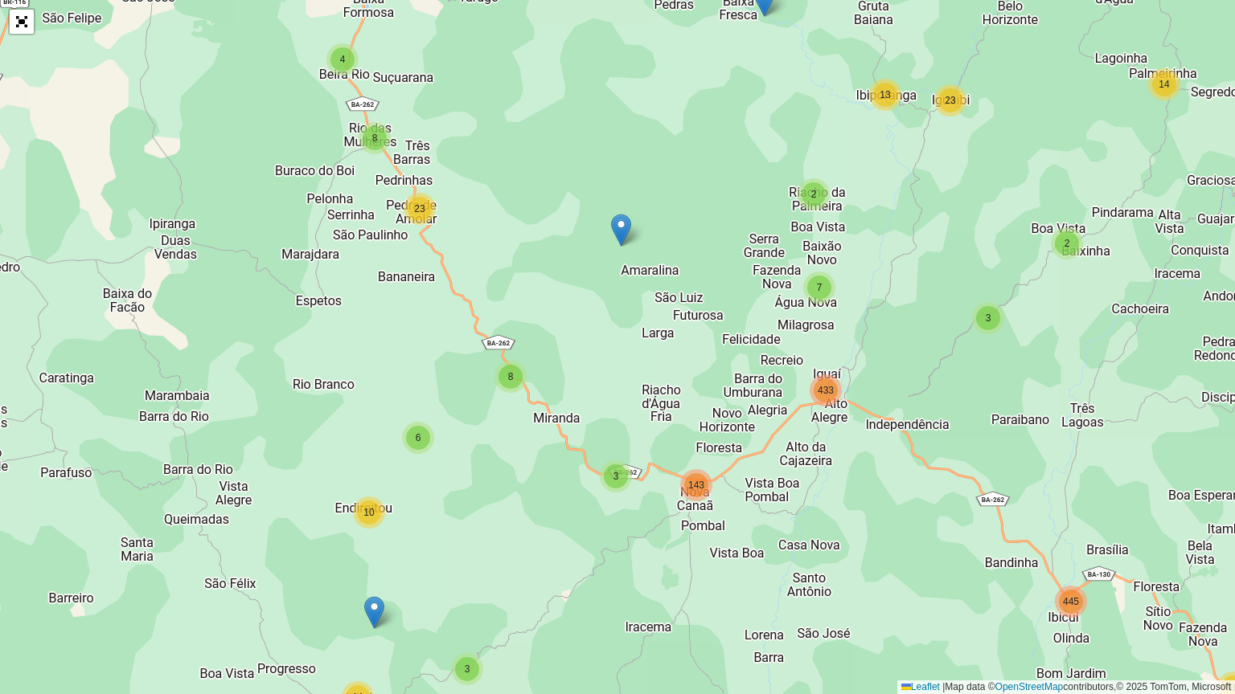
drag, startPoint x: 606, startPoint y: 499, endPoint x: 778, endPoint y: 533, distance: 175.3
click at [778, 533] on div "14 25 15 17 2 14 3 2 2 8 13 23 11 37 8 24 22 8 3 14 6 10 4 8 23 3 143 7 433 41 …" at bounding box center [617, 347] width 1235 height 694
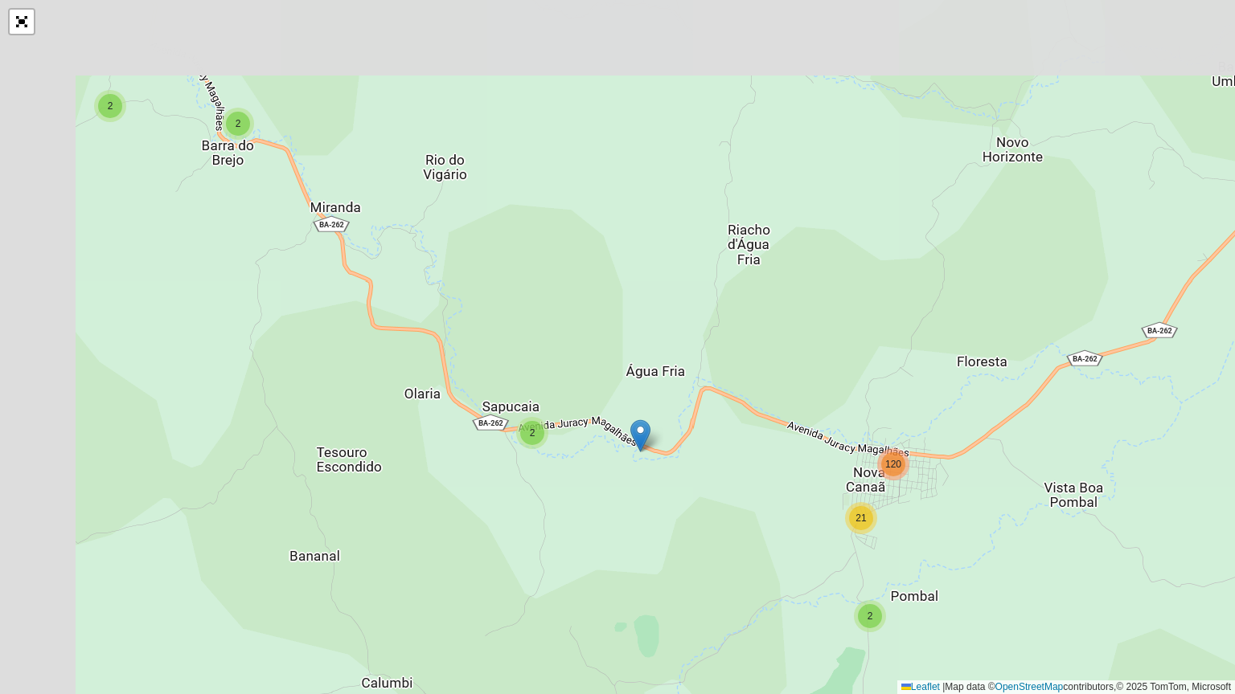
drag, startPoint x: 452, startPoint y: 452, endPoint x: 645, endPoint y: 530, distance: 208.1
click at [645, 530] on div "2 2 4 2 3 14 5 2 6 3 3 4 2 2 21 120 2 3 2 45 2 160 225 15 12 24 394 Leaflet | M…" at bounding box center [617, 347] width 1235 height 694
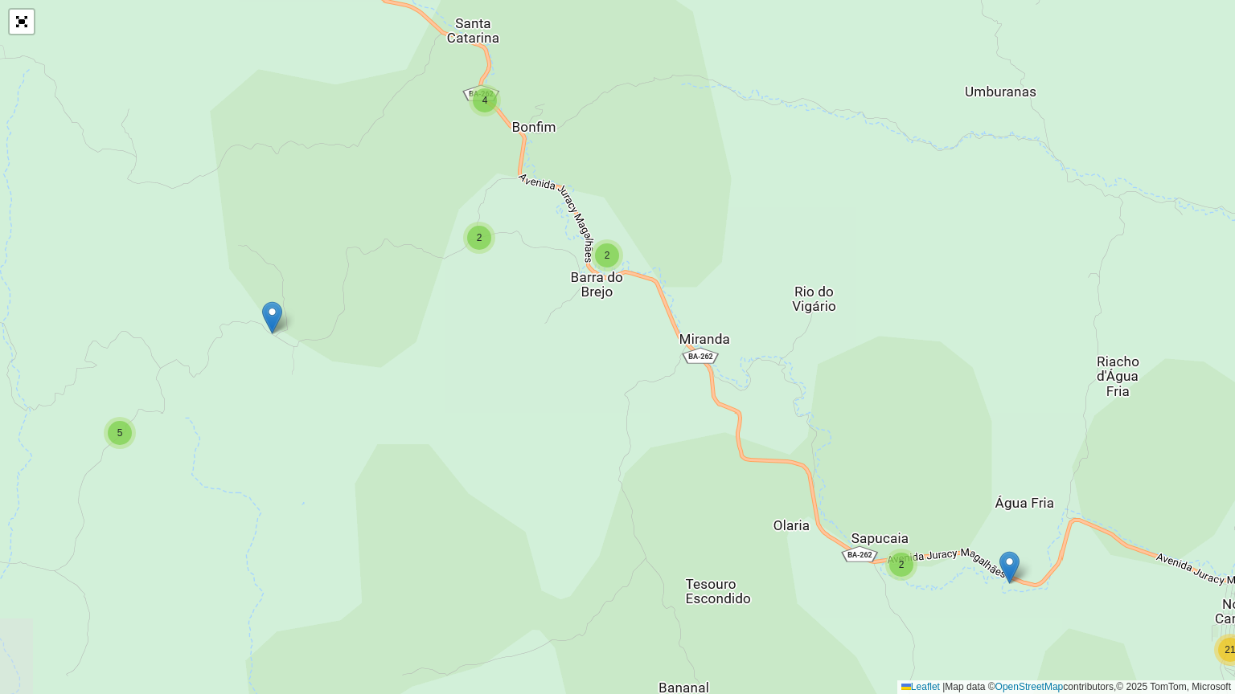
drag, startPoint x: 383, startPoint y: 377, endPoint x: 706, endPoint y: 489, distance: 342.9
click at [751, 497] on div "2 2 2 4 2 3 14 5 2 6 3 3 4 2 2 21 120 2 3 2 45 2 160 225 15 12 24 394 Leaflet |…" at bounding box center [617, 347] width 1235 height 694
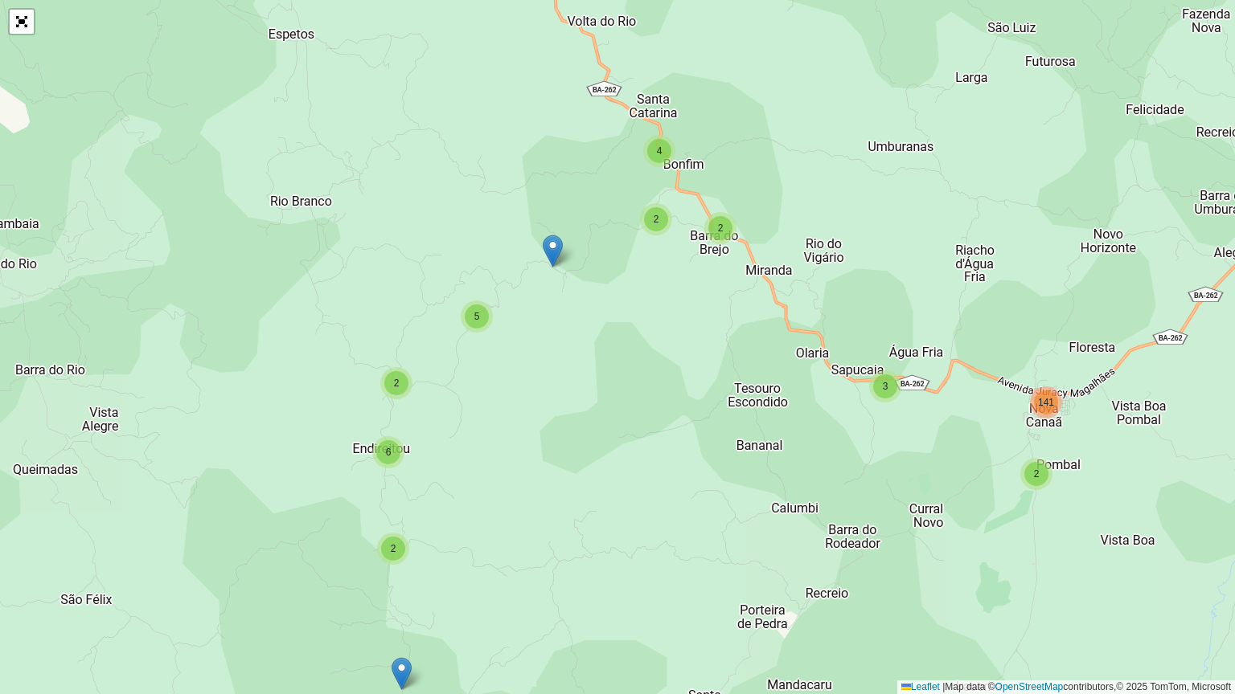
drag, startPoint x: 452, startPoint y: 521, endPoint x: 526, endPoint y: 391, distance: 149.3
click at [526, 391] on div "12 2 14 2 2 2 13 23 11 24 22 2 4 2 3 14 5 2 2 6 4 8 7 16 3 2 141 7 45 387 10 15…" at bounding box center [617, 347] width 1235 height 694
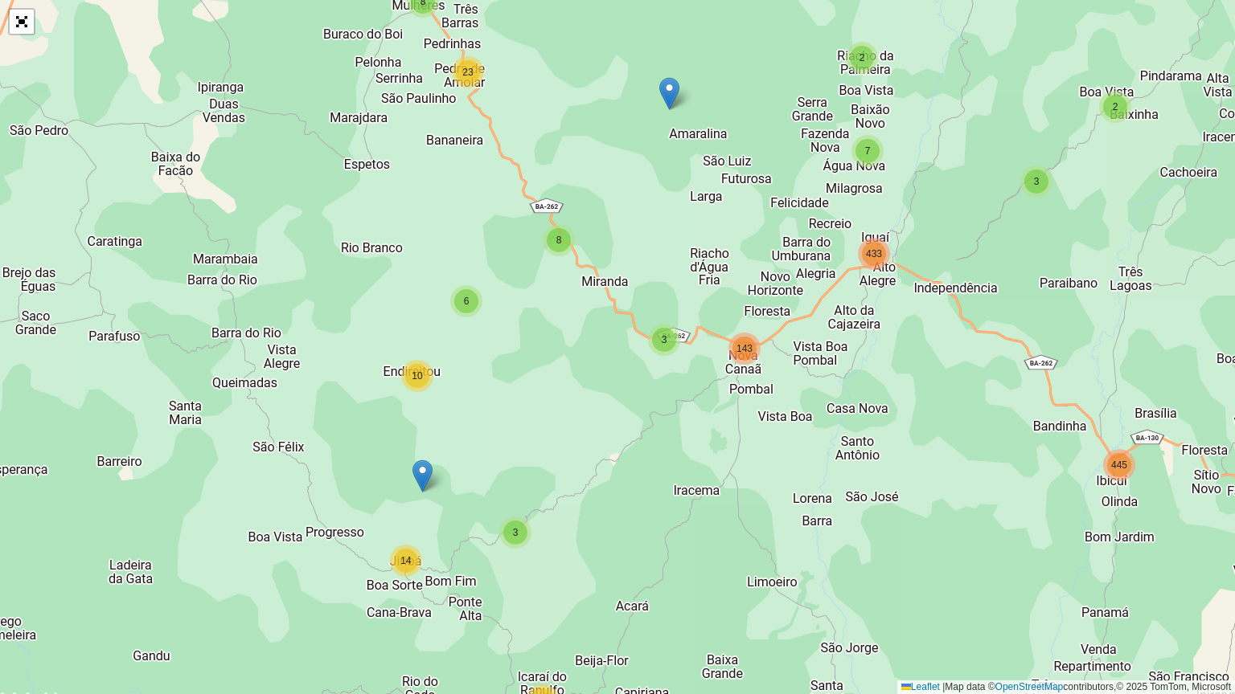
drag, startPoint x: 463, startPoint y: 550, endPoint x: 457, endPoint y: 431, distance: 119.1
click at [457, 431] on div "14 25 15 17 2 14 3 2 2 8 13 23 11 37 8 24 22 8 3 14 6 10 4 8 23 3 143 7 433 41 …" at bounding box center [617, 347] width 1235 height 694
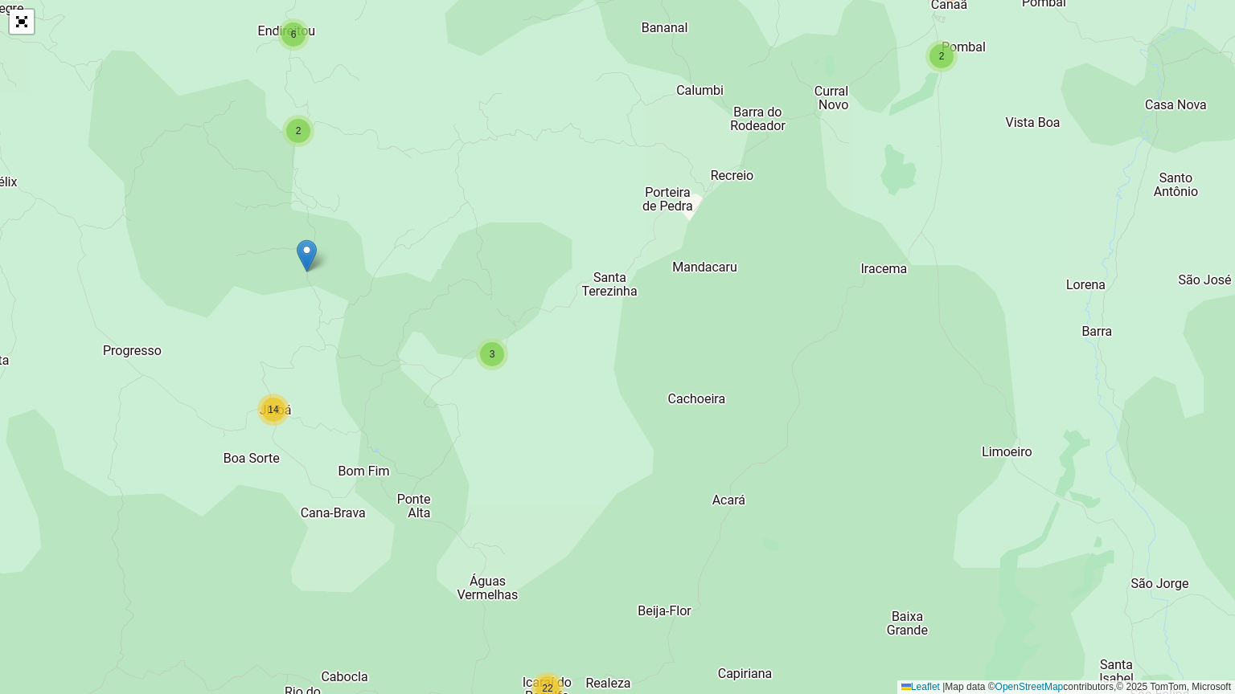
drag, startPoint x: 345, startPoint y: 524, endPoint x: 352, endPoint y: 330, distance: 194.6
click at [352, 330] on div "25 2 14 2 2 13 23 11 8 24 22 2 4 2 3 14 5 2 2 6 4 8 7 16 3 2 141 7 45 387 10 15…" at bounding box center [617, 347] width 1235 height 694
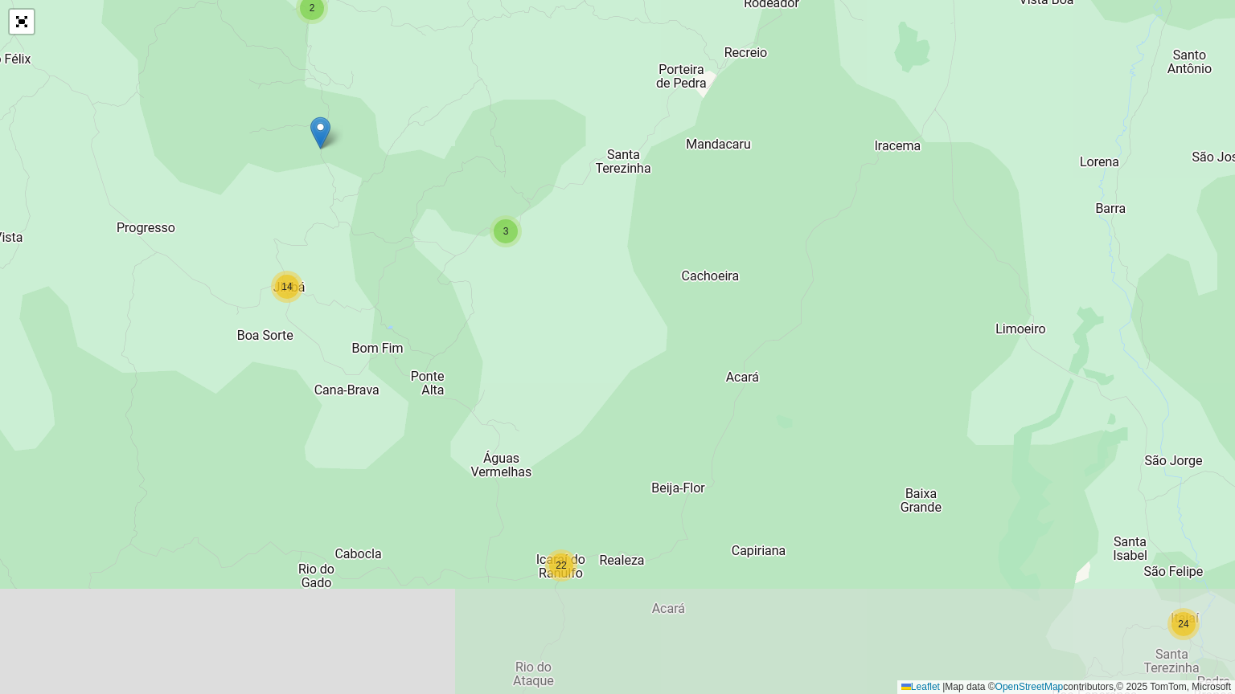
drag, startPoint x: 538, startPoint y: 450, endPoint x: 553, endPoint y: 385, distance: 66.7
click at [553, 385] on div "25 2 2 2 11 8 24 22 2 4 2 3 14 5 2 2 6 7 16 3 2 141 7 45 387 10 15 430 14 33 36…" at bounding box center [617, 347] width 1235 height 694
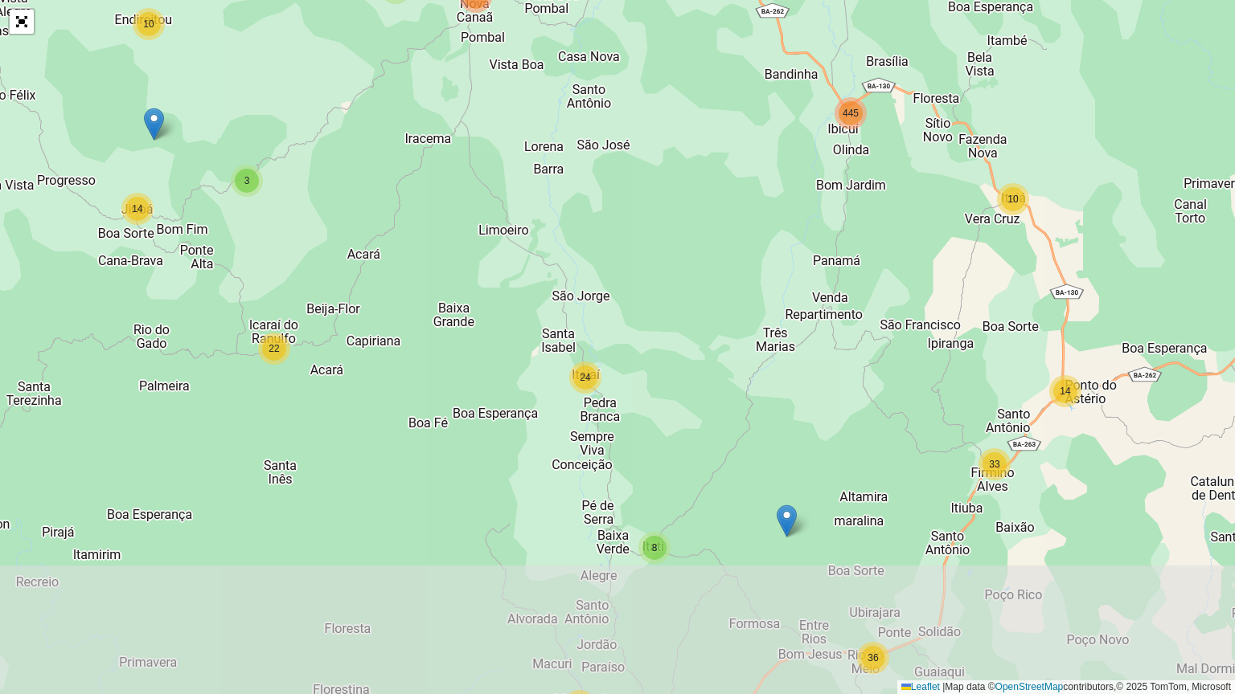
drag, startPoint x: 680, startPoint y: 624, endPoint x: 501, endPoint y: 455, distance: 246.2
click at [501, 455] on div "14 25 15 17 2 14 3 2 2 8 13 23 88 485 117 11 37 8 24 22 8 3 14 6 10 4 8 23 3 14…" at bounding box center [617, 347] width 1235 height 694
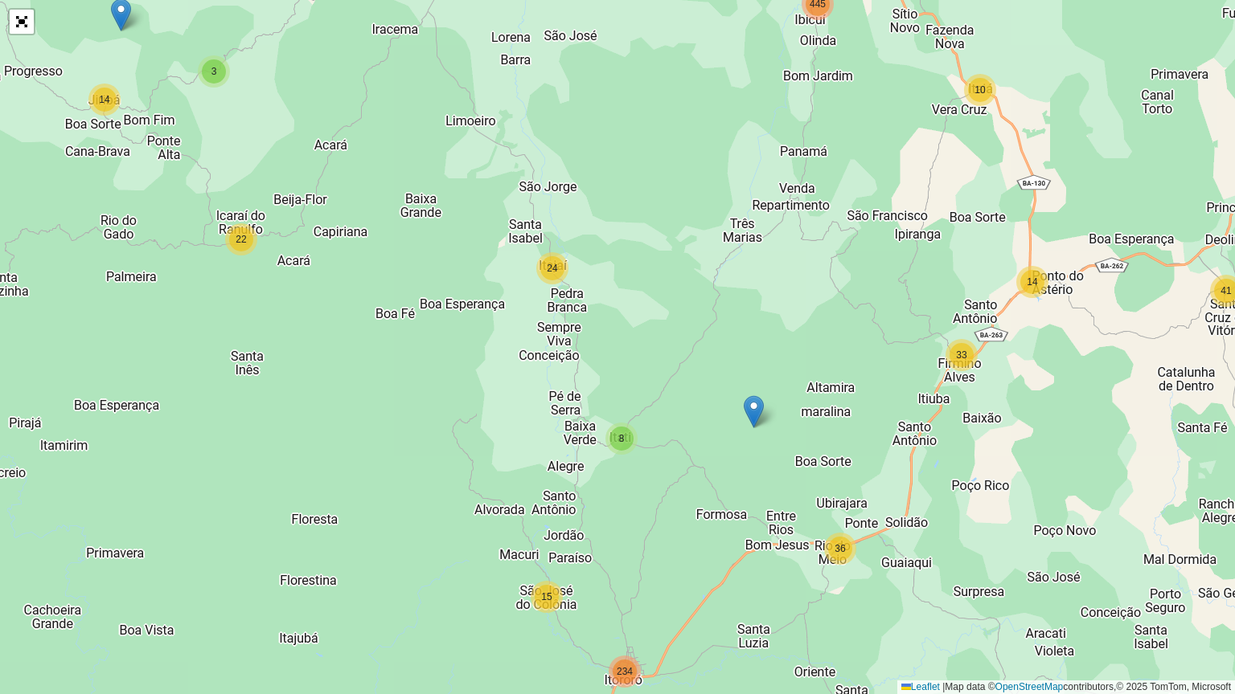
drag, startPoint x: 424, startPoint y: 453, endPoint x: 391, endPoint y: 344, distance: 114.2
click at [391, 344] on div "14 25 15 17 2 14 3 2 2 8 13 23 88 485 117 11 37 8 24 22 8 3 14 6 10 4 8 23 3 14…" at bounding box center [617, 347] width 1235 height 694
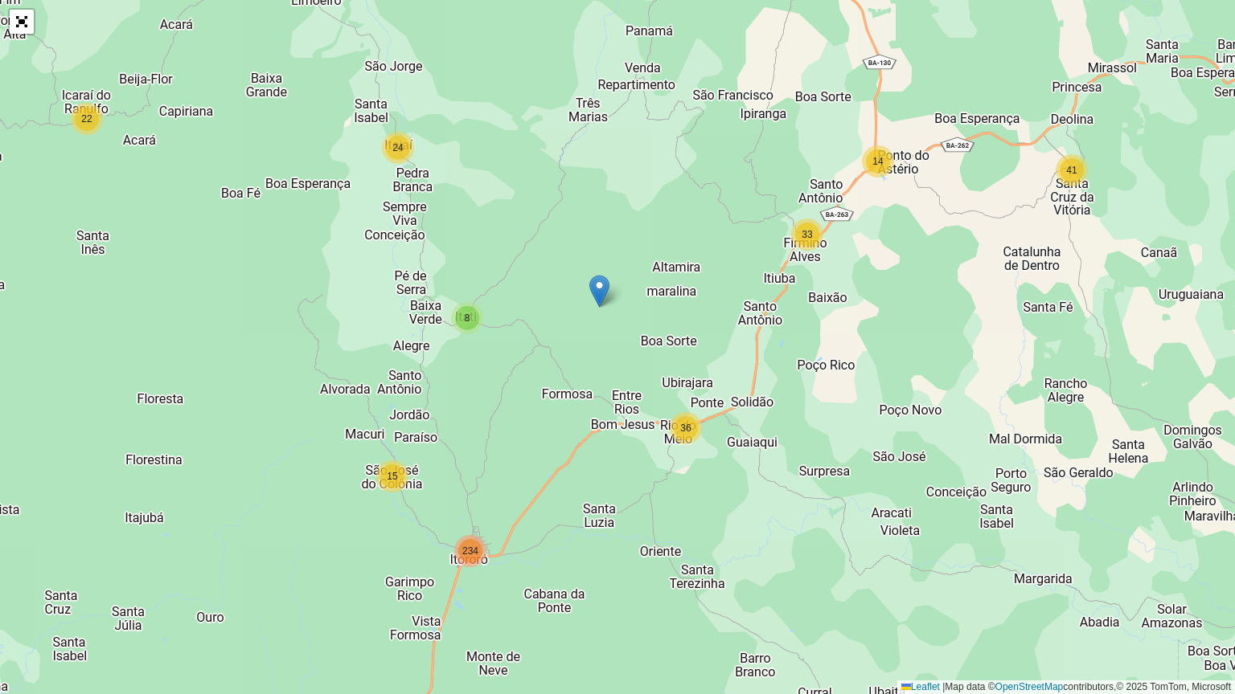
drag, startPoint x: 640, startPoint y: 556, endPoint x: 485, endPoint y: 436, distance: 195.8
click at [485, 436] on div "14 25 15 2 14 3 2 2 13 23 88 485 117 11 37 8 24 22 8 3 14 6 10 4 8 23 3 143 7 4…" at bounding box center [617, 347] width 1235 height 694
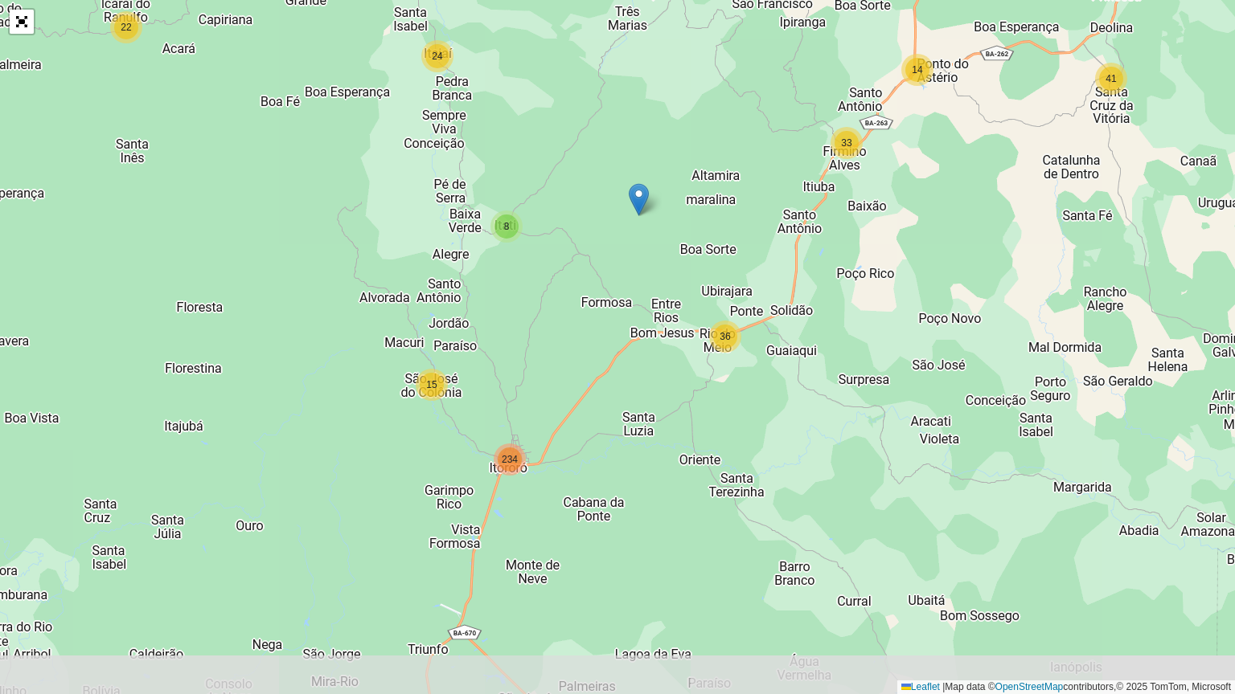
drag, startPoint x: 653, startPoint y: 516, endPoint x: 696, endPoint y: 415, distance: 110.2
click at [696, 415] on div "14 25 2 14 3 2 13 23 88 485 117 11 37 8 24 22 8 3 14 6 10 4 8 23 3 143 7 433 41…" at bounding box center [617, 347] width 1235 height 694
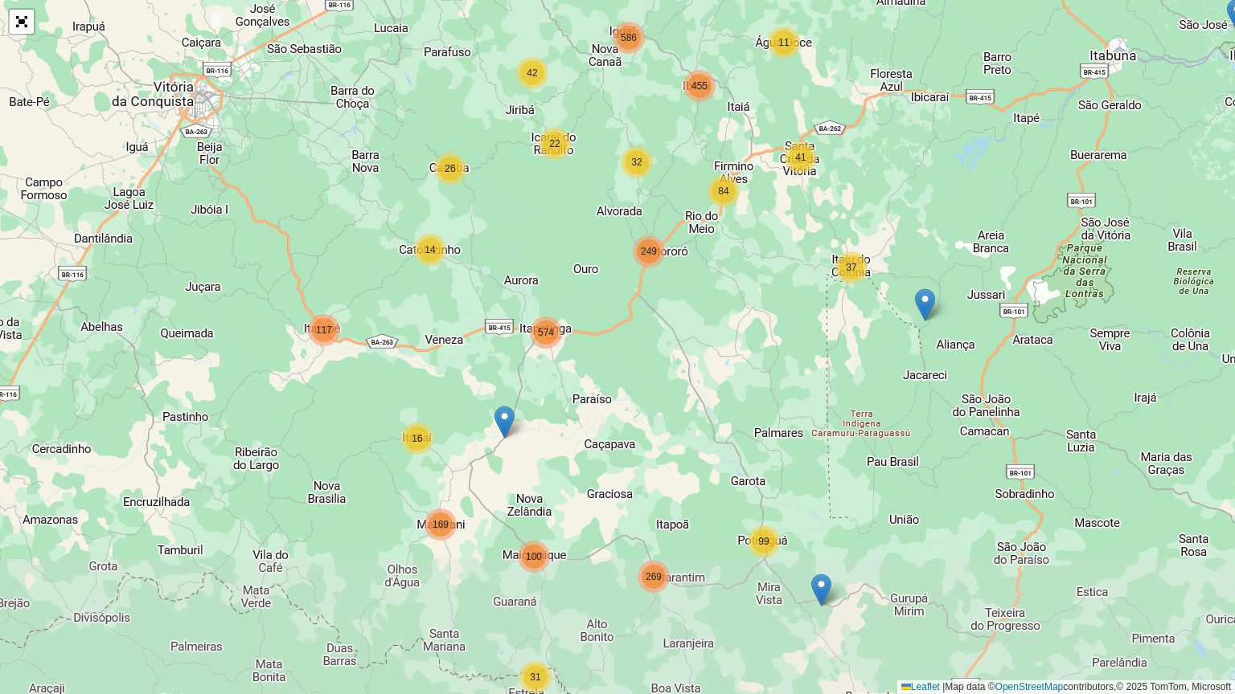
drag, startPoint x: 566, startPoint y: 421, endPoint x: 588, endPoint y: 232, distance: 190.2
click at [586, 233] on div "10 14 26 15 17 21 47 14 31 99 100 269 16 169 574 117 11 37 32 22 42 36 586 41 4…" at bounding box center [617, 347] width 1235 height 694
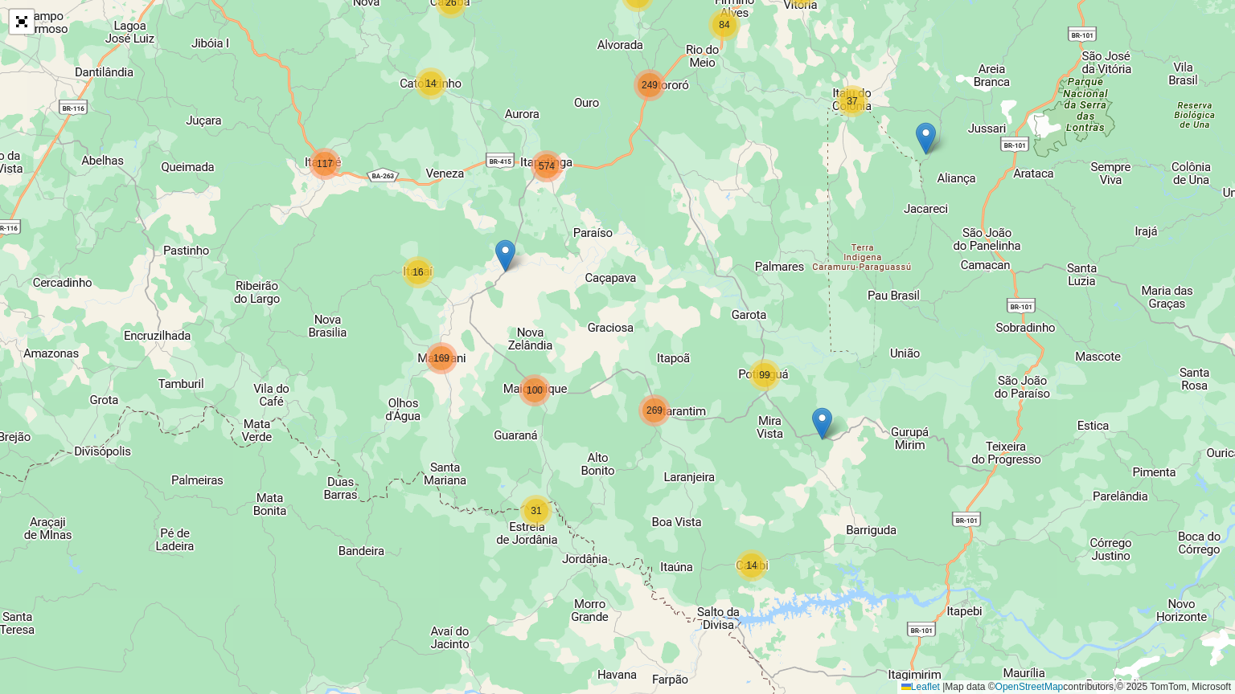
drag, startPoint x: 646, startPoint y: 581, endPoint x: 633, endPoint y: 465, distance: 117.2
click at [633, 465] on div "10 14 26 15 17 21 47 14 31 99 100 269 16 169 574 117 11 37 32 22 42 36 586 41 4…" at bounding box center [617, 347] width 1235 height 694
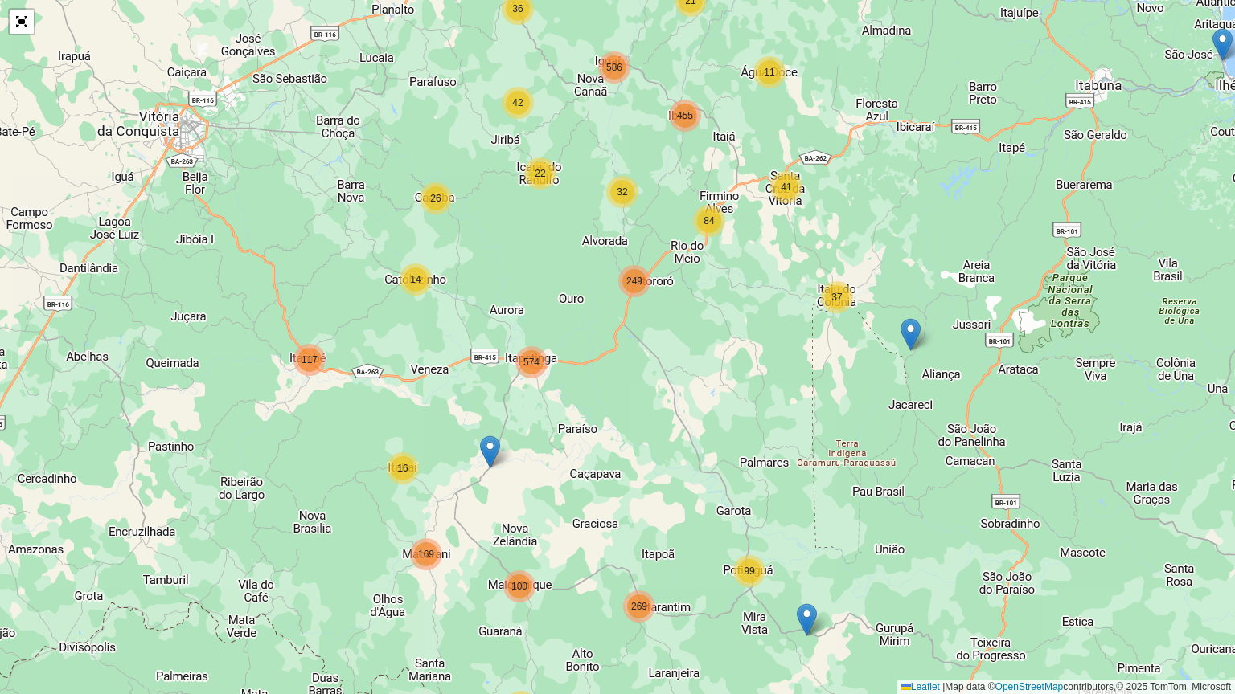
drag, startPoint x: 647, startPoint y: 228, endPoint x: 616, endPoint y: 434, distance: 208.1
click at [630, 428] on div "10 14 26 15 17 21 47 14 31 99 100 269 16 169 574 117 11 37 32 22 42 36 586 41 4…" at bounding box center [617, 347] width 1235 height 694
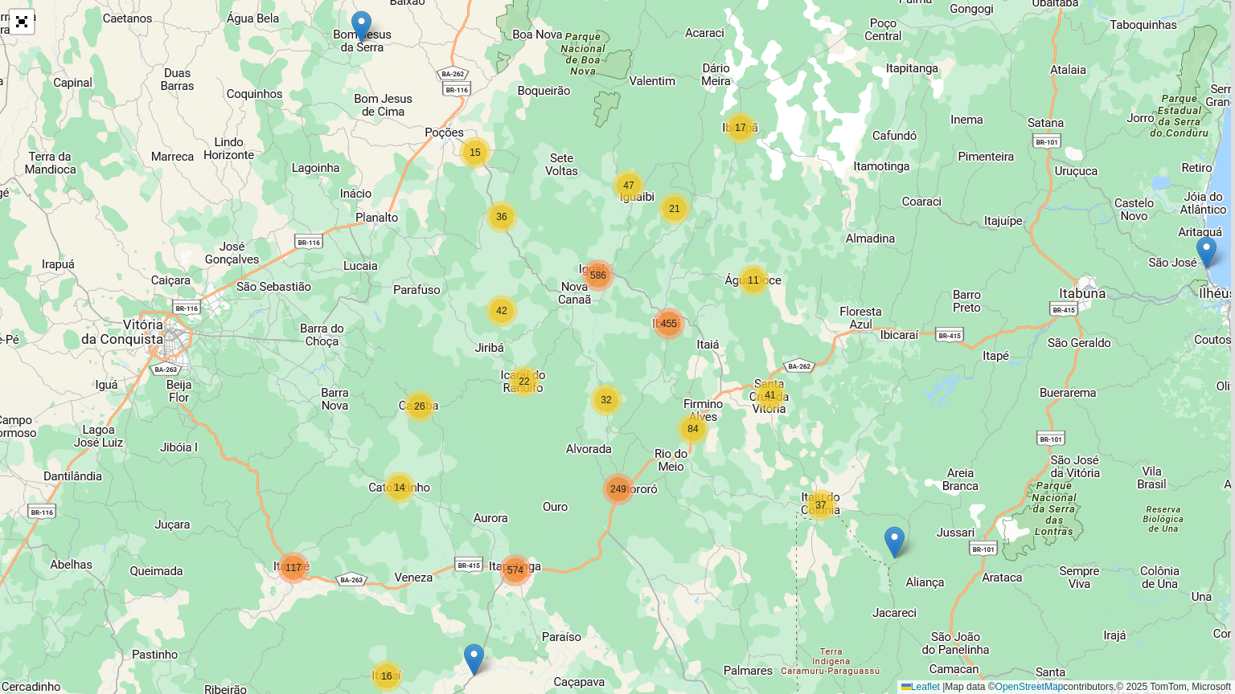
drag, startPoint x: 497, startPoint y: 177, endPoint x: 480, endPoint y: 395, distance: 219.3
click at [480, 395] on div "10 14 26 15 17 21 47 14 31 99 100 269 16 169 574 117 11 37 32 22 42 36 586 41 4…" at bounding box center [617, 347] width 1235 height 694
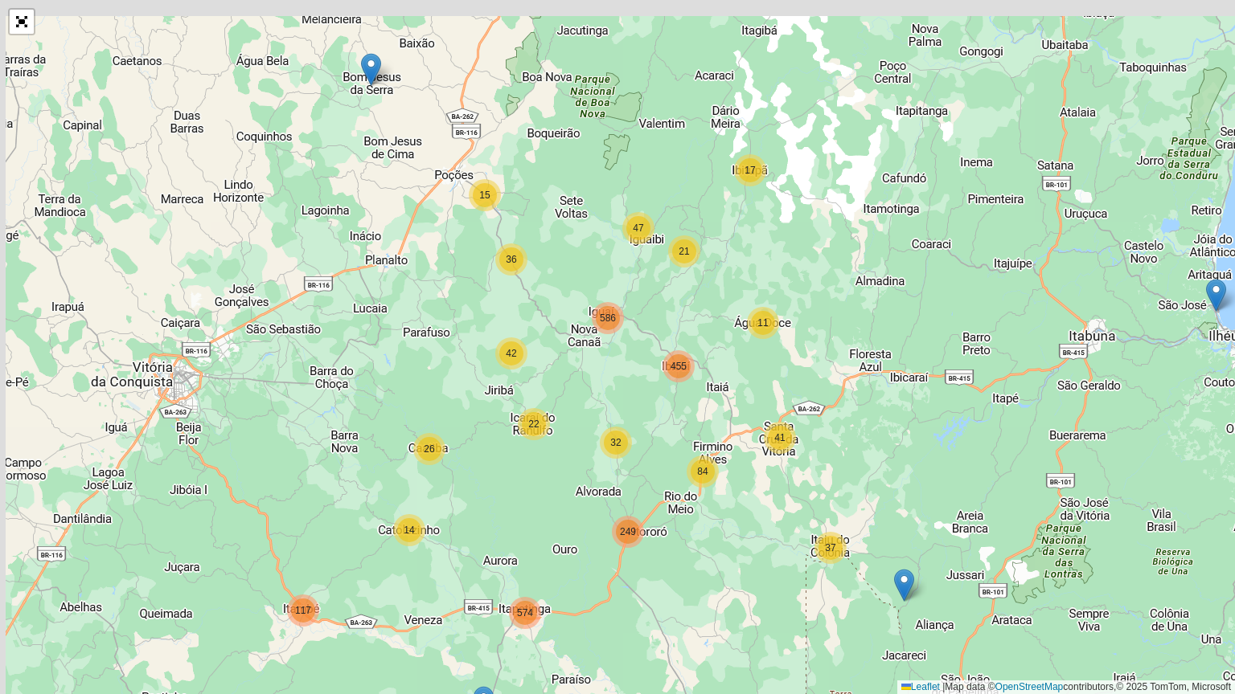
drag, startPoint x: 557, startPoint y: 440, endPoint x: 569, endPoint y: 457, distance: 20.1
click at [569, 457] on div "10 14 26 15 17 21 47 14 31 99 100 269 16 169 574 117 11 37 32 22 42 36 586 41 4…" at bounding box center [617, 347] width 1235 height 694
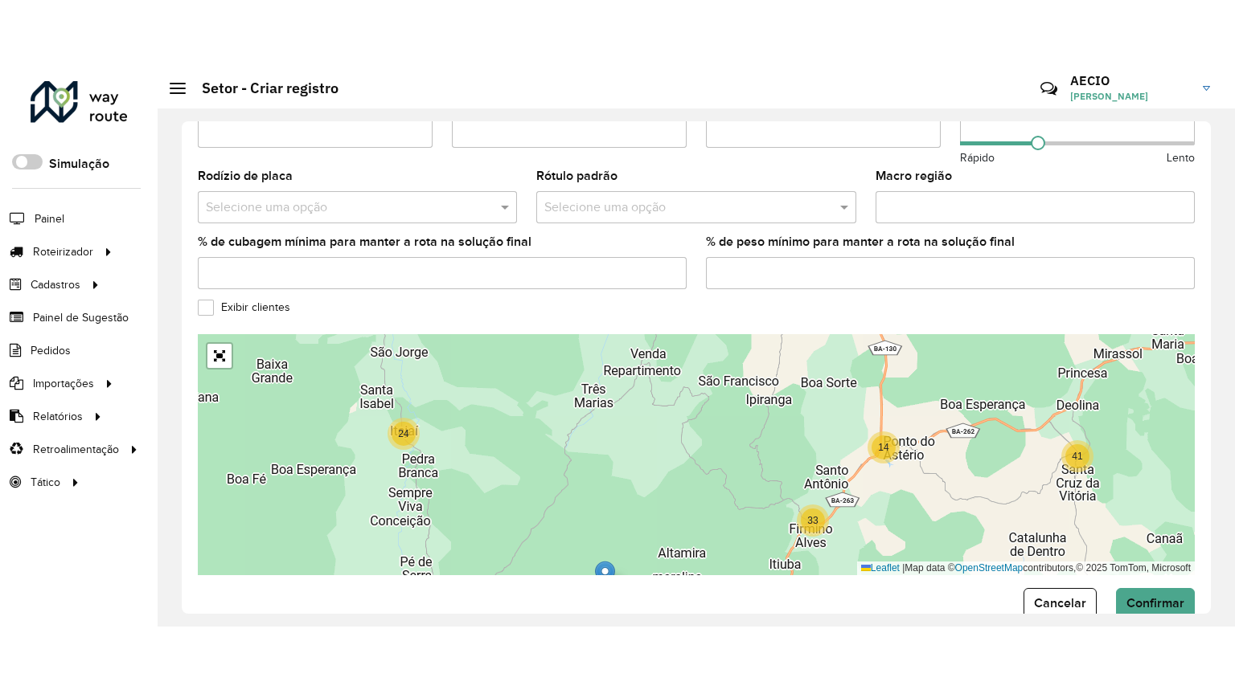
scroll to position [540, 0]
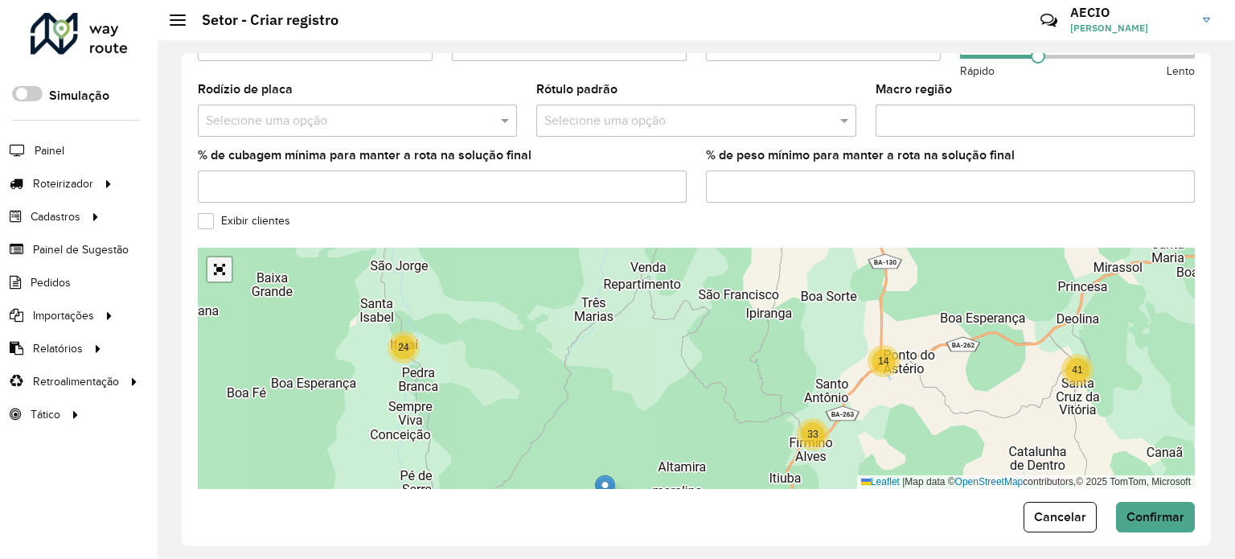
click at [215, 260] on link "Abrir mapa em tela cheia" at bounding box center [219, 269] width 24 height 24
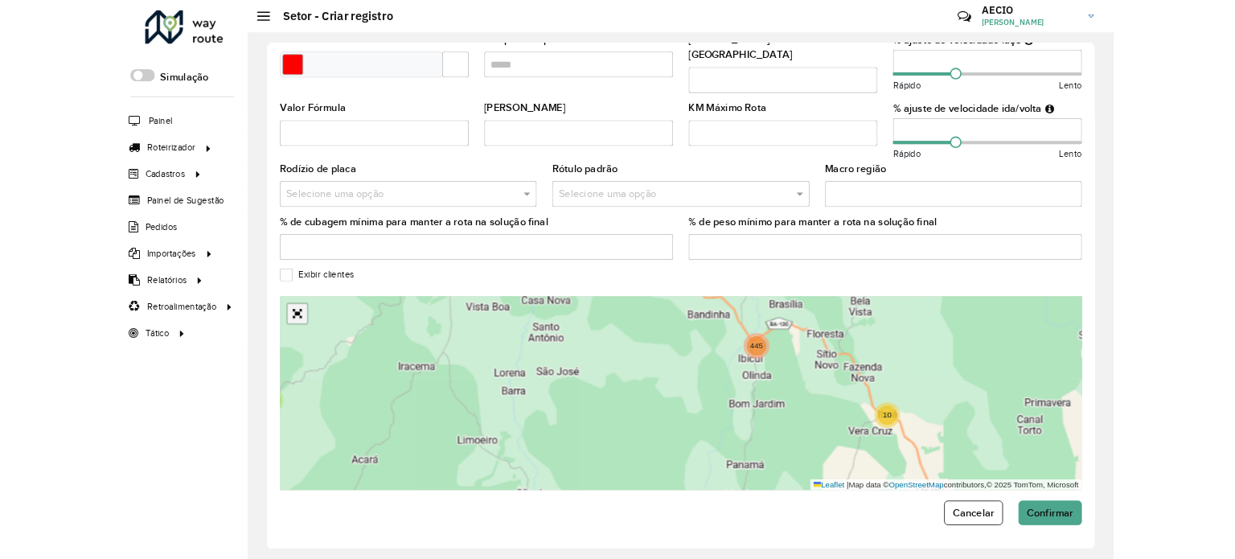
scroll to position [151, 0]
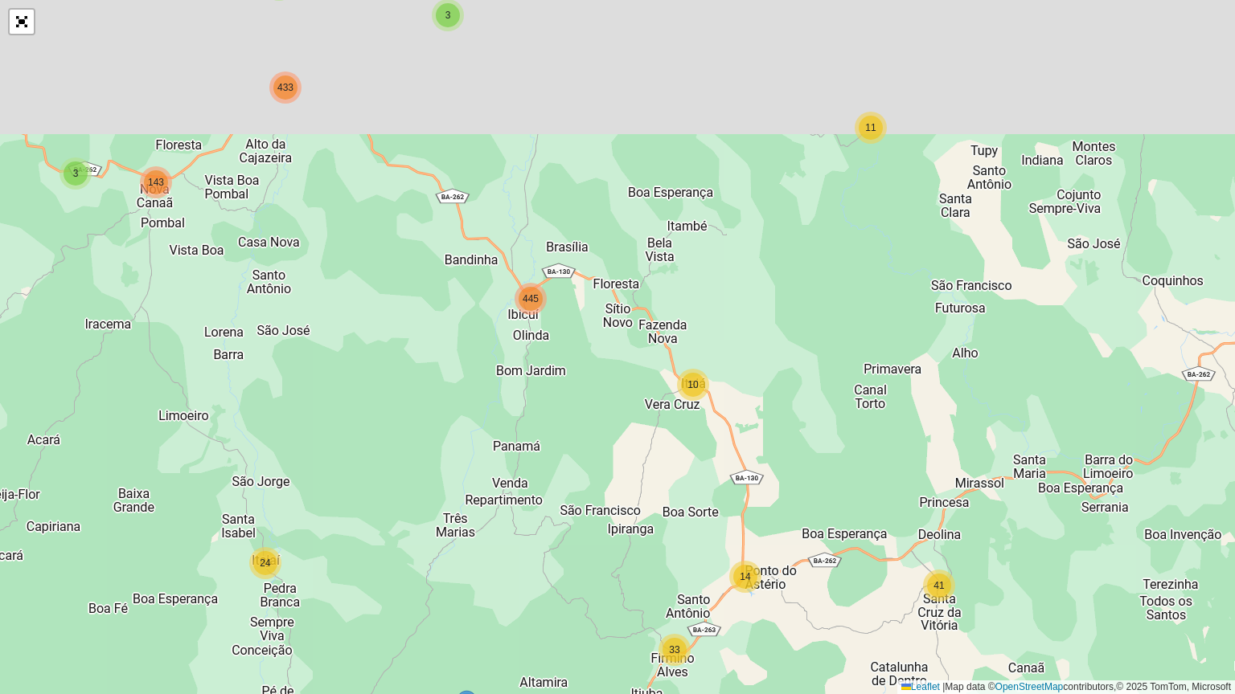
drag, startPoint x: 588, startPoint y: 403, endPoint x: 531, endPoint y: 582, distance: 187.3
click at [537, 558] on div "25 8 24 22 3 14 41 10 445 36 14 33 15 10 234 14 15 2 14 3 2 2 8 13 23 88 485 11…" at bounding box center [617, 347] width 1235 height 694
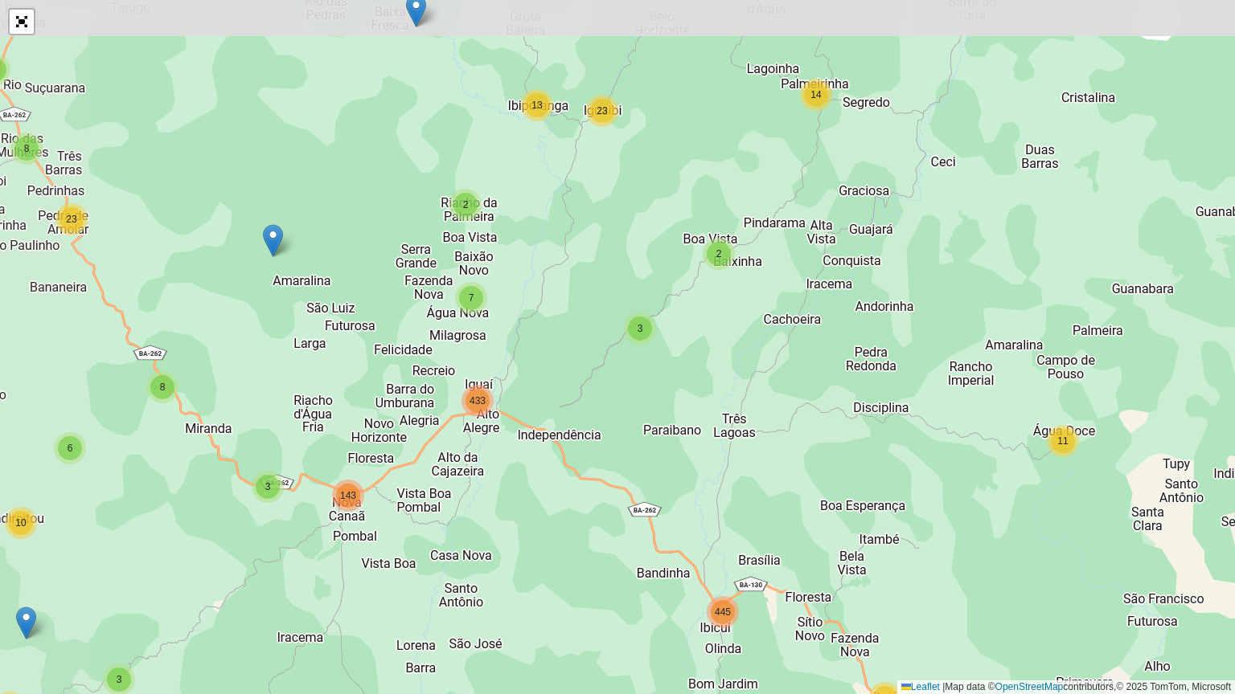
drag, startPoint x: 319, startPoint y: 301, endPoint x: 524, endPoint y: 566, distance: 334.5
click at [524, 558] on div "25 8 24 22 3 14 41 10 445 36 14 33 15 10 234 14 15 2 14 3 2 2 8 13 23 88 485 11…" at bounding box center [617, 347] width 1235 height 694
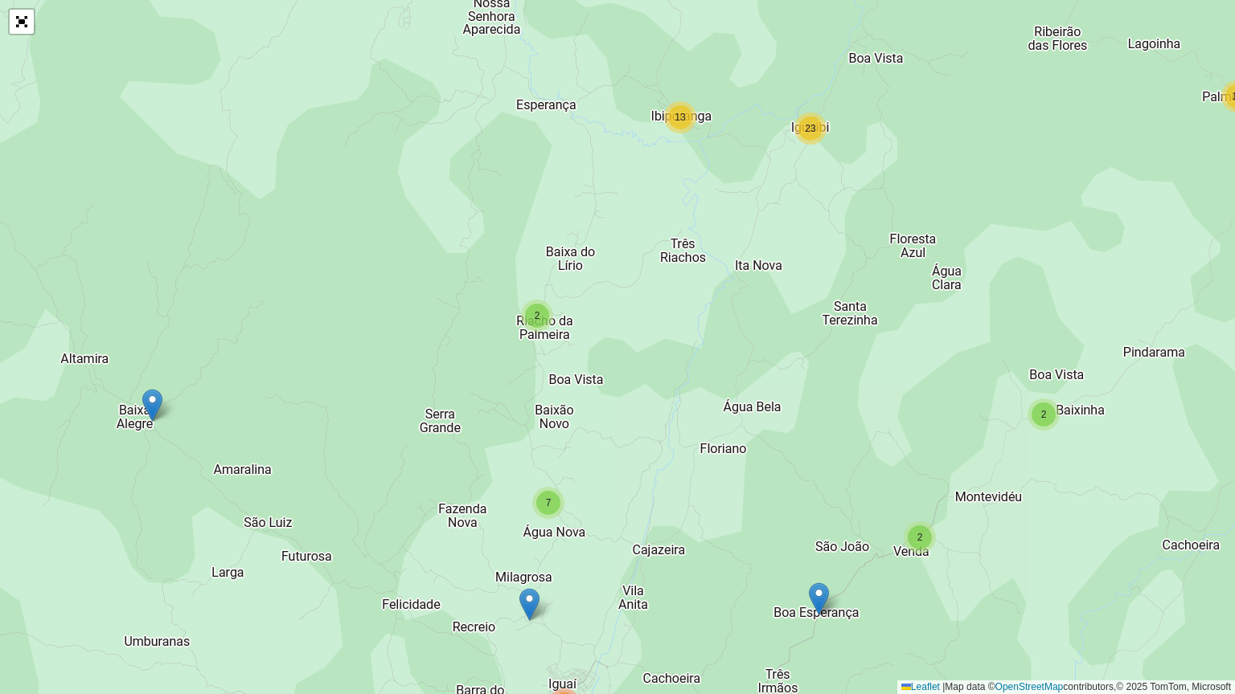
drag, startPoint x: 703, startPoint y: 276, endPoint x: 751, endPoint y: 453, distance: 183.3
click at [751, 453] on div "12 2 17 2 14 2 2 2 8 13 23 11 22 2 4 2 3 14 5 2 2 6 4 8 7 16 3 2 141 7 45 387 1…" at bounding box center [617, 347] width 1235 height 694
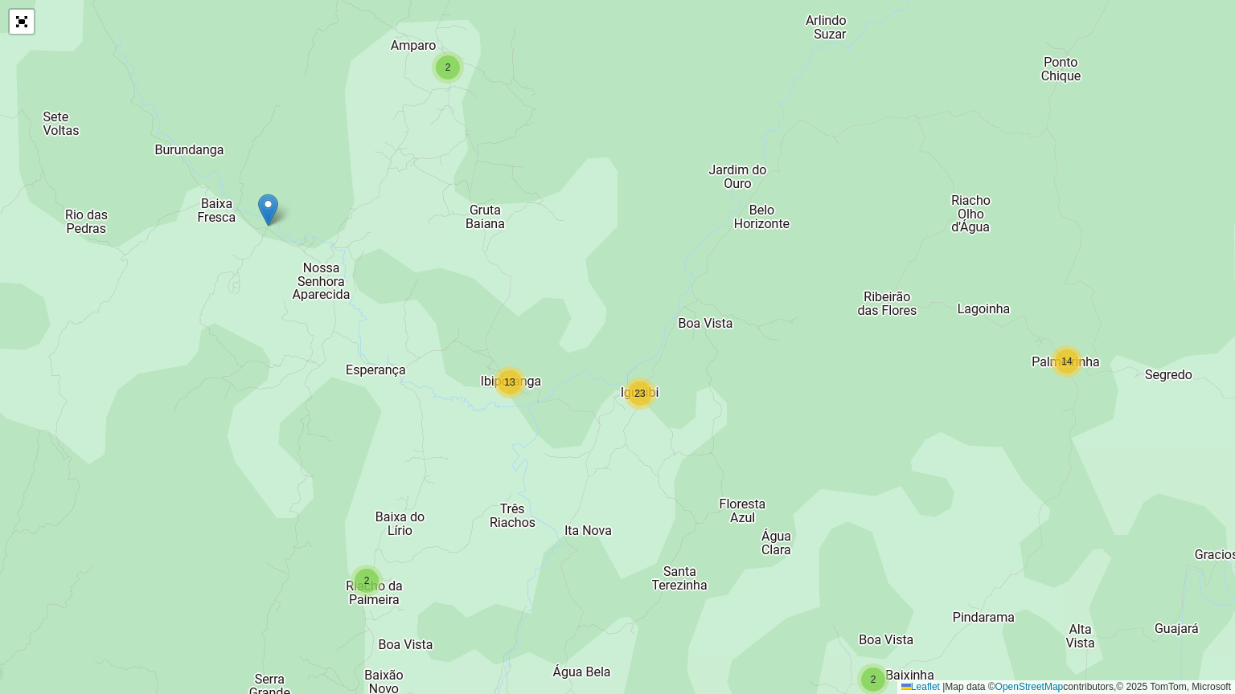
drag, startPoint x: 782, startPoint y: 193, endPoint x: 612, endPoint y: 458, distance: 315.2
click at [612, 458] on div "12 2 17 2 14 2 2 2 8 13 23 11 2 4 2 3 14 5 2 2 6 4 8 7 16 3 2 141 7 45 387 10 1…" at bounding box center [617, 347] width 1235 height 694
click at [612, 458] on div "12 2 17 2 14 2 2 2 8 13 23 11 2 4 2 5 2 2 6 4 8 7 16 3 2 141 7 45 387 15 430 Le…" at bounding box center [617, 347] width 1235 height 694
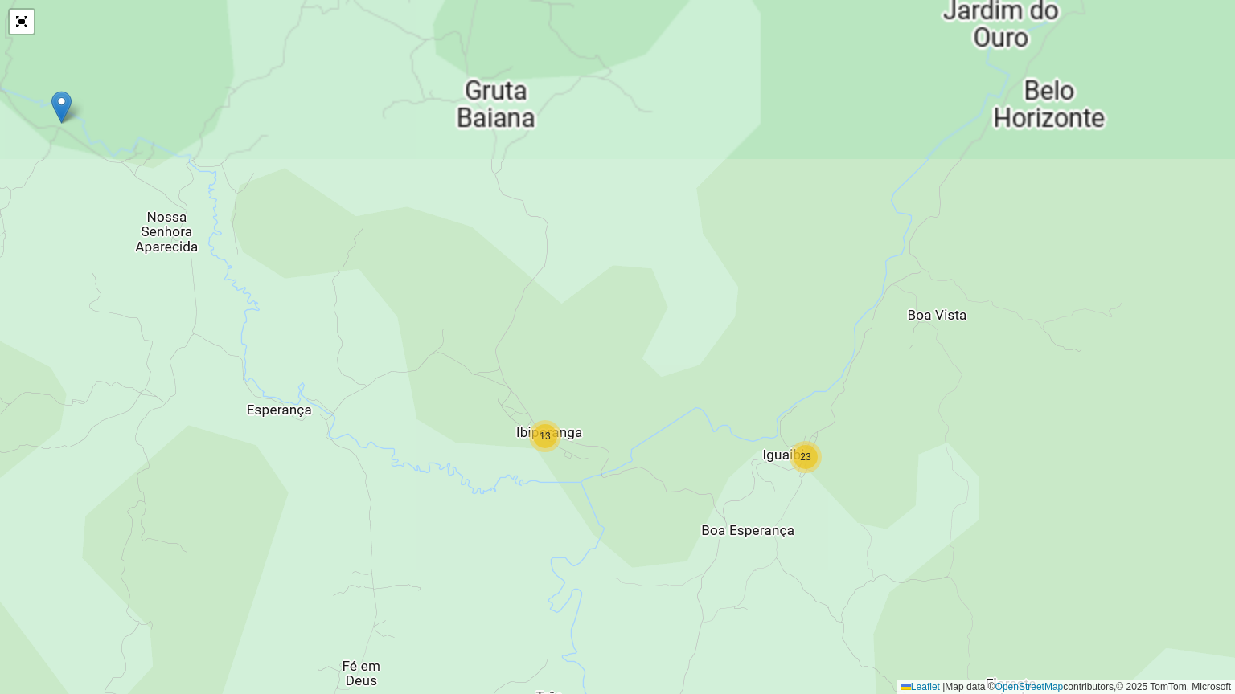
click at [507, 544] on div "2 2 7 17 2 14 2 8 13 23 3 2 3 2 Leaflet | Map data © OpenStreetMap contributors…" at bounding box center [617, 347] width 1235 height 694
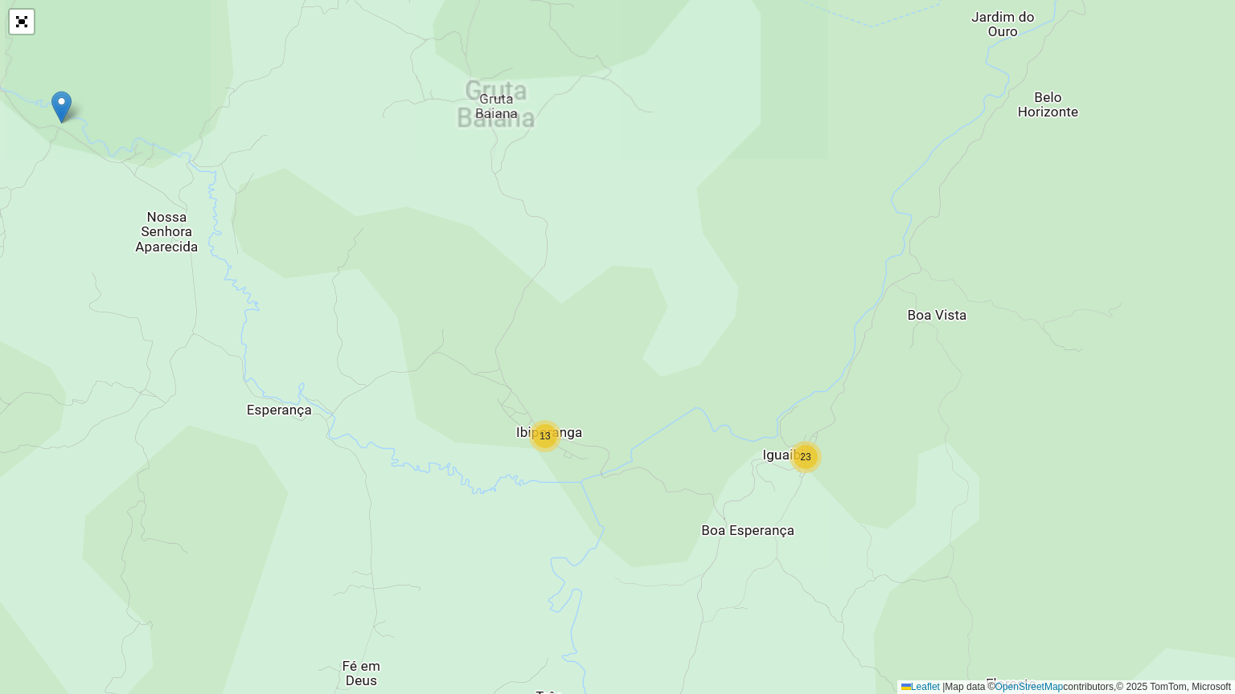
drag, startPoint x: 507, startPoint y: 515, endPoint x: 508, endPoint y: 248, distance: 267.6
click at [505, 261] on div "17 2 14 2 8 13 23 3 2 3 2 Leaflet | Map data © OpenStreetMap contributors,© 202…" at bounding box center [617, 347] width 1235 height 694
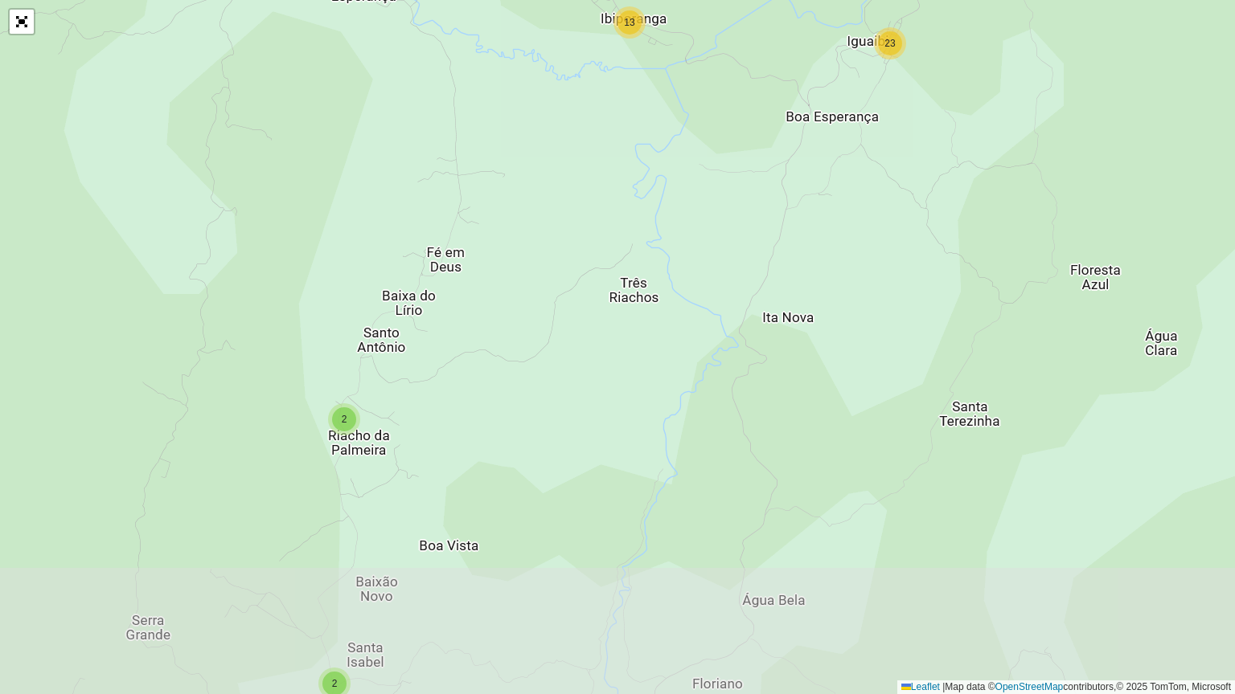
drag, startPoint x: 496, startPoint y: 315, endPoint x: 549, endPoint y: 211, distance: 117.2
click at [542, 227] on div "2 14 2 13 23 3 2 3 2 2 4 2 45 2 160 225 Leaflet | Map data © OpenStreetMap cont…" at bounding box center [617, 347] width 1235 height 694
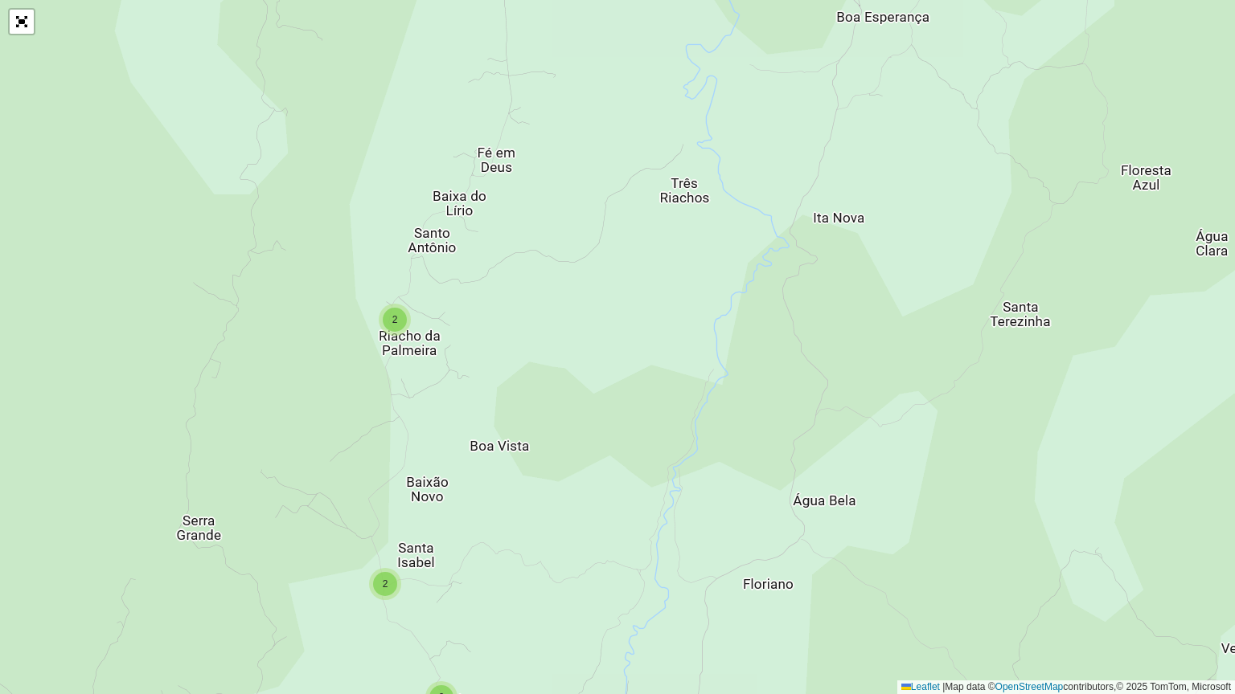
click at [452, 457] on div "2 14 2 13 23 3 2 3 2 2 4 2 45 2 160 225 5 3 4 11 Leaflet | Map data © OpenStree…" at bounding box center [617, 347] width 1235 height 694
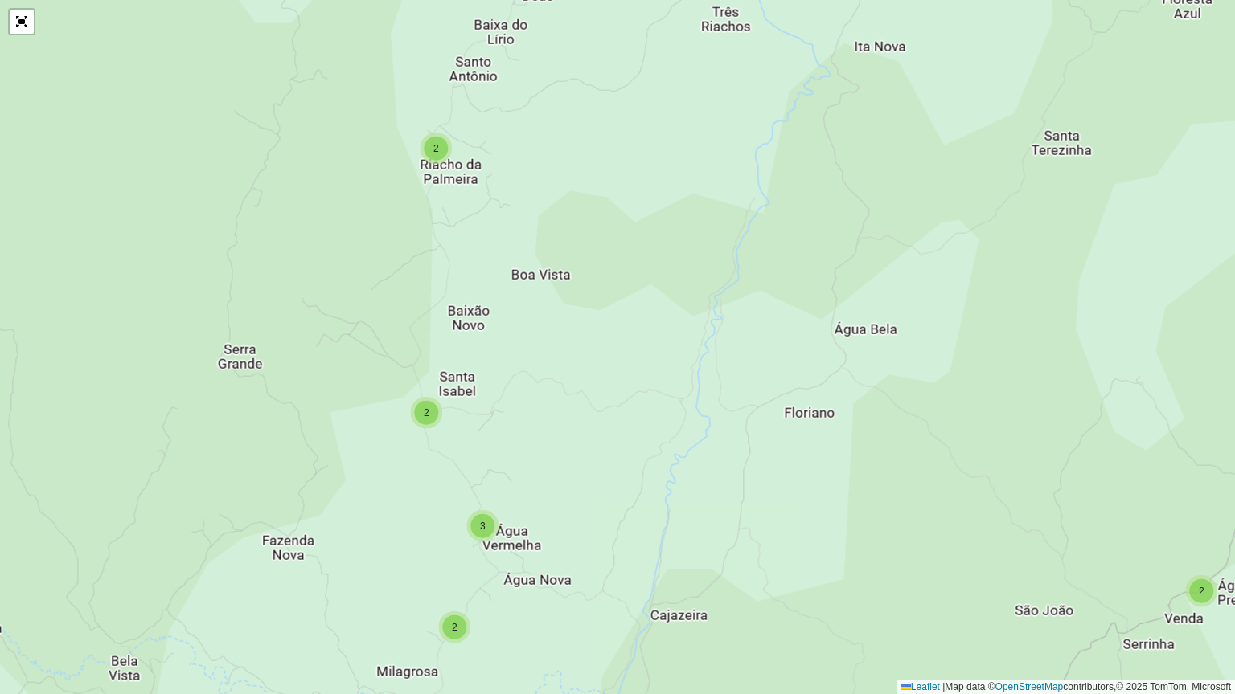
drag, startPoint x: 468, startPoint y: 402, endPoint x: 502, endPoint y: 248, distance: 158.0
click at [498, 266] on div "2 14 2 13 23 3 2 3 2 2 4 2 45 2 160 225 5 3 4 11 Leaflet | Map data © OpenStree…" at bounding box center [617, 347] width 1235 height 694
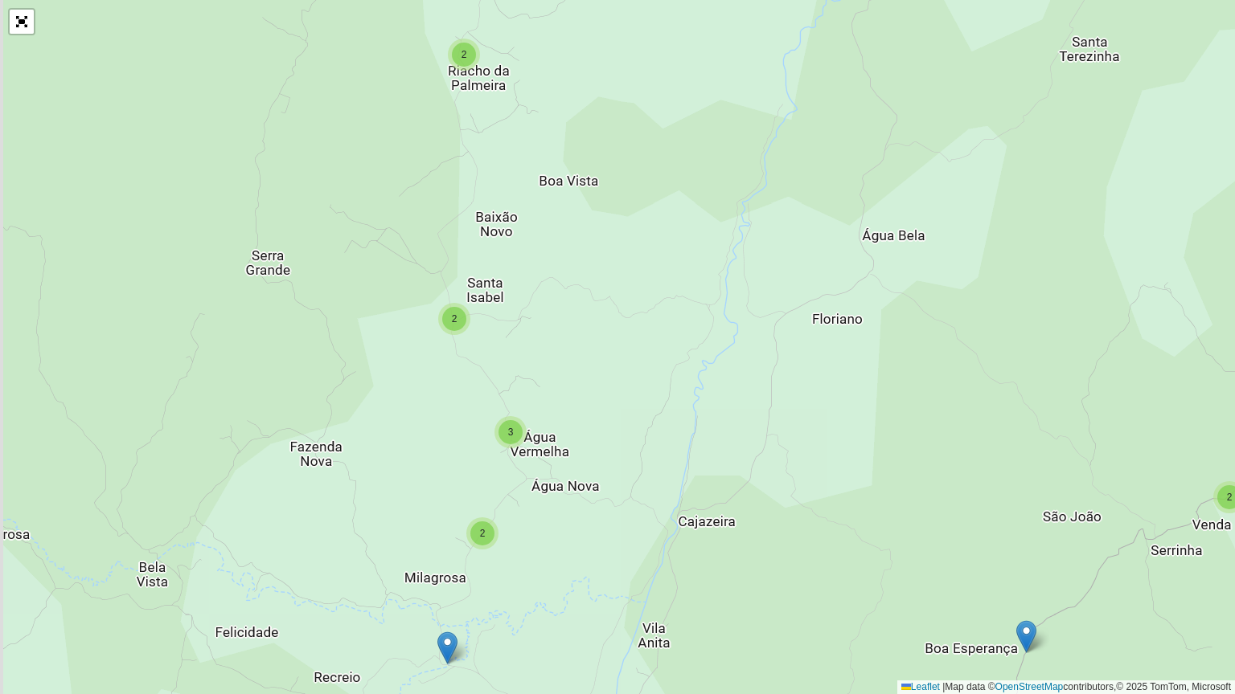
drag, startPoint x: 512, startPoint y: 374, endPoint x: 512, endPoint y: 321, distance: 53.0
click at [512, 334] on div "2 14 2 13 23 3 2 3 2 2 4 2 45 2 160 225 5 3 4 11 2 21 120 Leaflet | Map data © …" at bounding box center [617, 347] width 1235 height 694
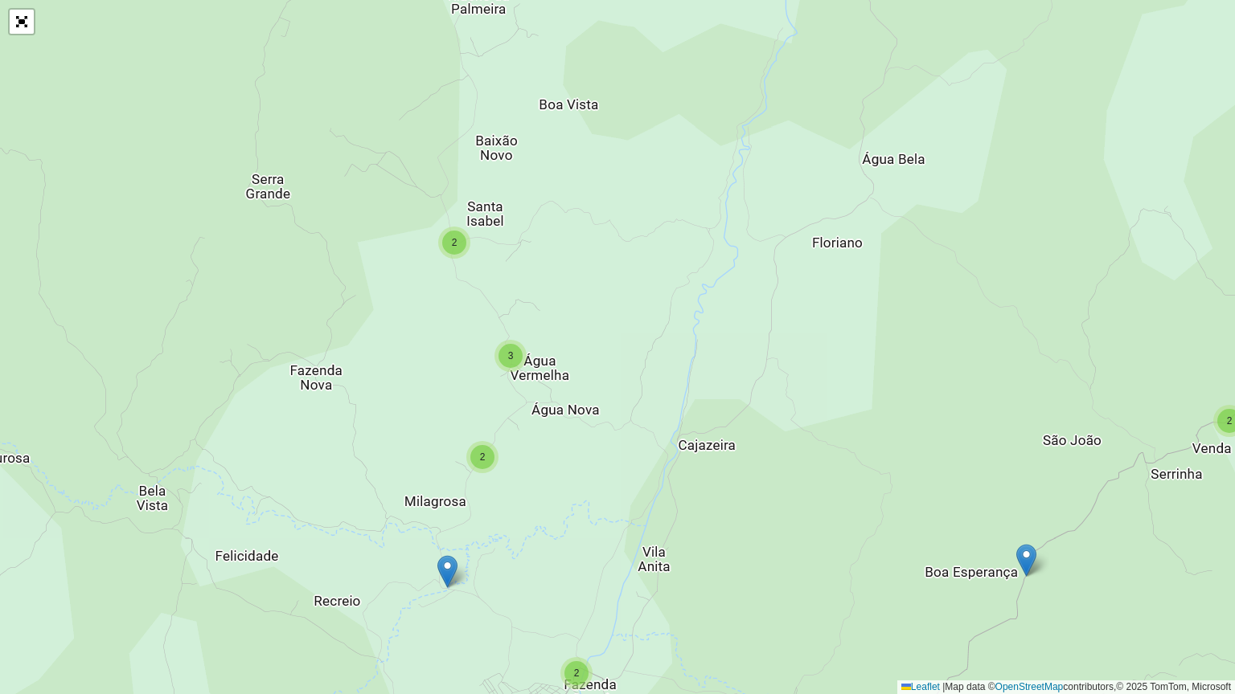
click at [524, 505] on div "2 14 2 13 23 3 2 3 2 2 4 2 45 2 160 225 5 3 4 11 2 21 120 2 Leaflet | Map data …" at bounding box center [617, 347] width 1235 height 694
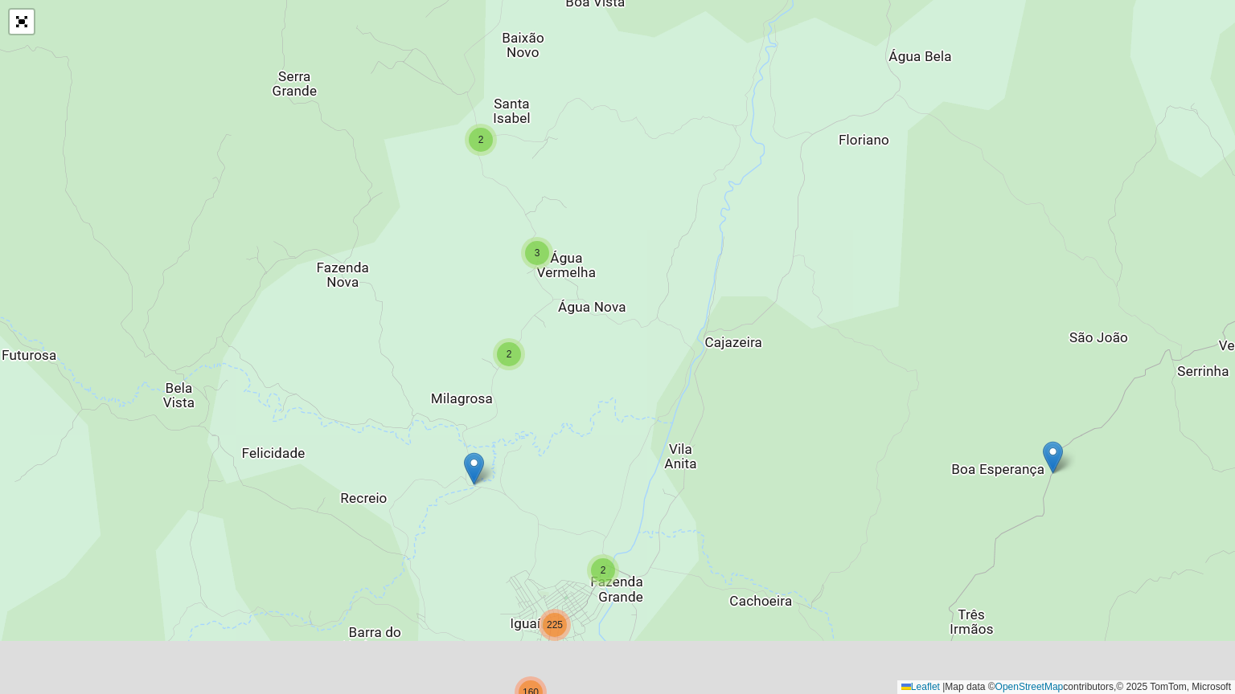
drag, startPoint x: 532, startPoint y: 460, endPoint x: 553, endPoint y: 347, distance: 114.4
click at [553, 355] on div "2 14 2 13 23 3 2 3 2 2 4 2 45 2 160 225 5 3 4 11 2 21 120 2 Leaflet | Map data …" at bounding box center [617, 347] width 1235 height 694
click at [553, 350] on div "2 14 2 13 23 3 2 3 2 2 4 2 45 2 160 225 5 3 4 11 2 21 120 2 Leaflet | Map data …" at bounding box center [617, 347] width 1235 height 694
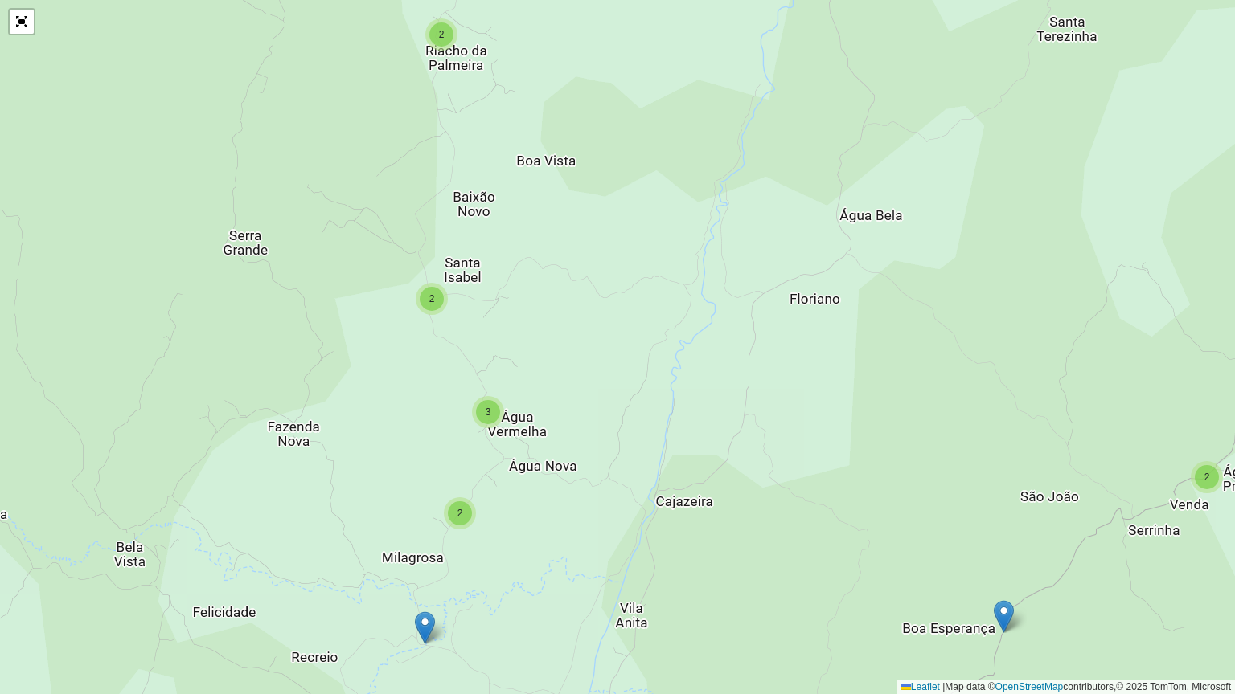
drag, startPoint x: 637, startPoint y: 297, endPoint x: 585, endPoint y: 497, distance: 205.9
click at [585, 497] on div "2 14 2 13 23 3 2 3 2 2 4 2 45 2 160 225 5 3 4 11 2 21 120 2 15 12 Leaflet | Map…" at bounding box center [617, 347] width 1235 height 694
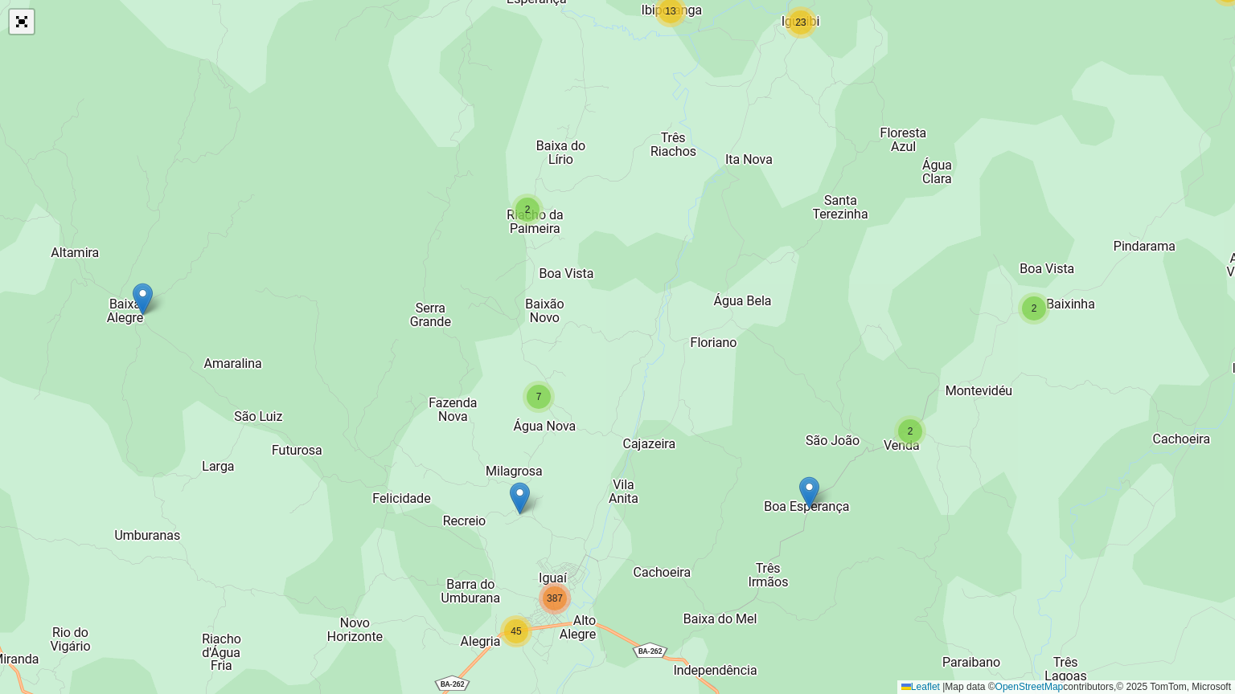
click at [31, 32] on link "Abrir mapa em tela cheia" at bounding box center [22, 22] width 24 height 24
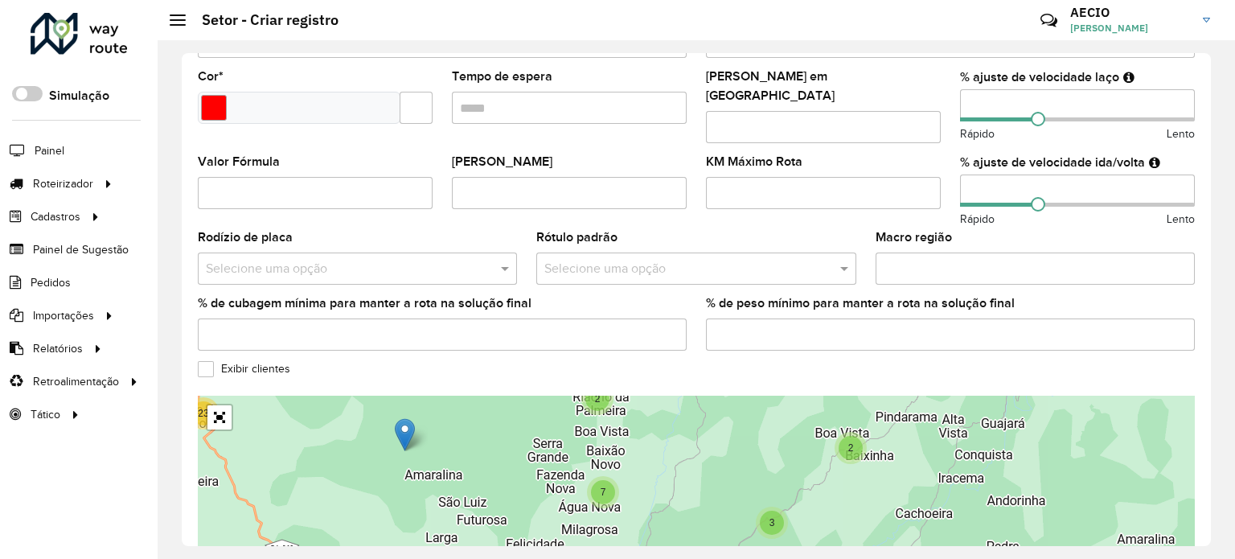
scroll to position [469, 0]
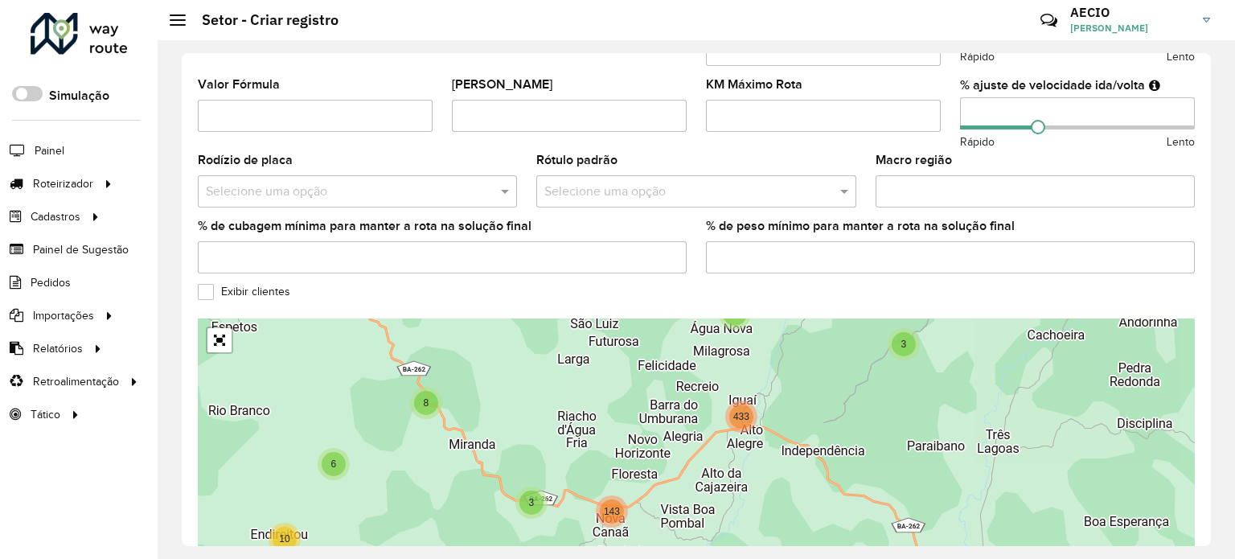
drag, startPoint x: 543, startPoint y: 440, endPoint x: 665, endPoint y: 350, distance: 152.2
click at [665, 350] on div "2 14 3 2 13 23 11 8 3 6 10 4 8 23 3 143 7 433 445 Leaflet | Map data © OpenStre…" at bounding box center [696, 438] width 997 height 241
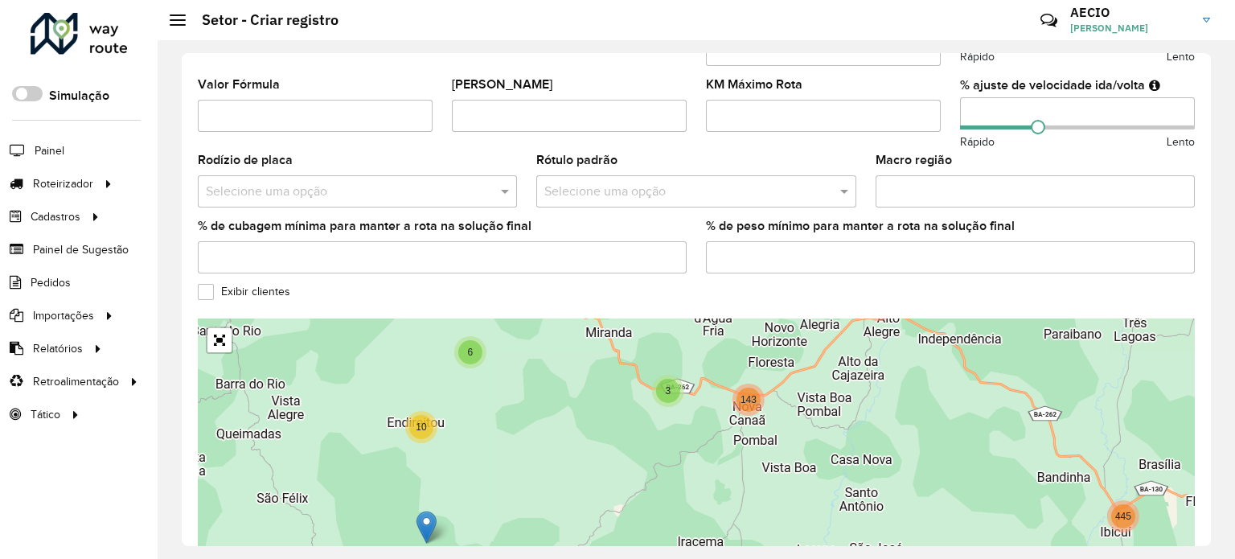
drag, startPoint x: 439, startPoint y: 482, endPoint x: 648, endPoint y: 391, distance: 227.8
click at [618, 383] on div "2 14 3 2 13 23 11 8 3 6 10 4 8 23 3 143 7 433 445 14 10 Leaflet | Map data © Op…" at bounding box center [696, 438] width 997 height 241
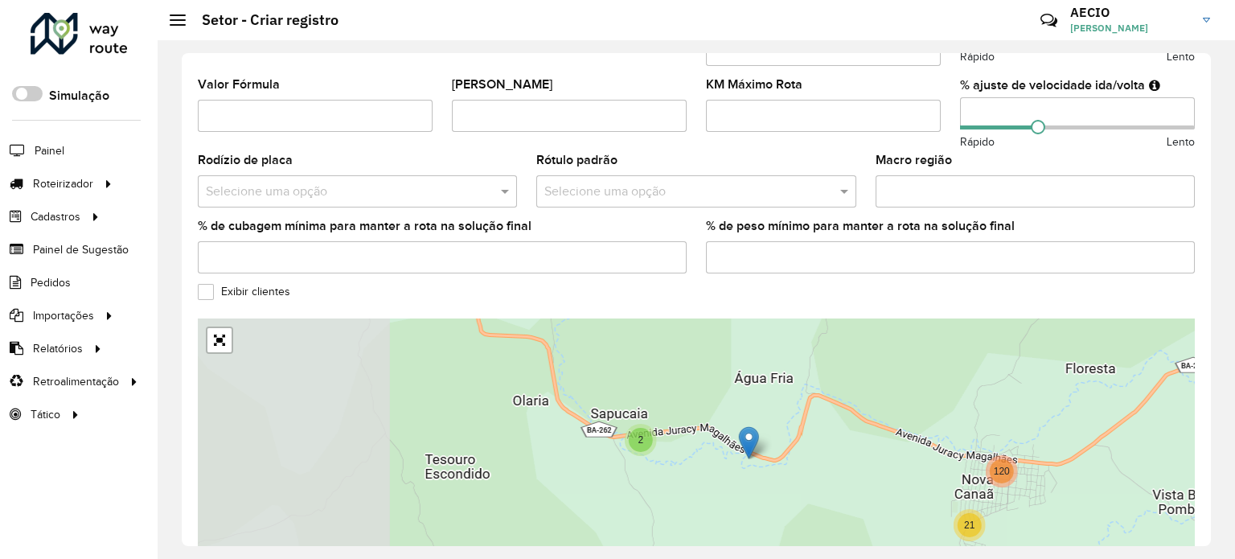
drag, startPoint x: 553, startPoint y: 428, endPoint x: 800, endPoint y: 526, distance: 265.5
click at [800, 526] on div "5 2 6 2 2 21 120 45 160 15 Leaflet | Map data © OpenStreetMap contributors,© 20…" at bounding box center [696, 438] width 997 height 241
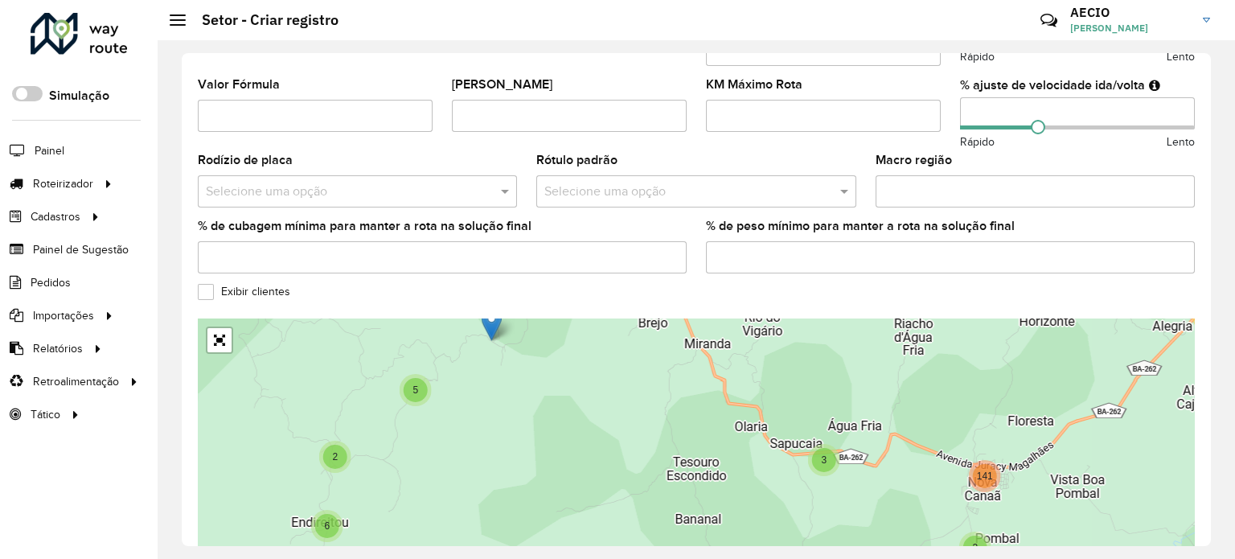
drag, startPoint x: 505, startPoint y: 452, endPoint x: 598, endPoint y: 422, distance: 98.1
click at [598, 422] on div "2 2 4 2 5 2 2 6 7 3 2 141 7 45 387 15 430 Leaflet | Map data © OpenStreetMap co…" at bounding box center [696, 438] width 997 height 241
